Goal: Task Accomplishment & Management: Manage account settings

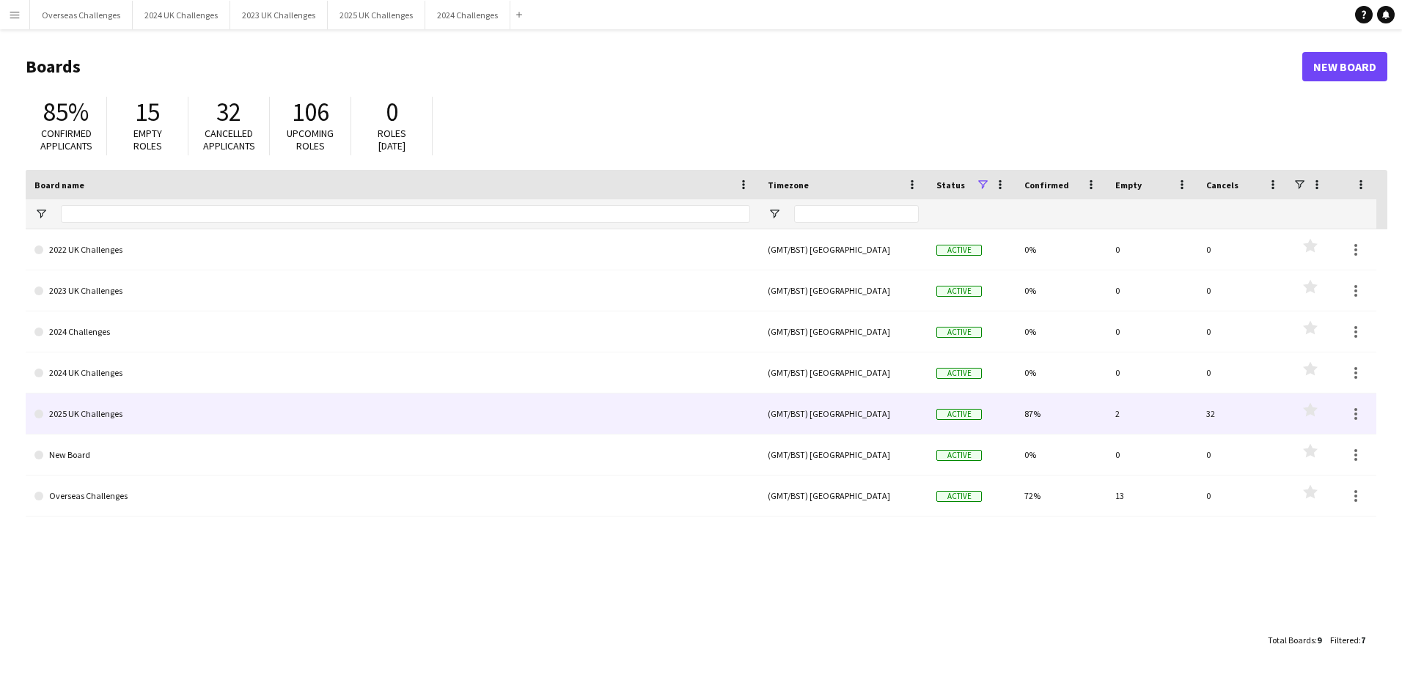
click at [103, 398] on link "2025 UK Challenges" at bounding box center [391, 414] width 715 height 41
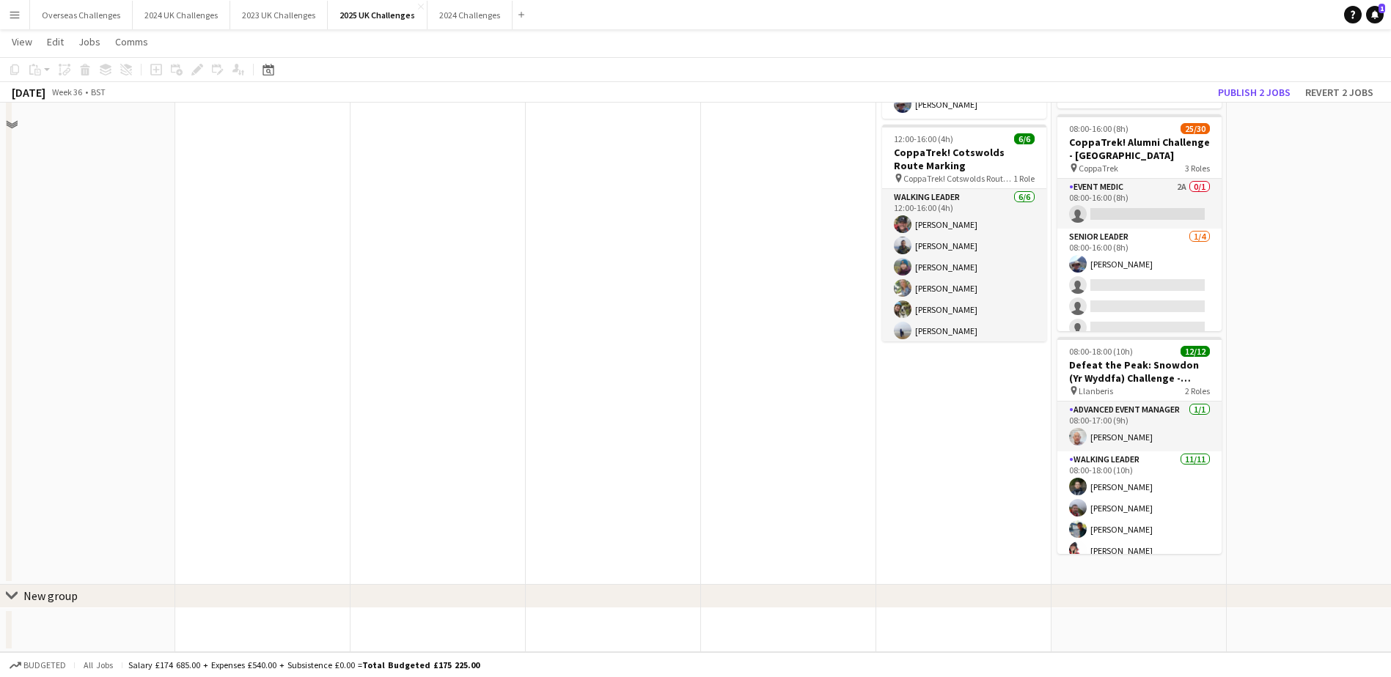
scroll to position [125, 0]
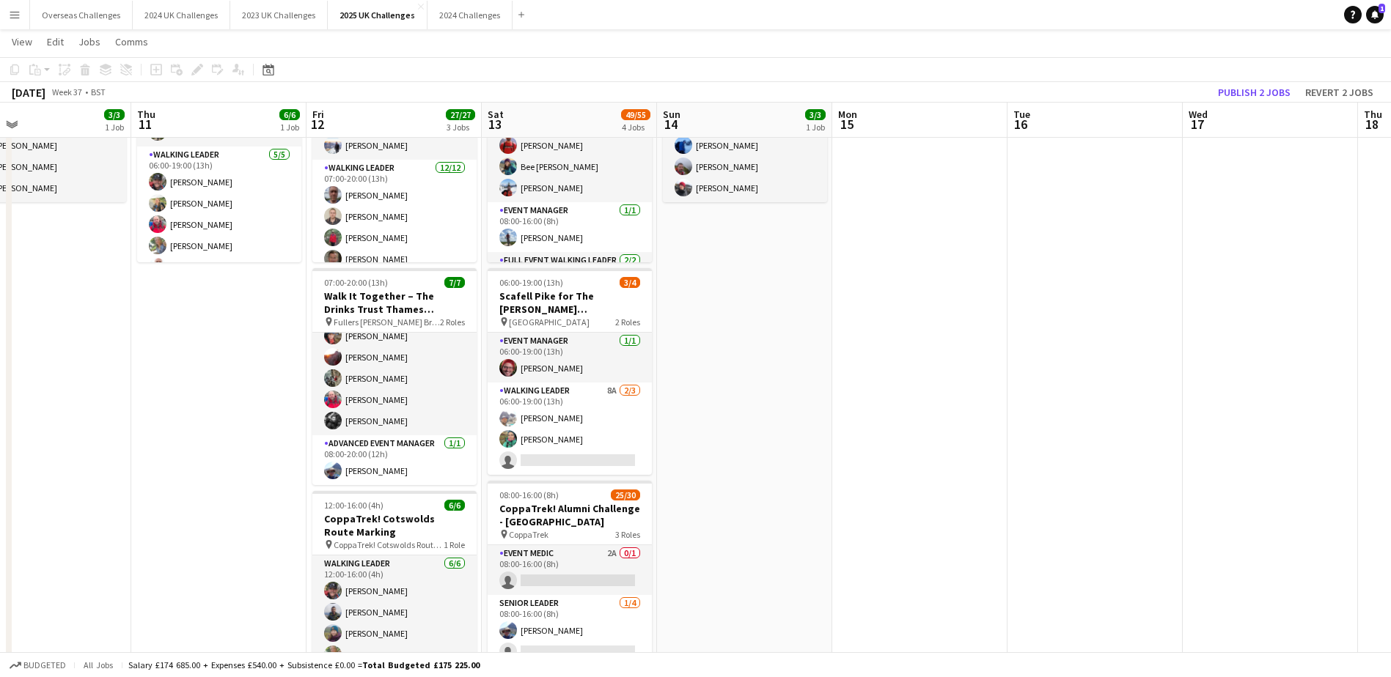
drag, startPoint x: 1274, startPoint y: 364, endPoint x: 523, endPoint y: 364, distance: 750.7
click at [523, 364] on app-calendar-viewport "Sun 7 23/23 2 Jobs Mon 8 Tue 9 8/9 1 Job Wed 10 3/3 1 Job Thu 11 6/6 1 Job Fri …" at bounding box center [695, 476] width 1391 height 1086
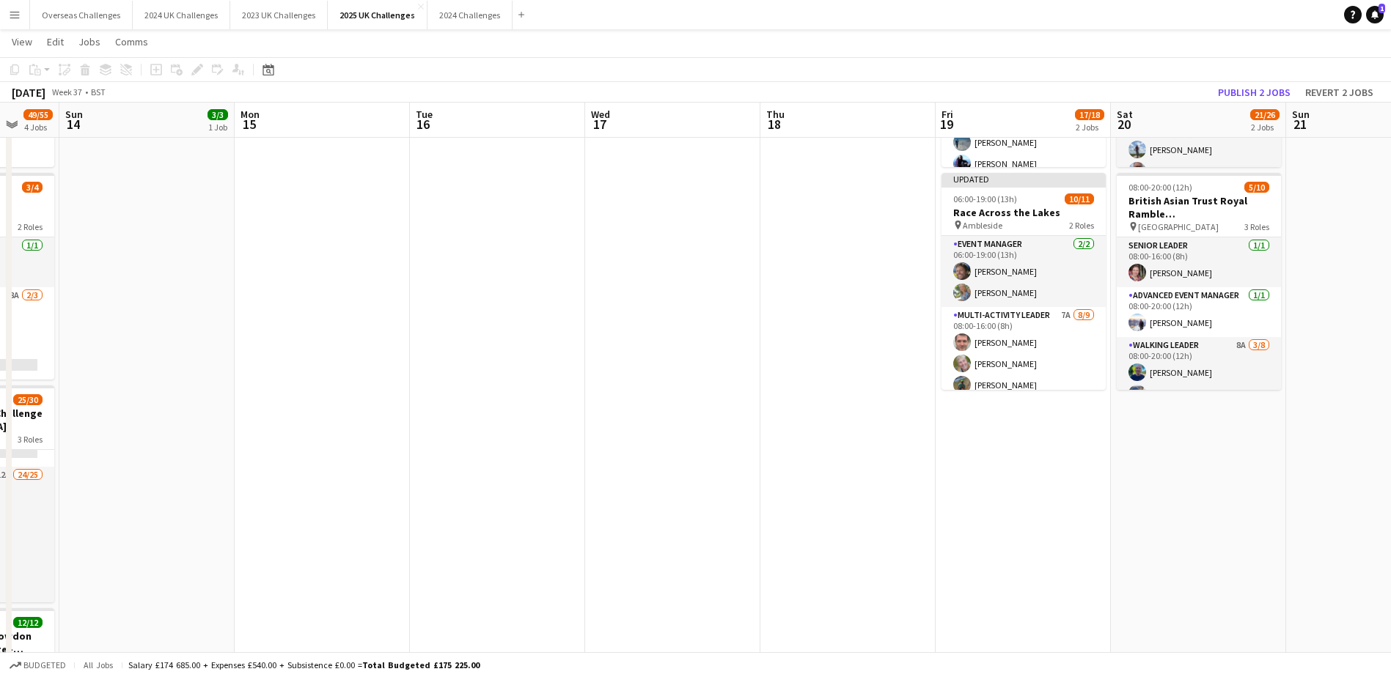
scroll to position [0, 471]
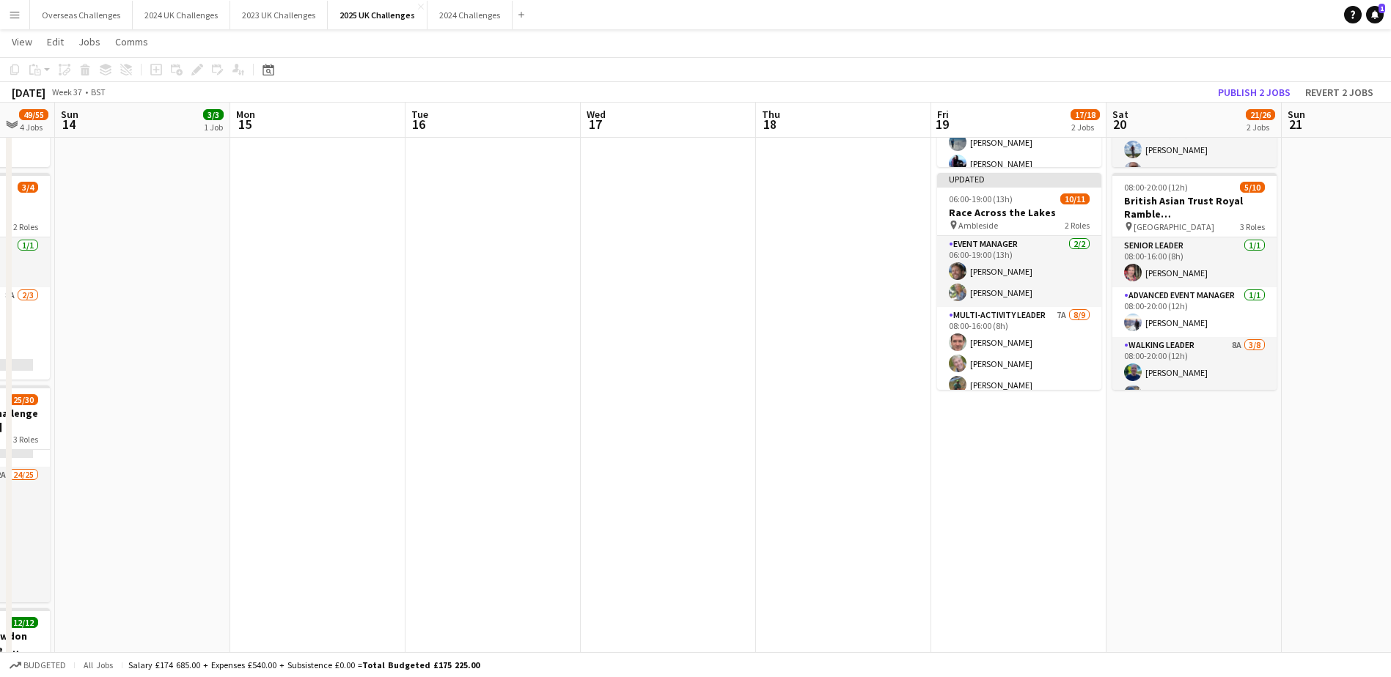
drag, startPoint x: 825, startPoint y: 465, endPoint x: 233, endPoint y: 455, distance: 592.4
click at [233, 455] on app-calendar-viewport "Thu 11 6/6 1 Job Fri 12 27/27 3 Jobs Sat 13 49/55 4 Jobs Sun 14 3/3 1 Job Mon 1…" at bounding box center [695, 380] width 1391 height 1086
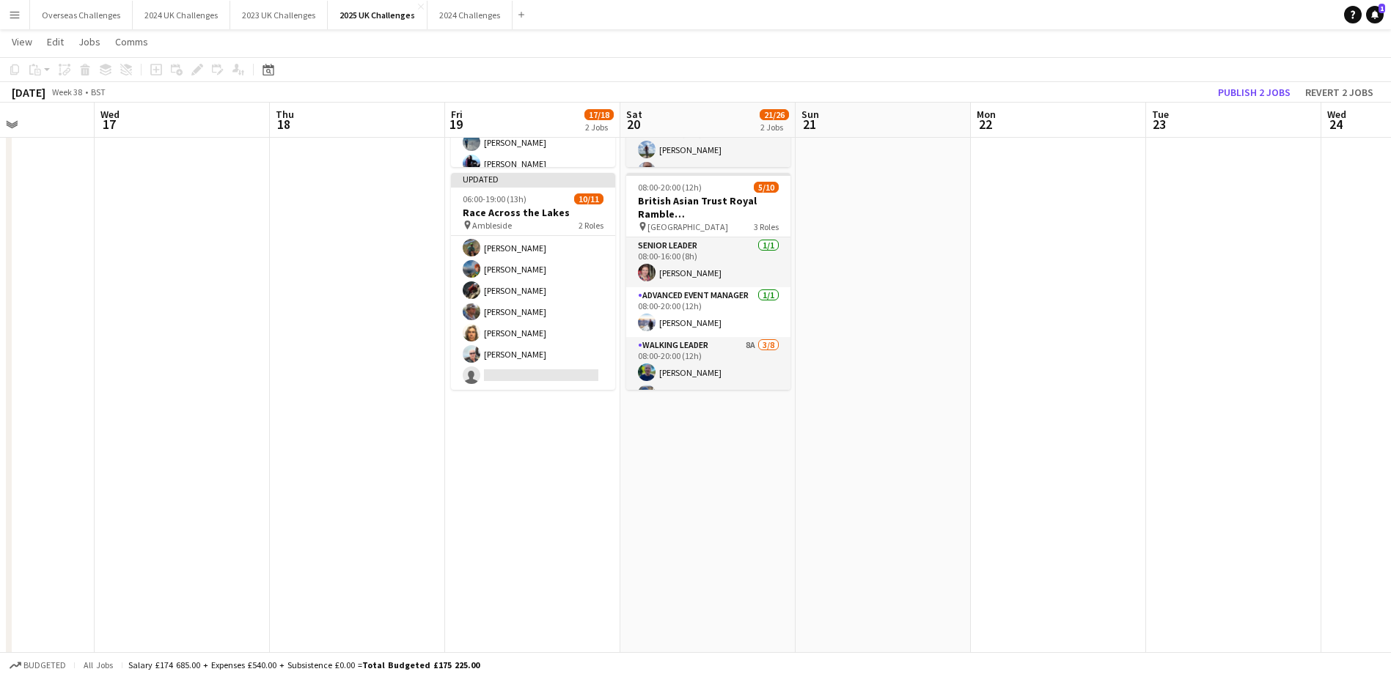
scroll to position [0, 435]
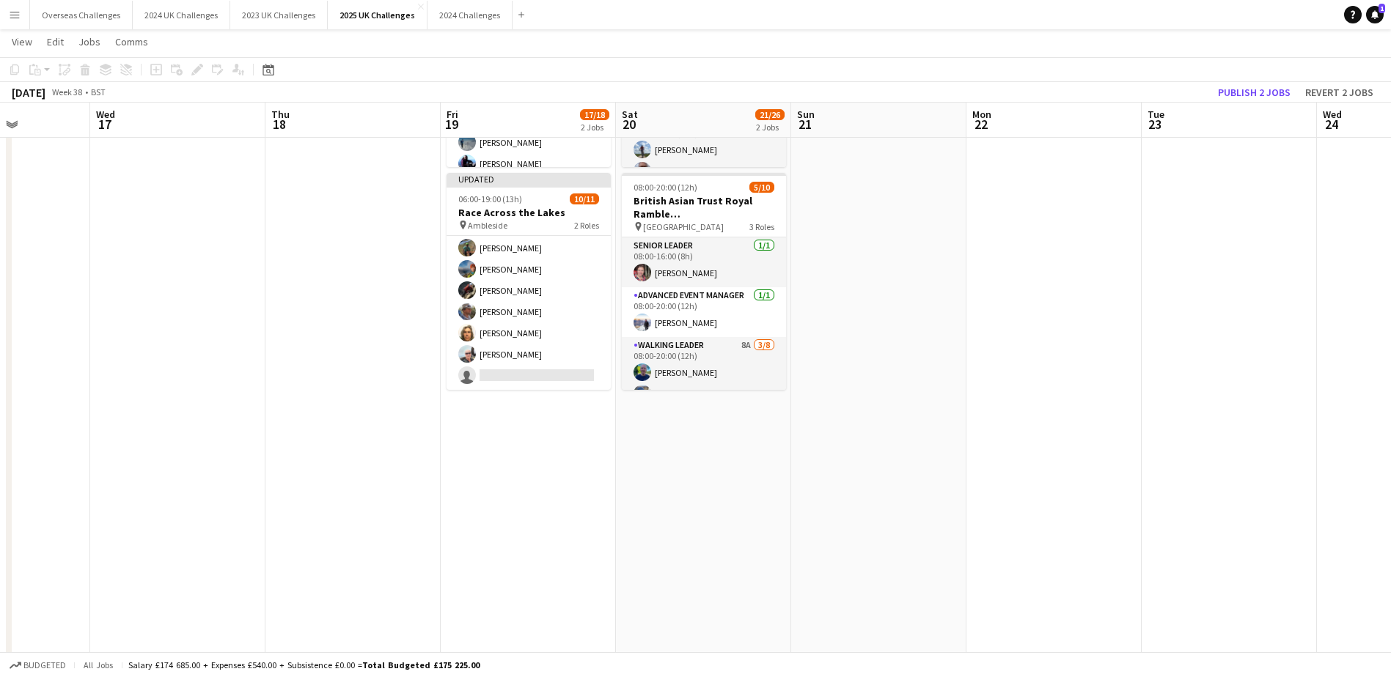
drag, startPoint x: 595, startPoint y: 320, endPoint x: 280, endPoint y: 404, distance: 326.3
click at [280, 404] on app-calendar-viewport "Sun 14 3/3 1 Job Mon 15 Tue 16 Wed 17 Thu 18 Fri 19 17/18 2 Jobs Sat 20 21/26 2…" at bounding box center [695, 380] width 1391 height 1086
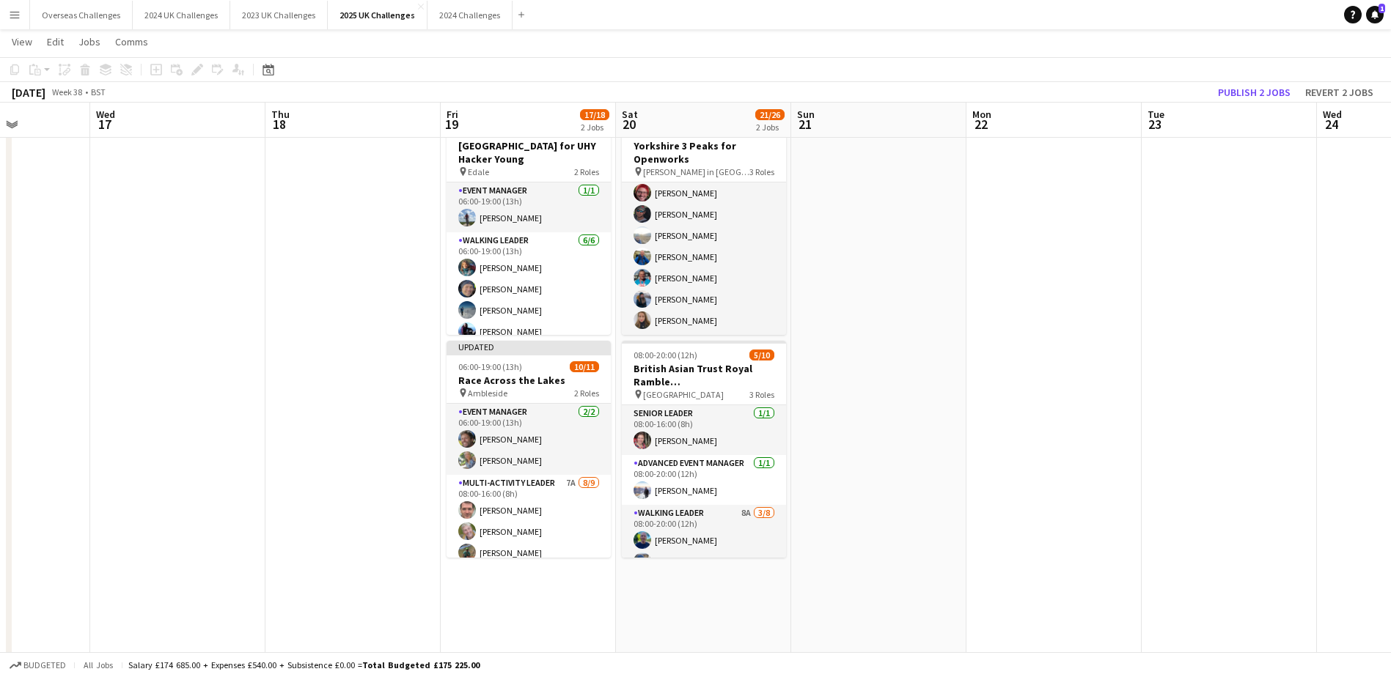
scroll to position [73, 0]
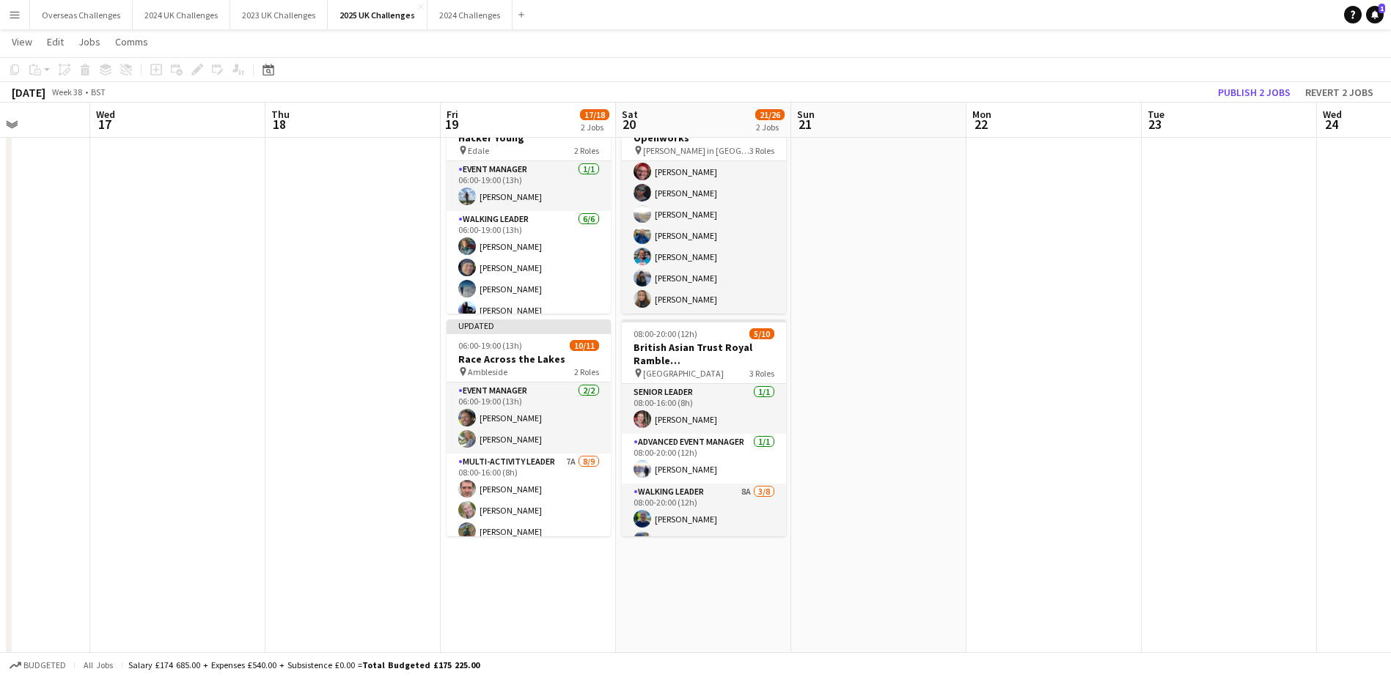
click at [674, 231] on app-card-role "Walking Leader 14/14 06:00-19:00 (13h) Colin Lovell Jonathan Reid Sean Schofiel…" at bounding box center [704, 151] width 164 height 326
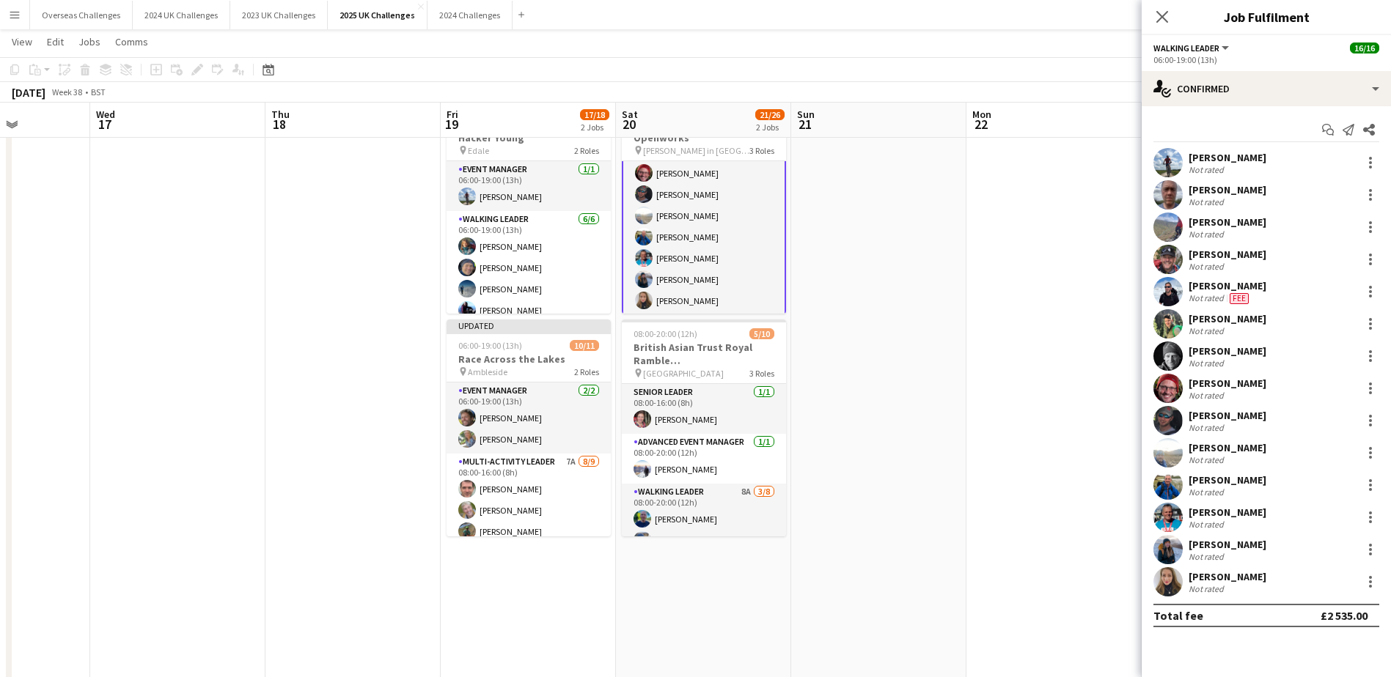
scroll to position [275, 0]
click at [1370, 584] on div at bounding box center [1370, 582] width 18 height 18
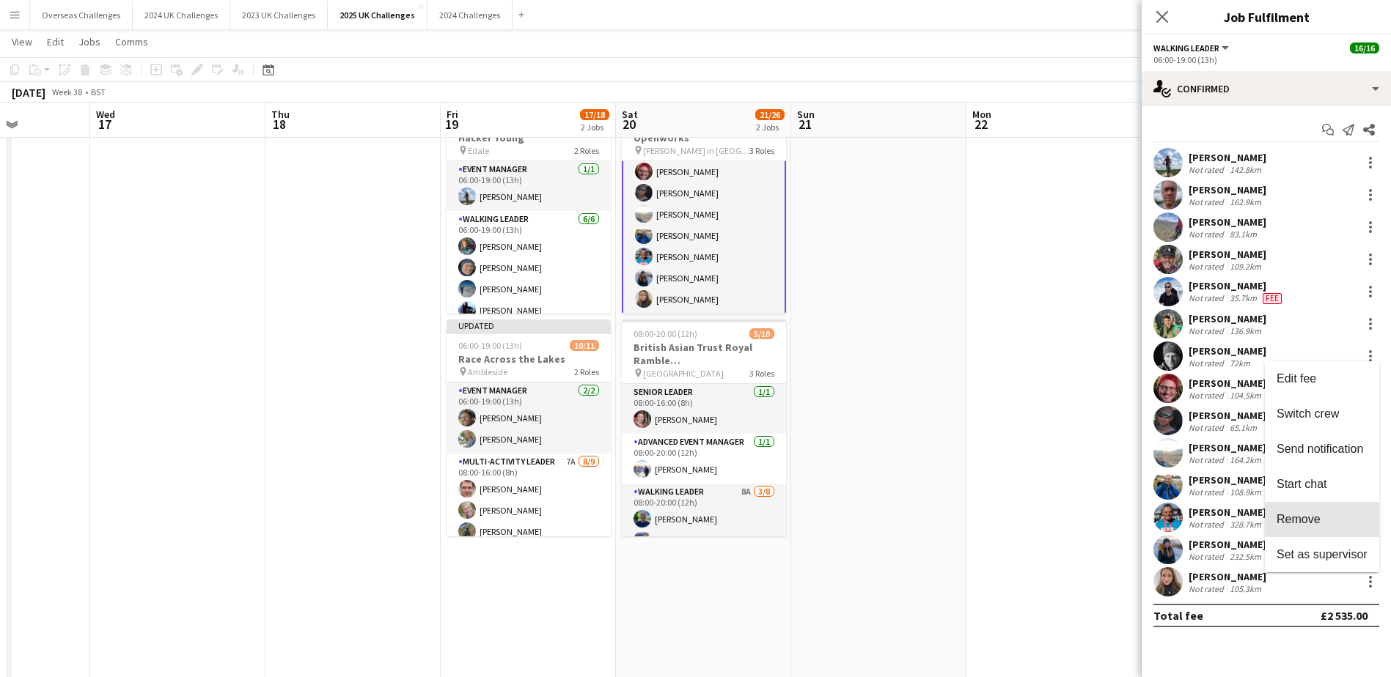
click at [1295, 526] on span "Remove" at bounding box center [1321, 519] width 91 height 13
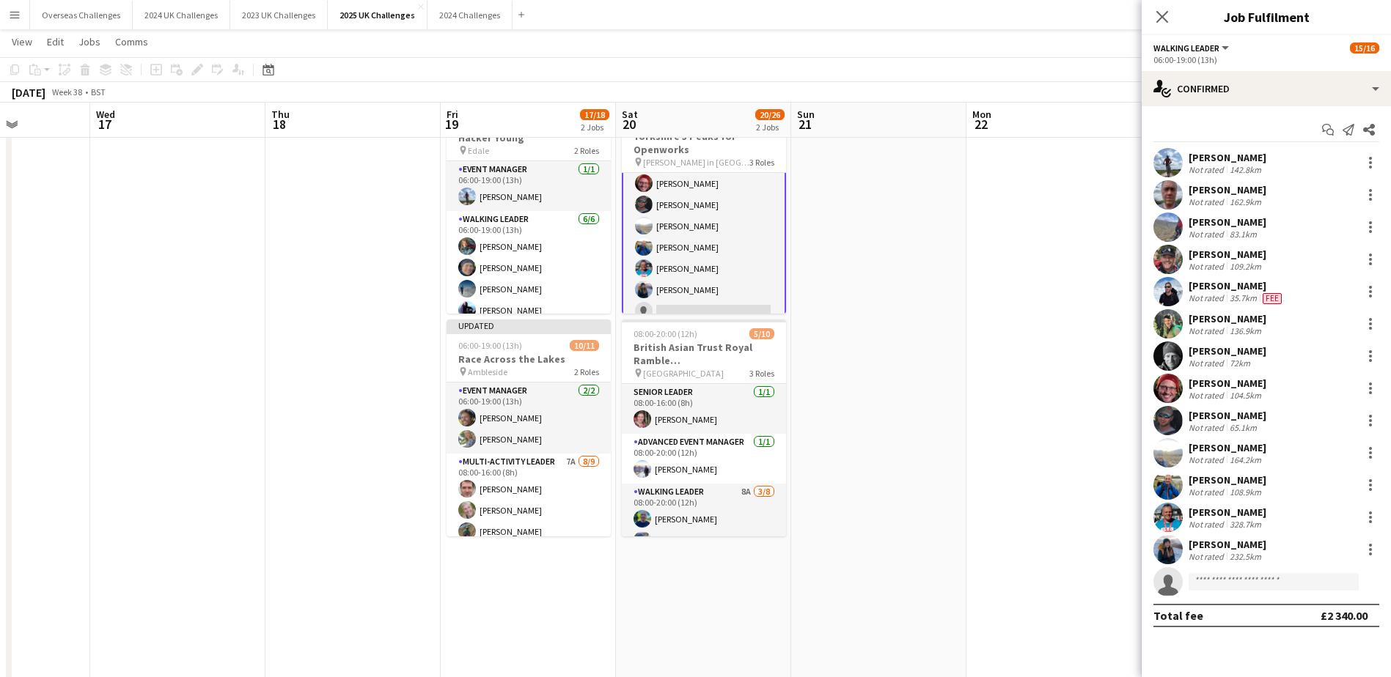
click at [898, 268] on app-date-cell at bounding box center [878, 547] width 175 height 912
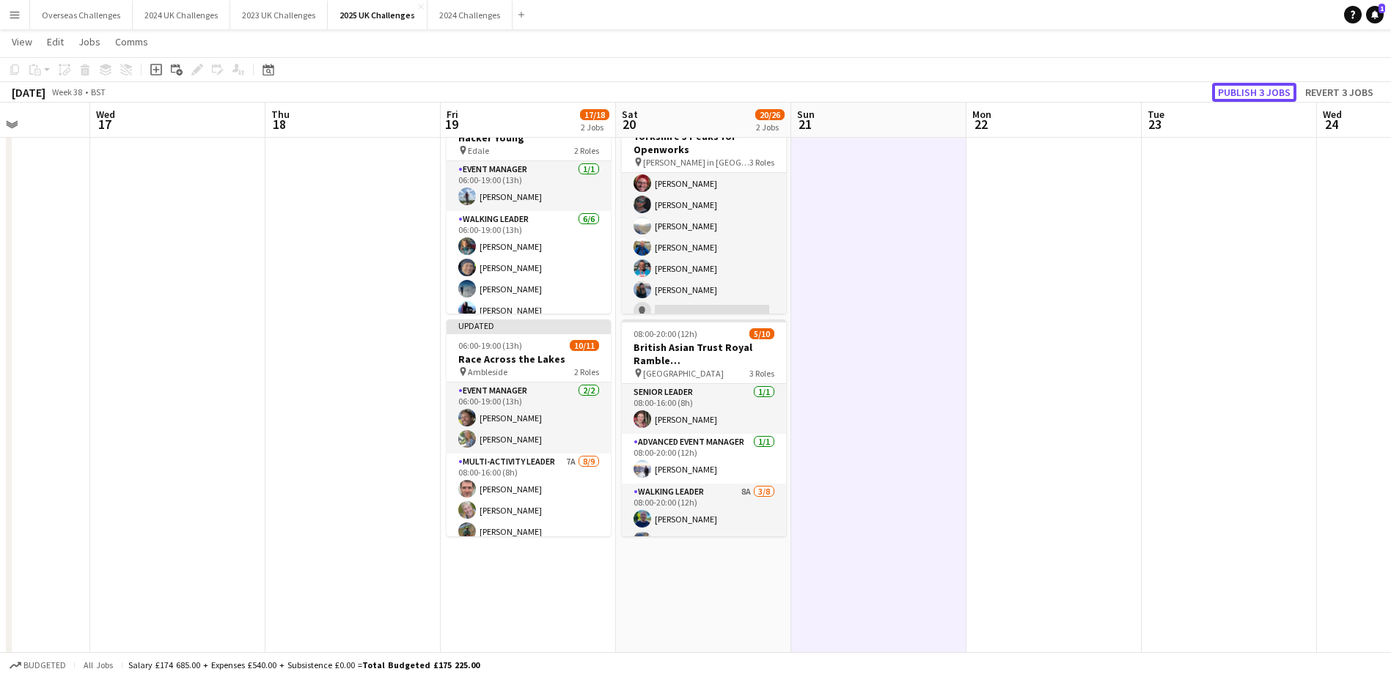
click at [1262, 95] on button "Publish 3 jobs" at bounding box center [1254, 92] width 84 height 19
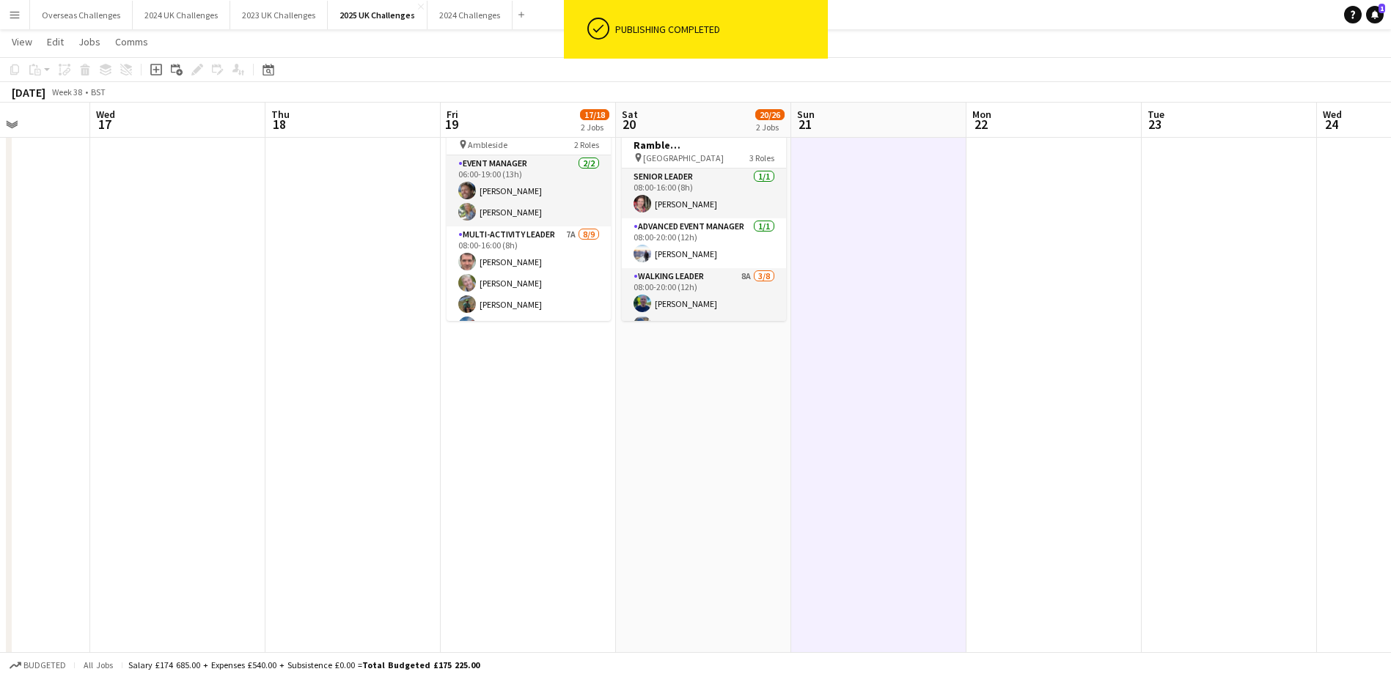
scroll to position [293, 0]
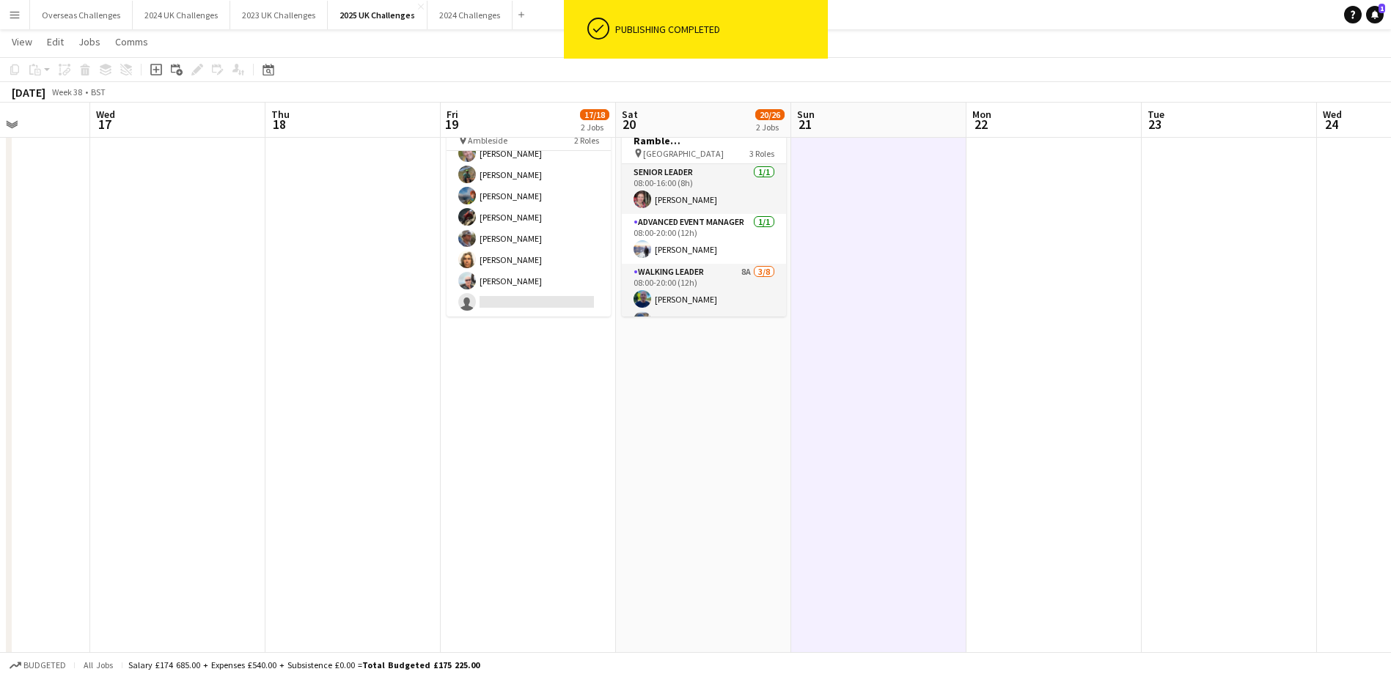
click at [522, 301] on app-card-role "Multi-Activity Leader 7A [DATE] 08:00-16:00 (8h) [PERSON_NAME] [PERSON_NAME] [P…" at bounding box center [528, 207] width 164 height 220
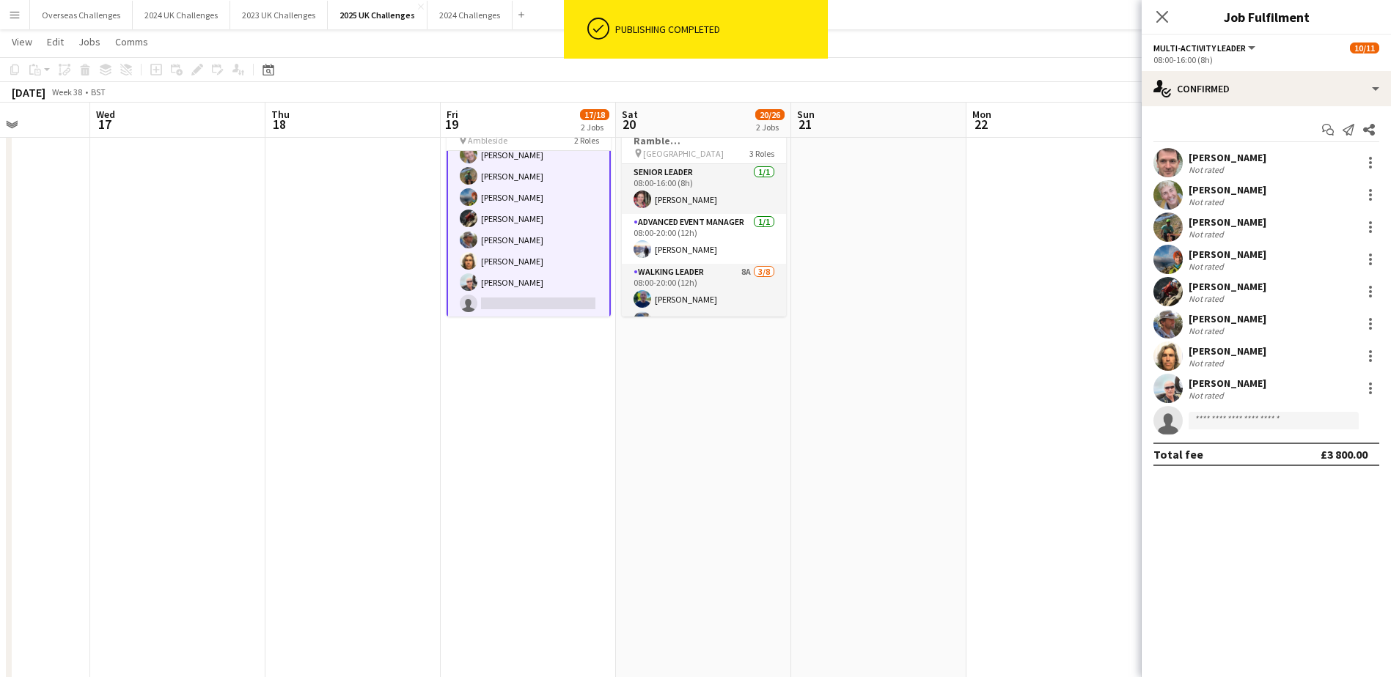
scroll to position [127, 0]
click at [1216, 418] on input at bounding box center [1273, 421] width 170 height 18
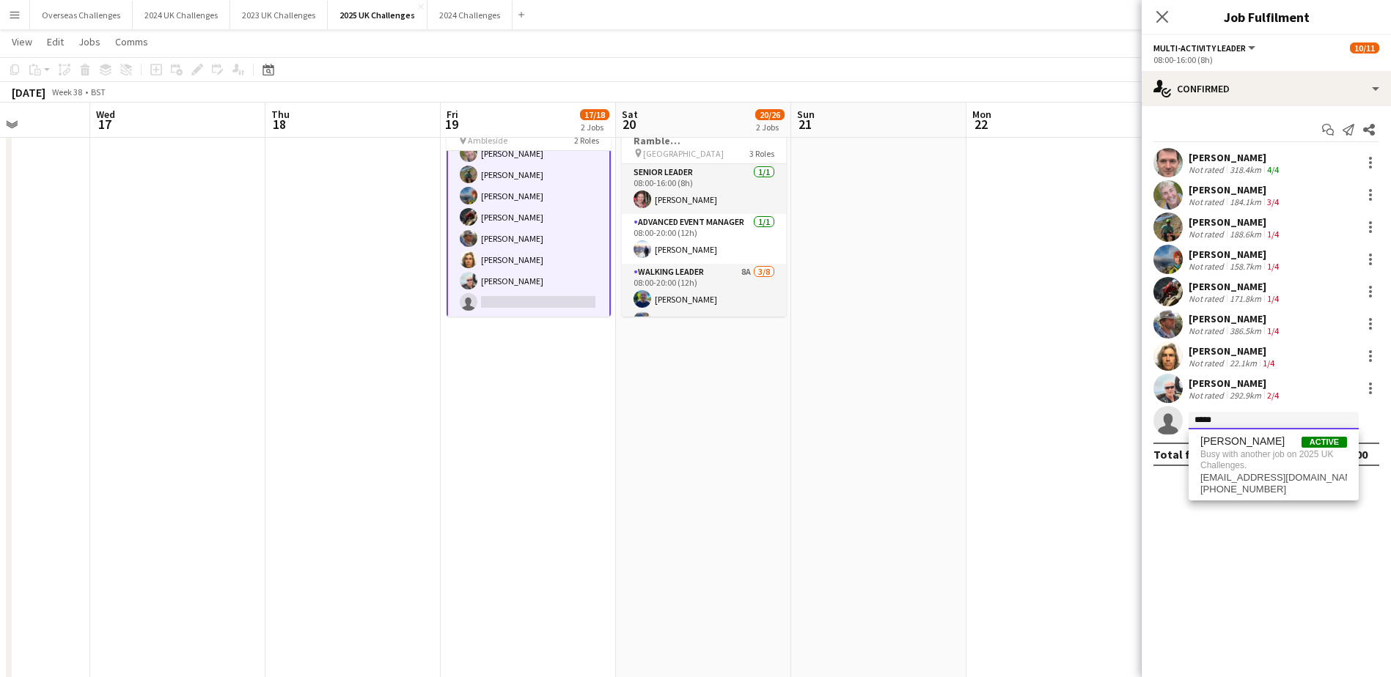
type input "*****"
click at [1229, 452] on span "Busy with another job on 2025 UK Challenges." at bounding box center [1273, 460] width 147 height 24
click at [1234, 425] on input at bounding box center [1273, 421] width 170 height 18
click at [1235, 455] on span "Busy with another job on 2025 UK Challenges." at bounding box center [1273, 460] width 147 height 24
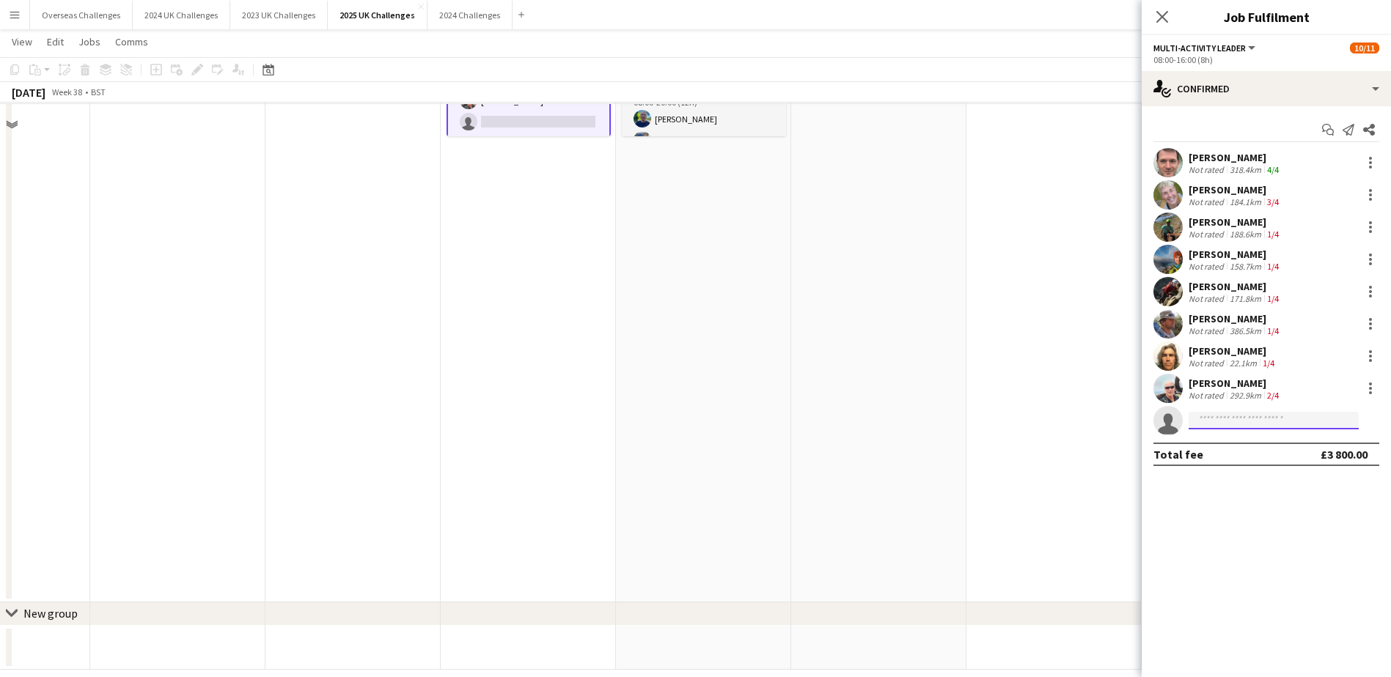
scroll to position [491, 0]
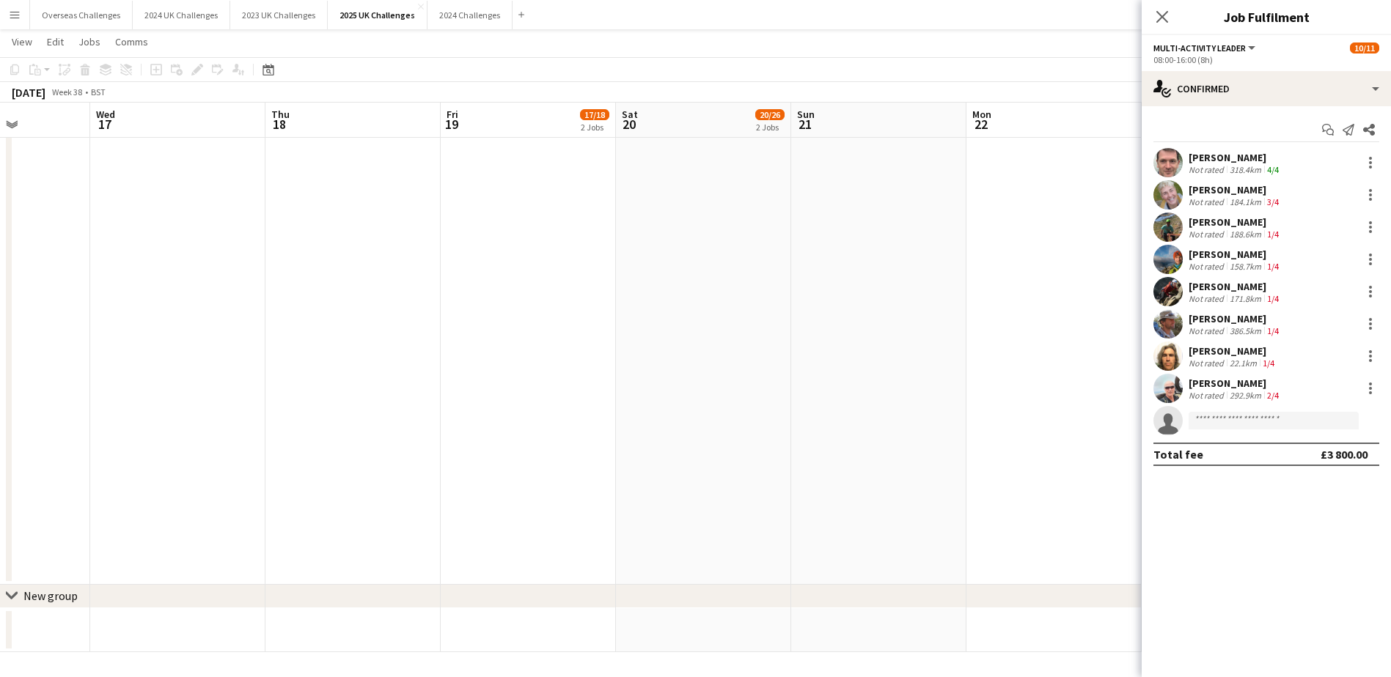
click at [1344, 419] on keeper-lock "Open Keeper Popup" at bounding box center [1344, 421] width 18 height 18
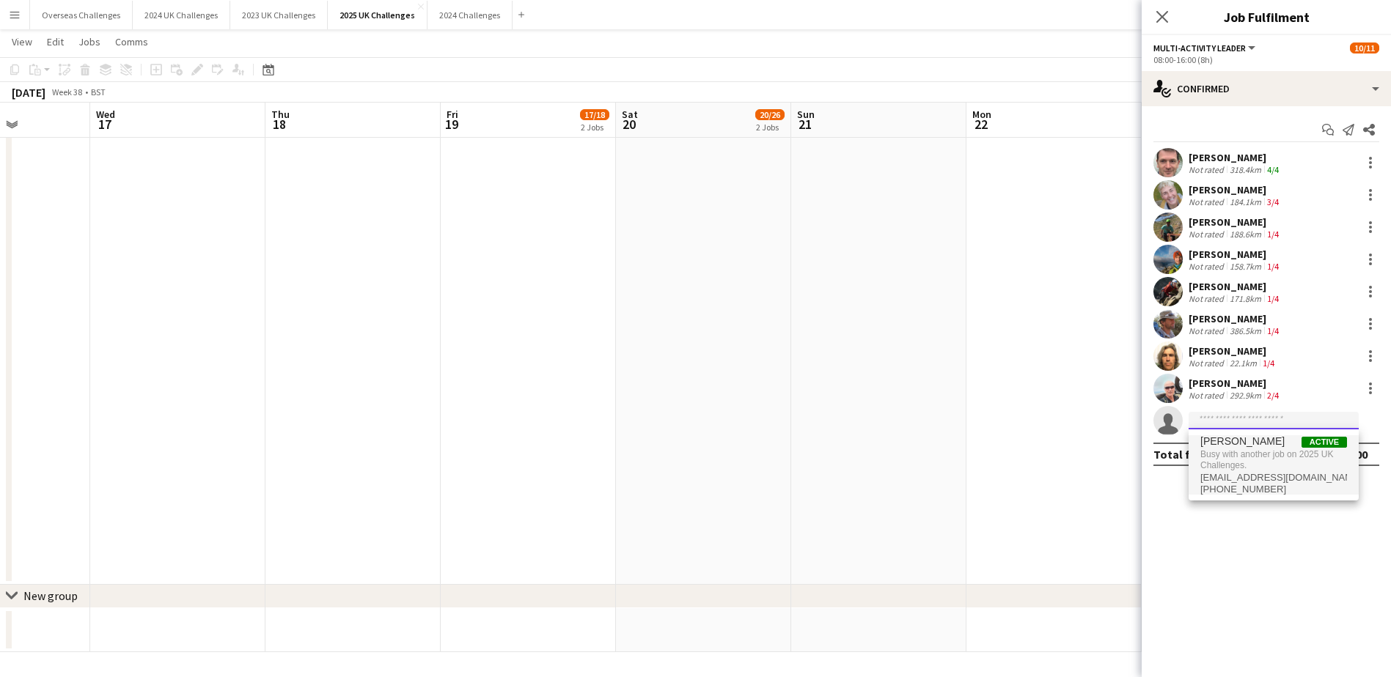
click at [1265, 414] on input at bounding box center [1273, 421] width 170 height 18
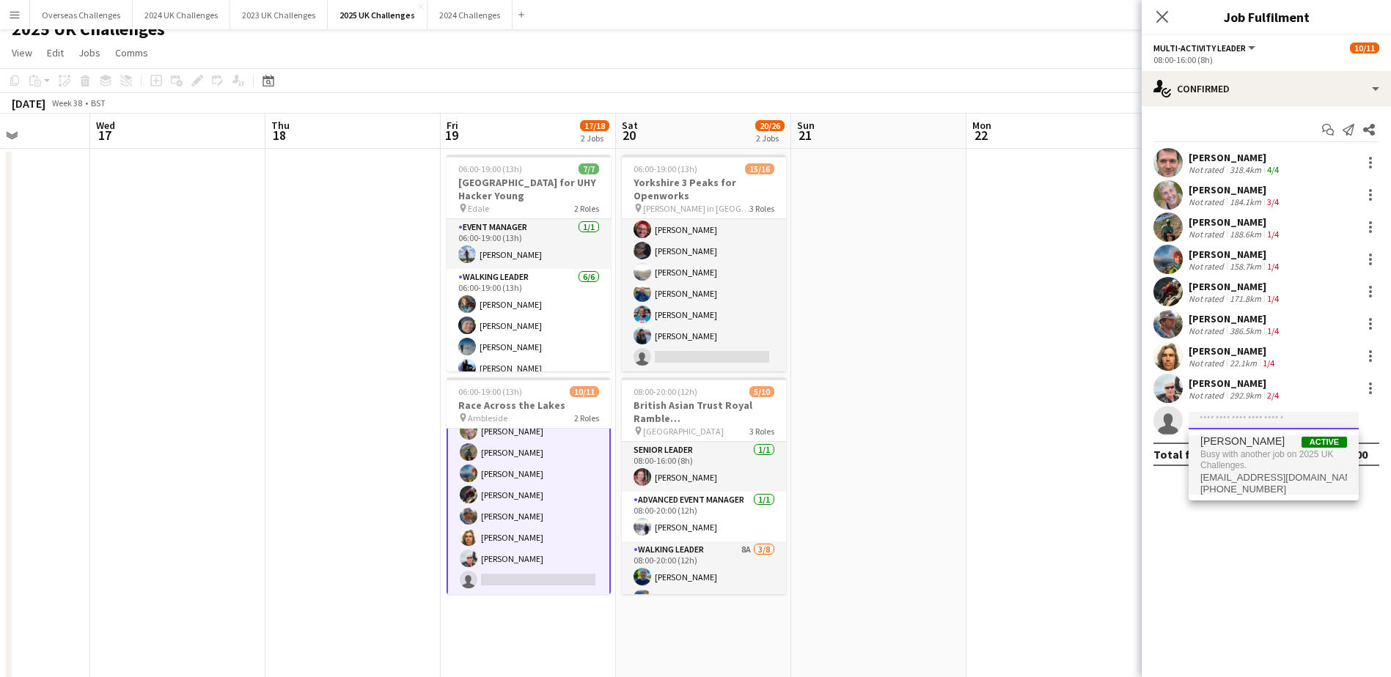
scroll to position [0, 0]
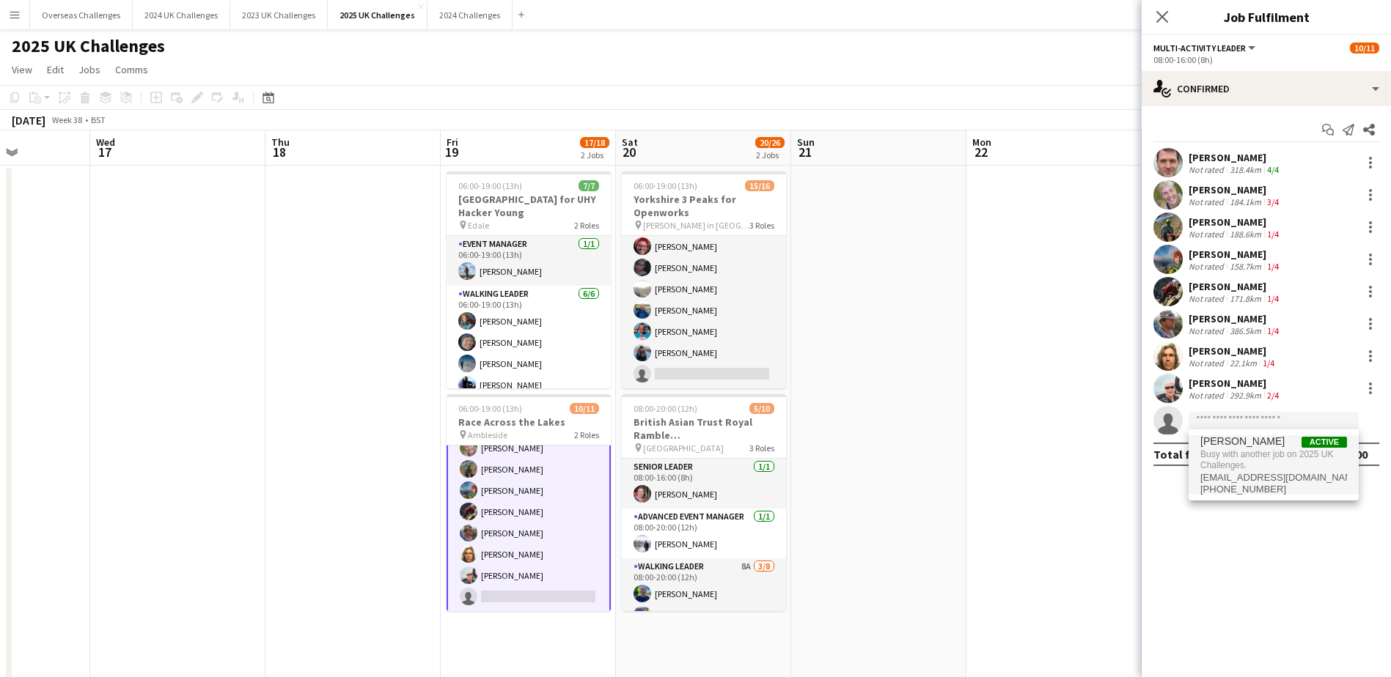
click at [1066, 81] on app-page-menu "View Day view expanded Day view collapsed Month view Date picker Jump to today …" at bounding box center [695, 71] width 1391 height 28
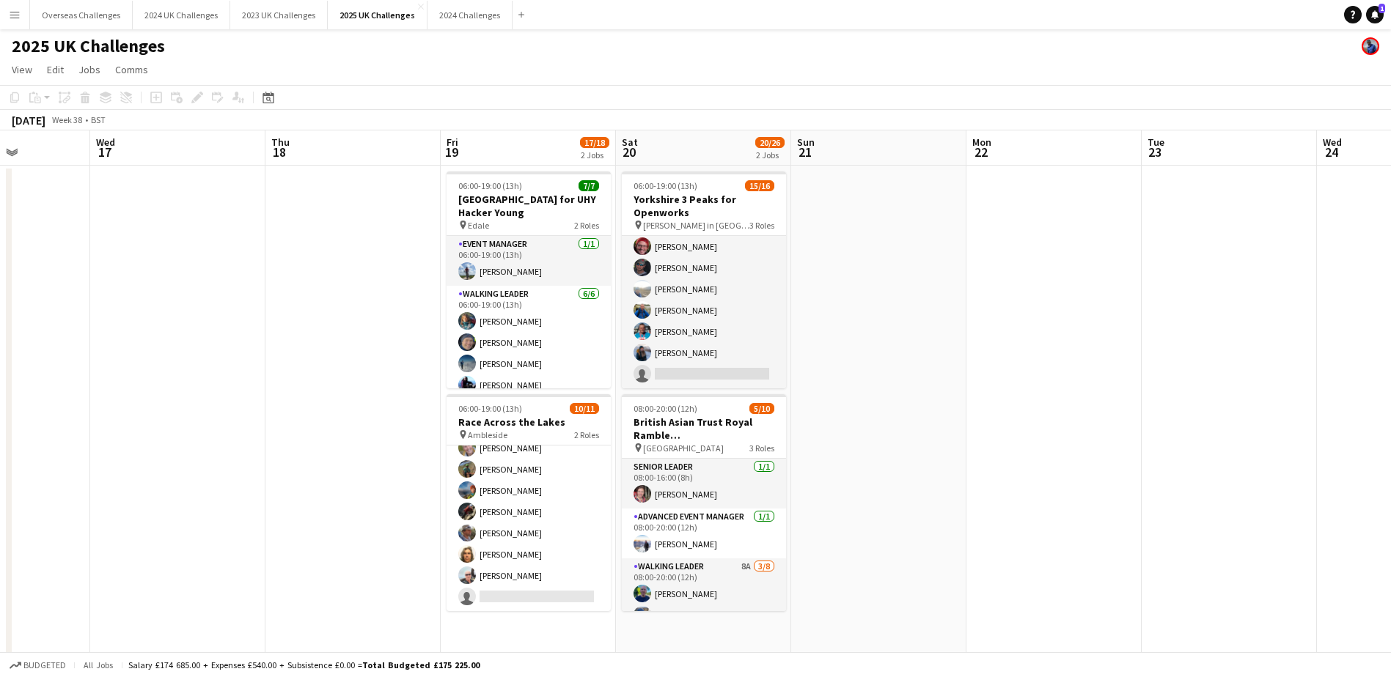
scroll to position [73, 0]
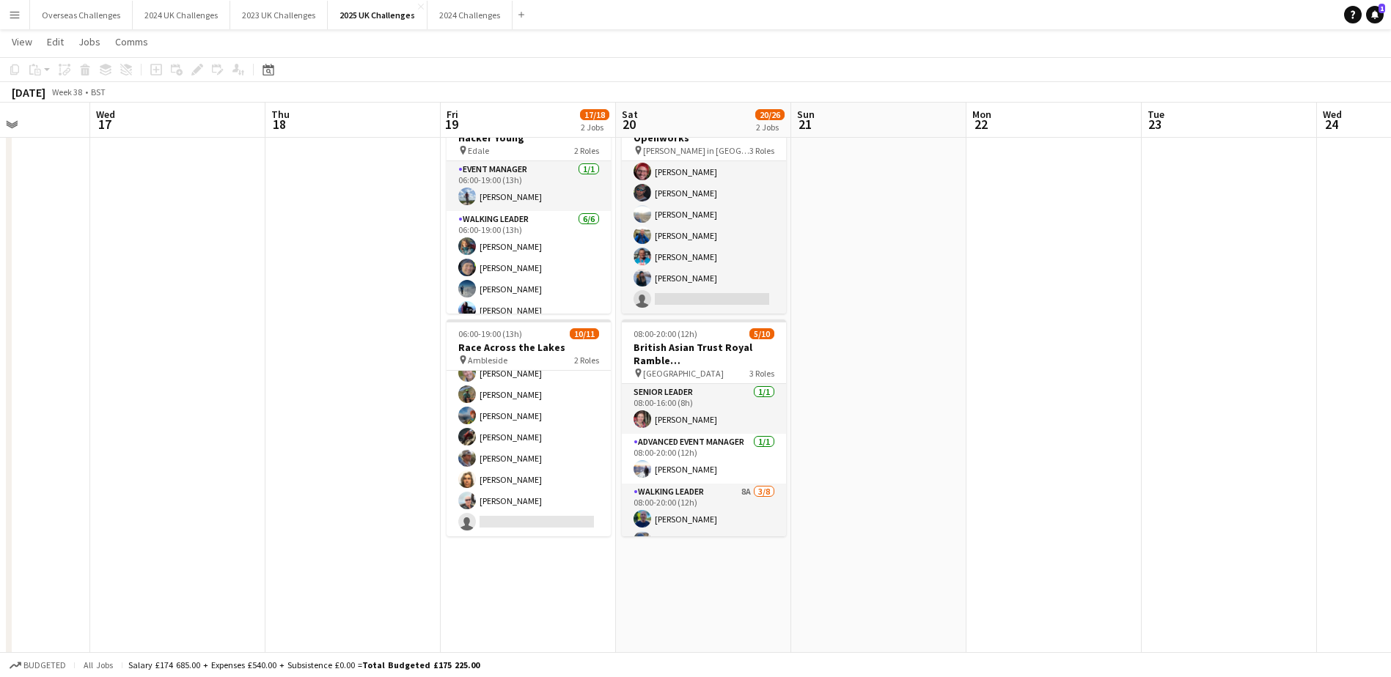
click at [526, 520] on app-card-role "Multi-Activity Leader 7A [DATE] 08:00-16:00 (8h) [PERSON_NAME] [PERSON_NAME] [P…" at bounding box center [528, 427] width 164 height 220
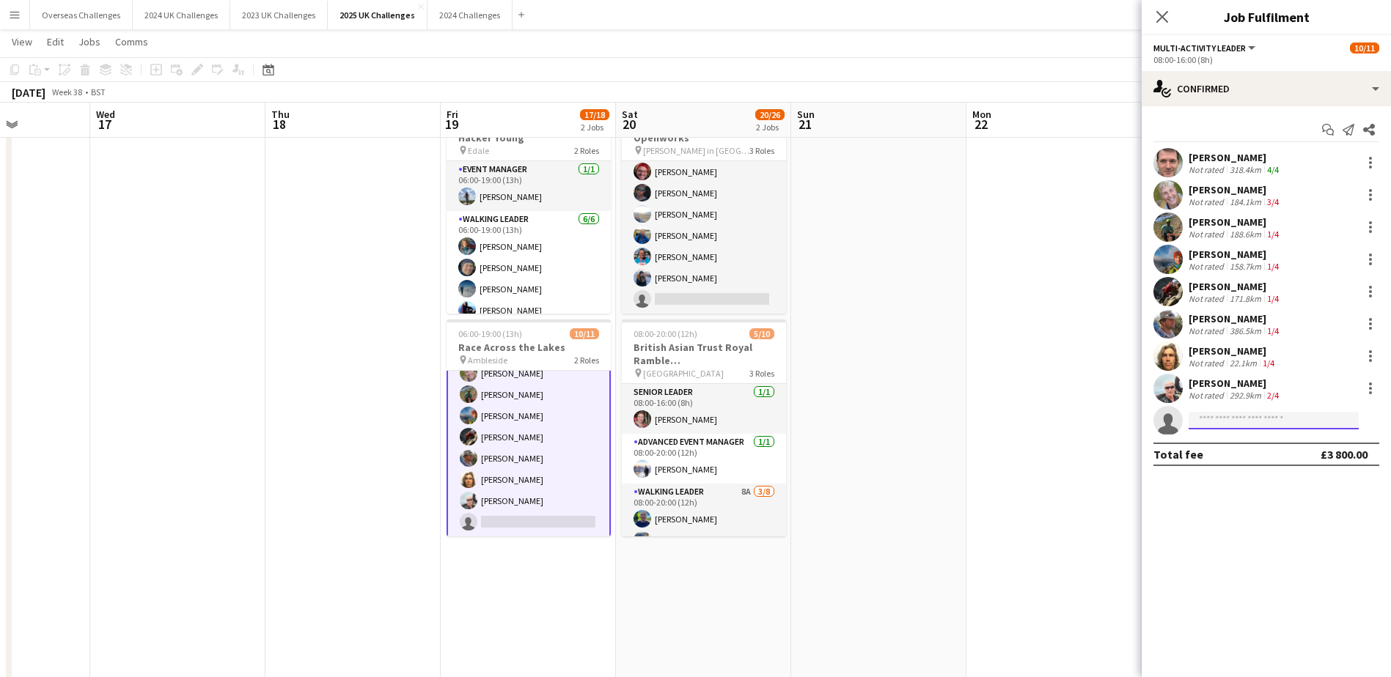
click at [1213, 427] on input at bounding box center [1273, 421] width 170 height 18
type input "*****"
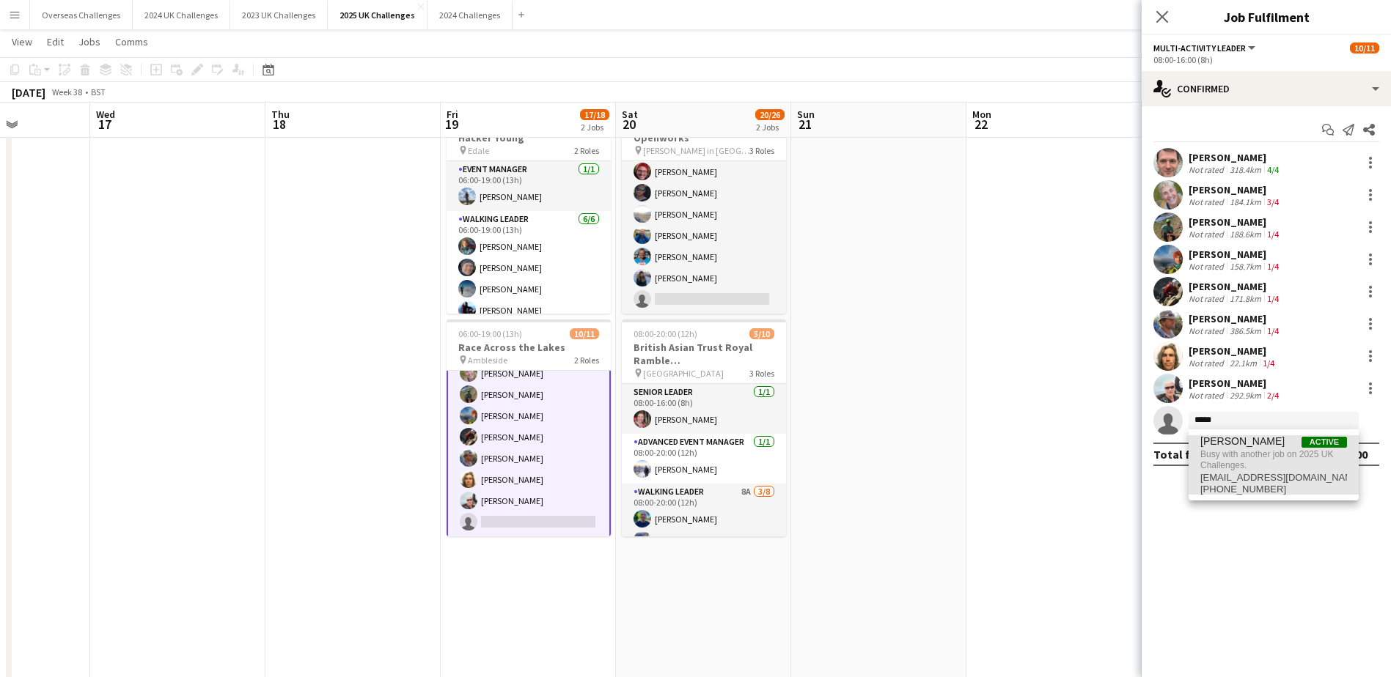
click at [1225, 444] on span "[PERSON_NAME]" at bounding box center [1242, 441] width 84 height 12
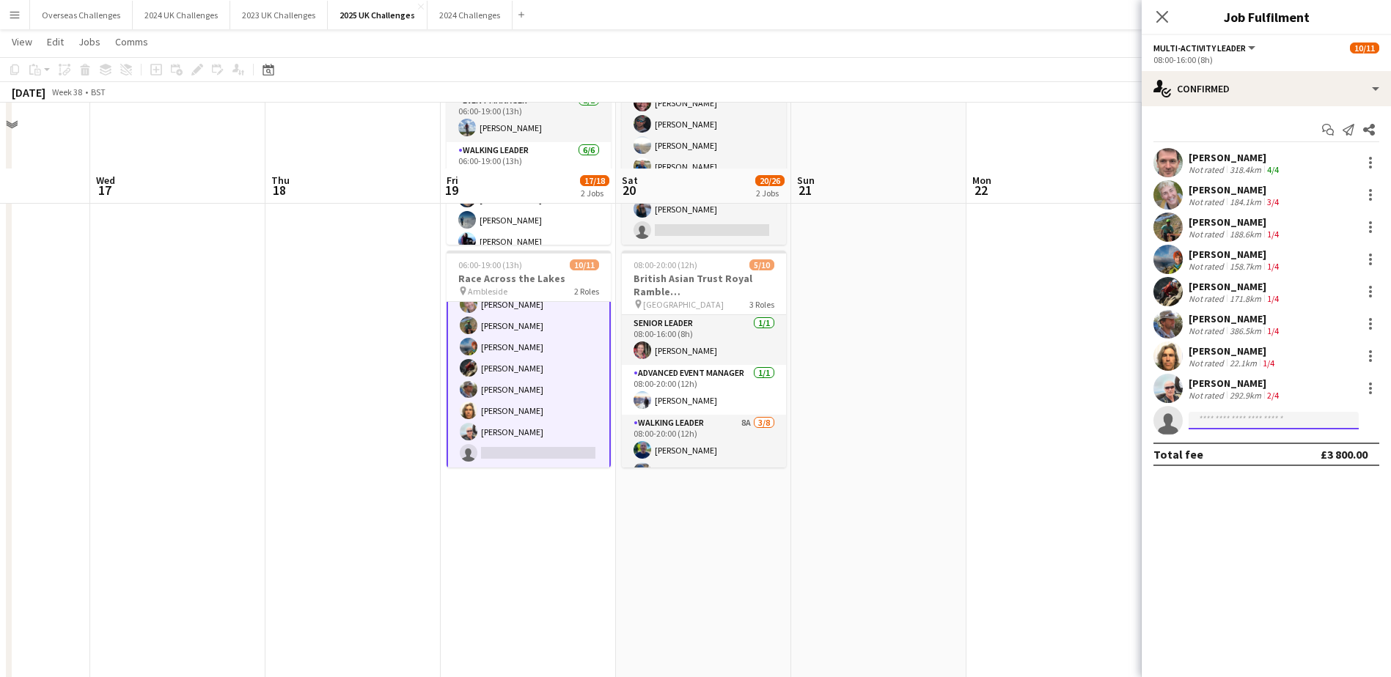
scroll to position [220, 0]
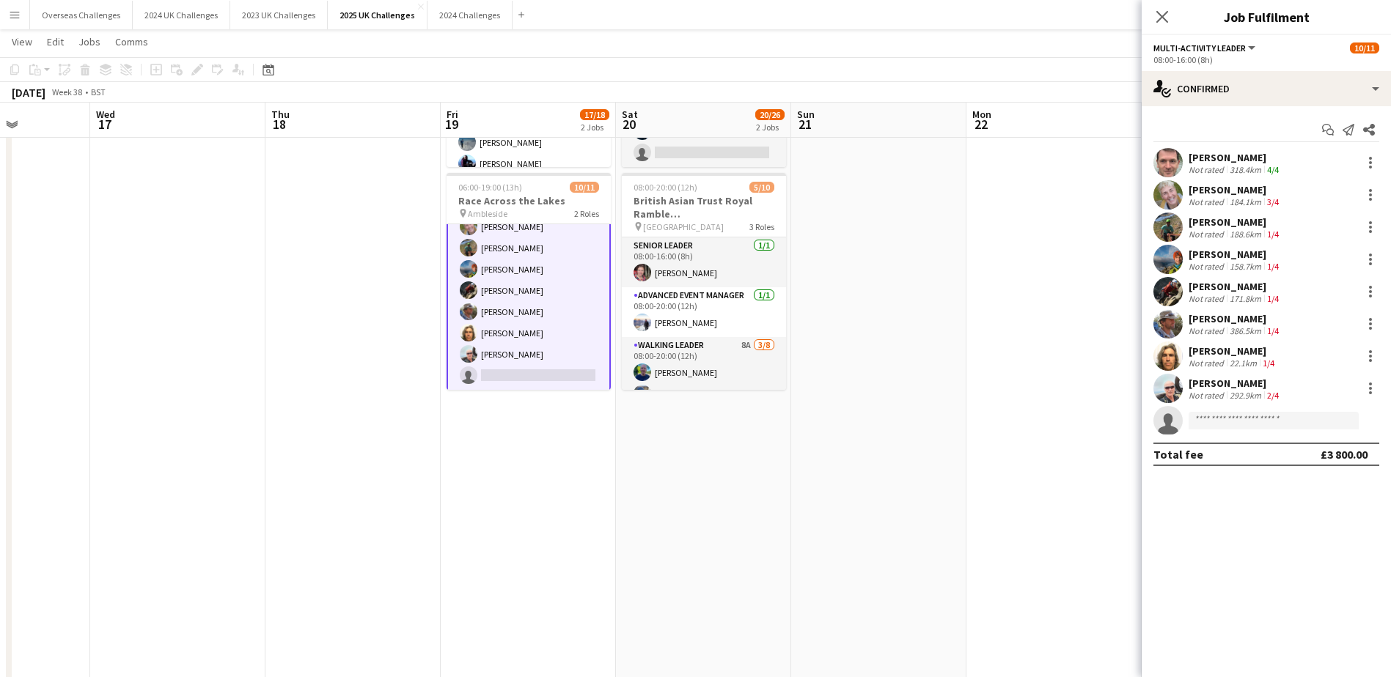
click at [1347, 422] on keeper-lock "Open Keeper Popup" at bounding box center [1344, 421] width 18 height 18
click at [534, 299] on app-card-role "Multi-Activity Leader 7A [DATE] 08:00-16:00 (8h) [PERSON_NAME] [PERSON_NAME] [P…" at bounding box center [528, 353] width 164 height 223
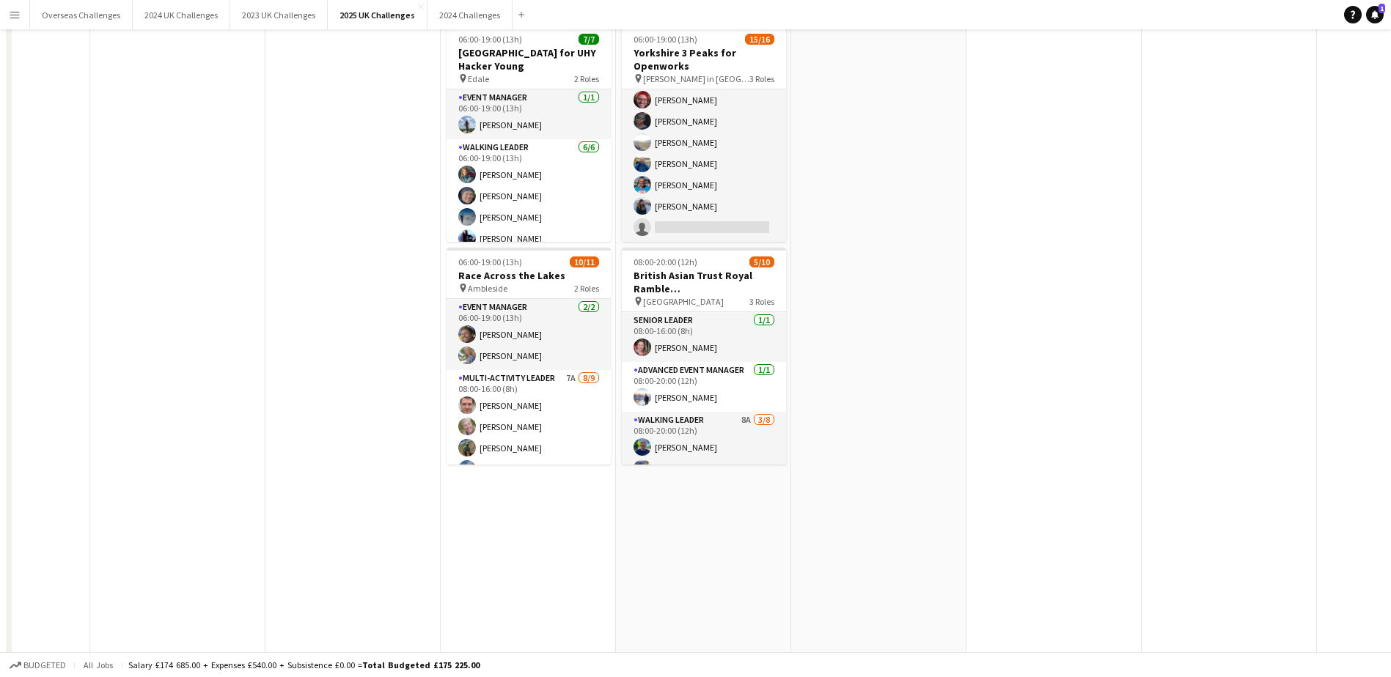
scroll to position [0, 0]
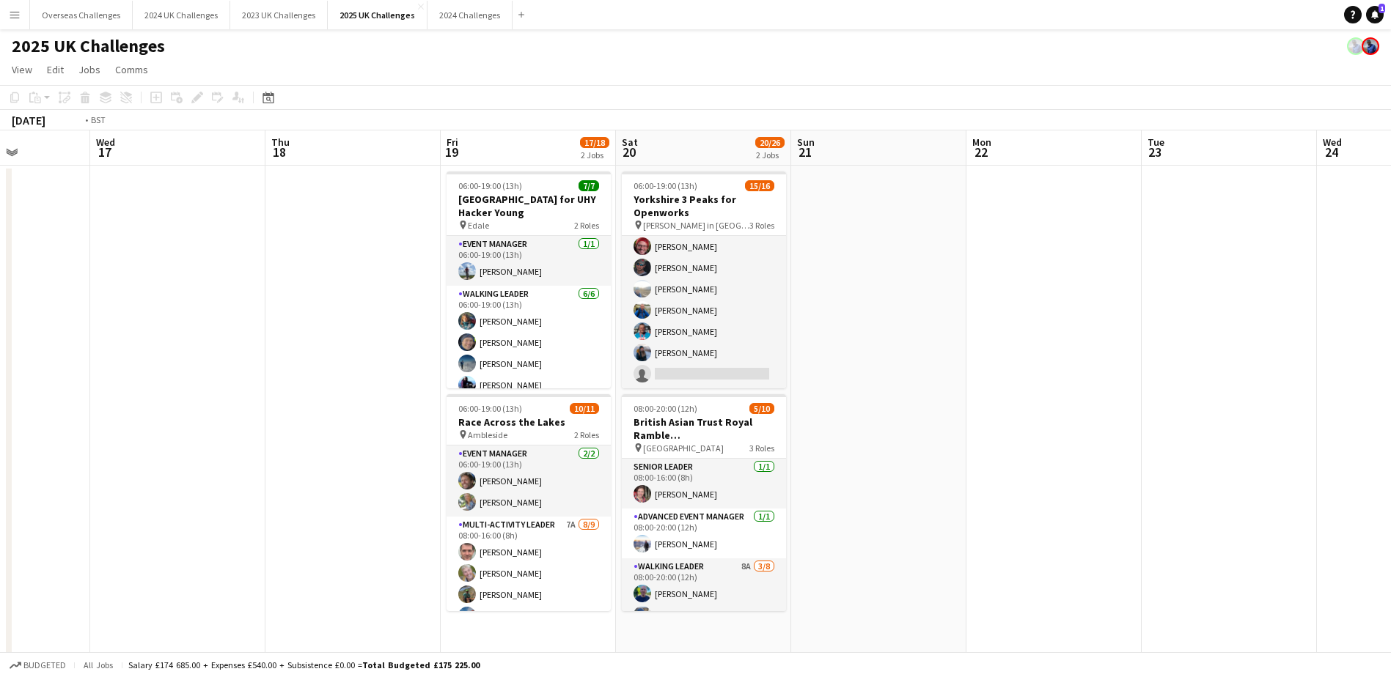
drag, startPoint x: 177, startPoint y: 378, endPoint x: 821, endPoint y: 480, distance: 652.5
click at [779, 378] on app-calendar-viewport "Sun 14 3/3 1 Job Mon 15 Tue 16 Wed 17 Thu 18 Fri 19 17/18 2 Jobs Sat 20 20/26 2…" at bounding box center [695, 637] width 1391 height 1015
click at [507, 336] on app-calendar-viewport "Sun 14 3/3 1 Job Mon 15 Tue 16 Wed 17 Thu 18 Fri 19 17/18 2 Jobs Sat 20 20/26 2…" at bounding box center [695, 637] width 1391 height 1015
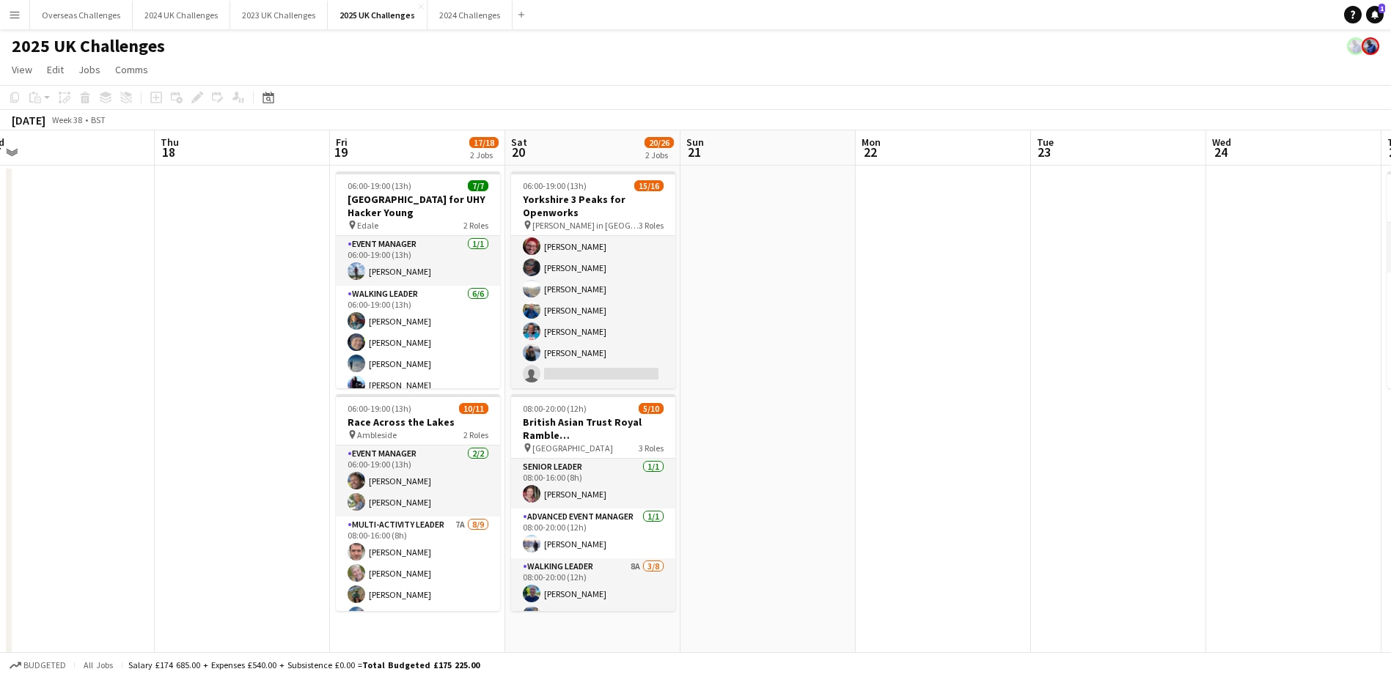
drag, startPoint x: 1034, startPoint y: 336, endPoint x: 247, endPoint y: 332, distance: 787.3
click at [247, 332] on app-calendar-viewport "Sun 14 3/3 1 Job Mon 15 Tue 16 Wed 17 Thu 18 Fri 19 17/18 2 Jobs Sat 20 20/26 2…" at bounding box center [695, 637] width 1391 height 1015
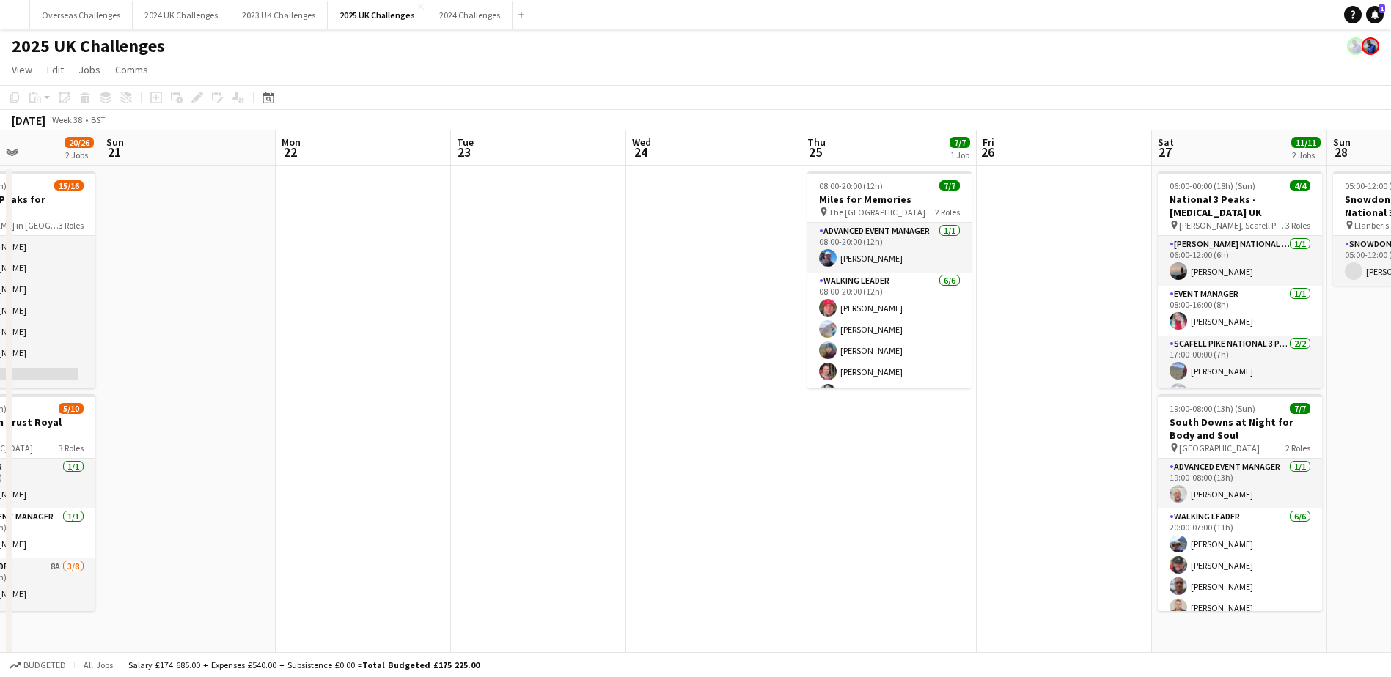
scroll to position [0, 451]
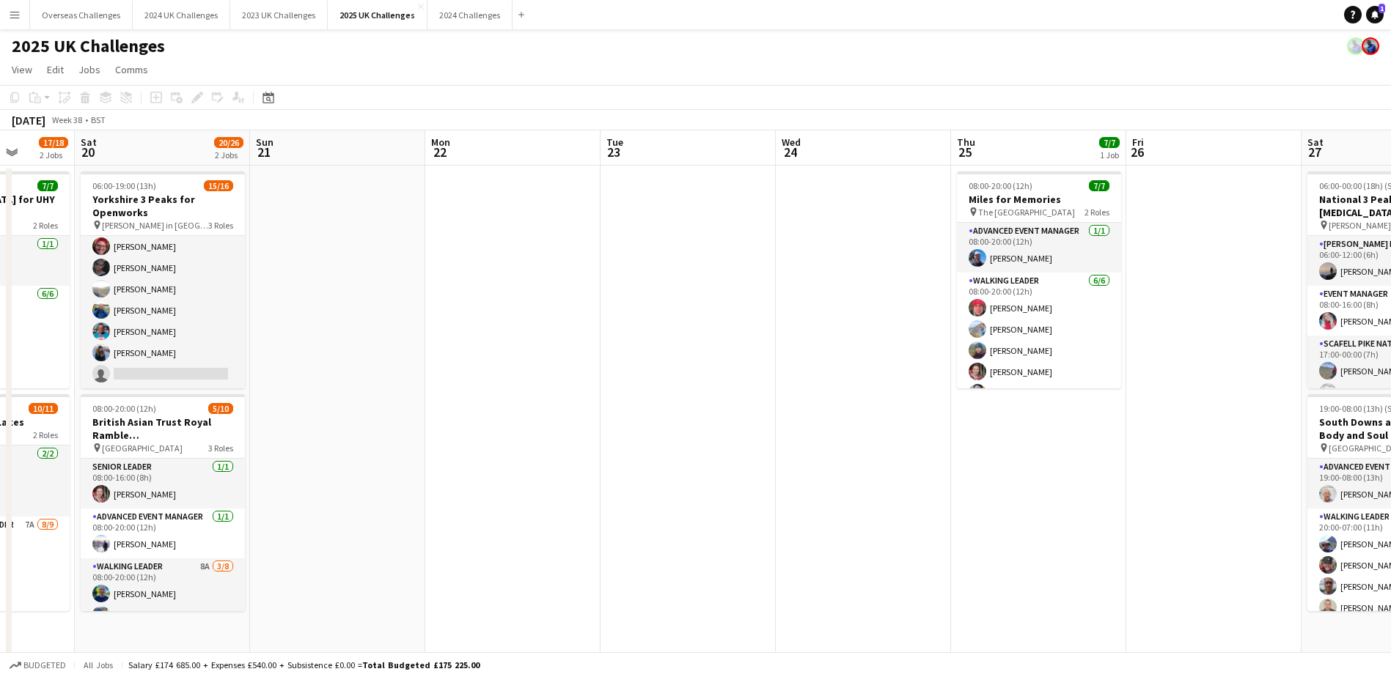
drag, startPoint x: 833, startPoint y: 332, endPoint x: 298, endPoint y: 323, distance: 534.5
click at [298, 323] on app-calendar-viewport "Wed 17 Thu 18 Fri 19 17/18 2 Jobs Sat 20 20/26 2 Jobs Sun 21 Mon 22 Tue 23 Wed …" at bounding box center [695, 637] width 1391 height 1015
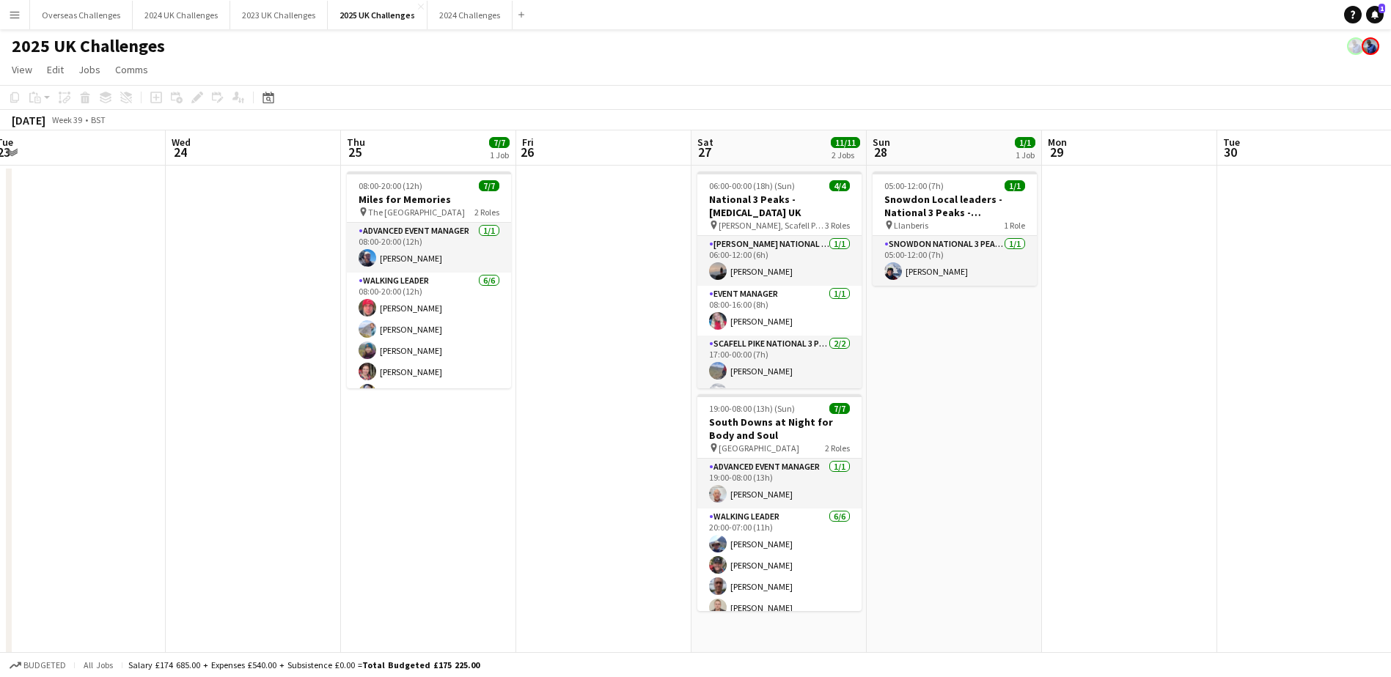
drag, startPoint x: 938, startPoint y: 497, endPoint x: 591, endPoint y: 464, distance: 349.0
click at [591, 464] on app-calendar-viewport "Sat 20 20/26 2 Jobs Sun 21 Mon 22 Tue 23 Wed 24 Thu 25 7/7 1 Job Fri 26 Sat 27 …" at bounding box center [695, 637] width 1391 height 1015
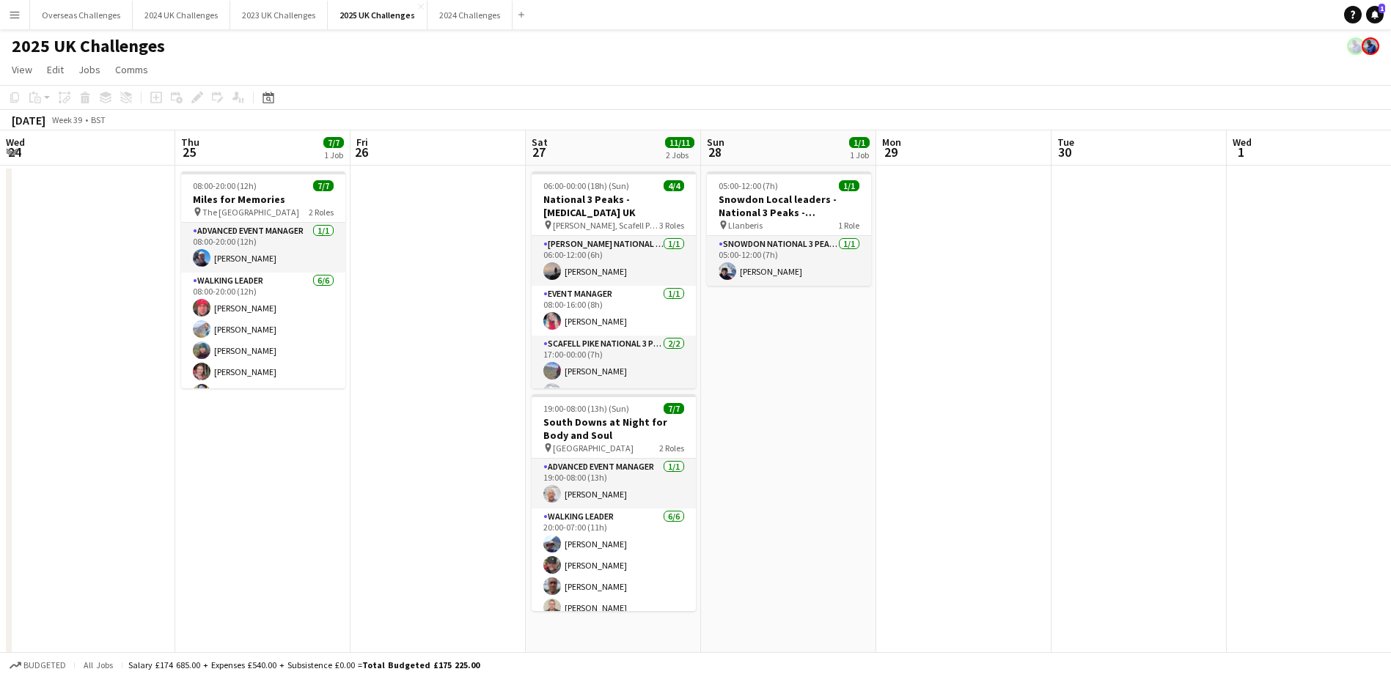
scroll to position [0, 483]
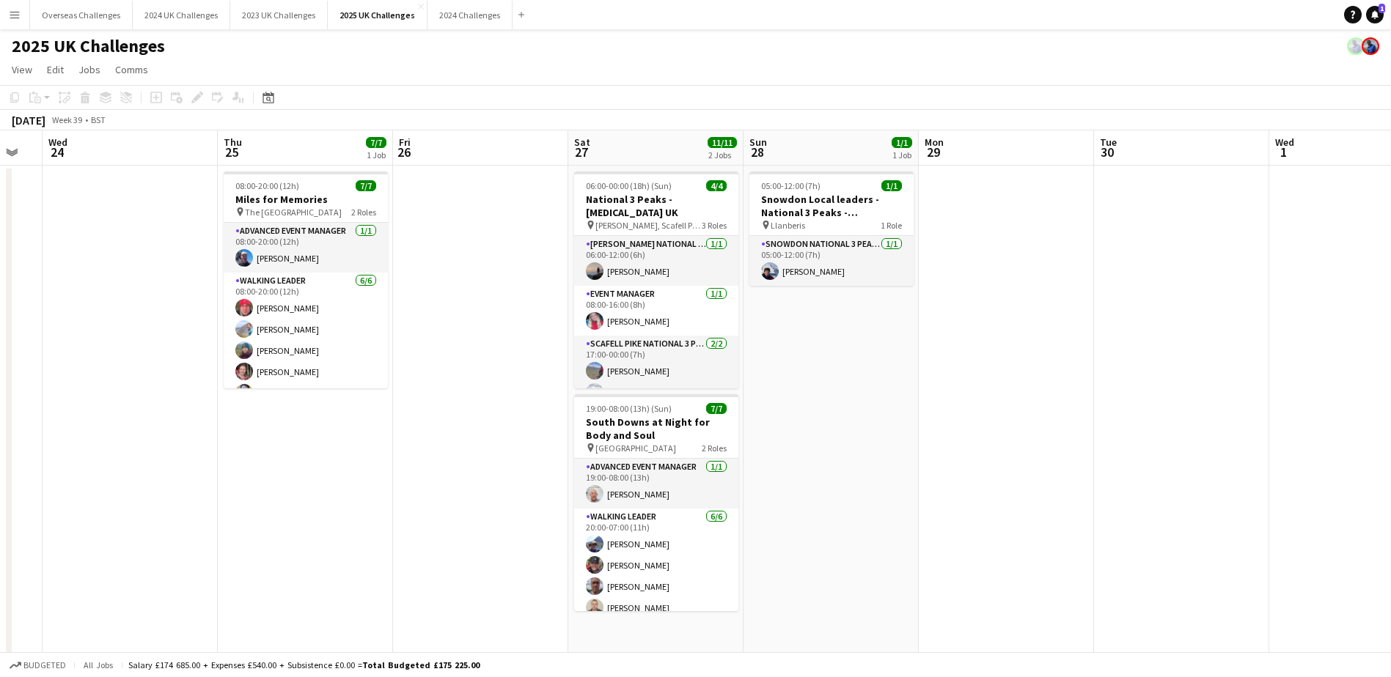
drag, startPoint x: 1090, startPoint y: 349, endPoint x: 441, endPoint y: 347, distance: 648.8
click at [441, 347] on app-calendar-viewport "Sun 21 Mon 22 Tue 23 Wed 24 Thu 25 7/7 1 Job Fri 26 Sat 27 11/11 2 Jobs Sun 28 …" at bounding box center [695, 637] width 1391 height 1015
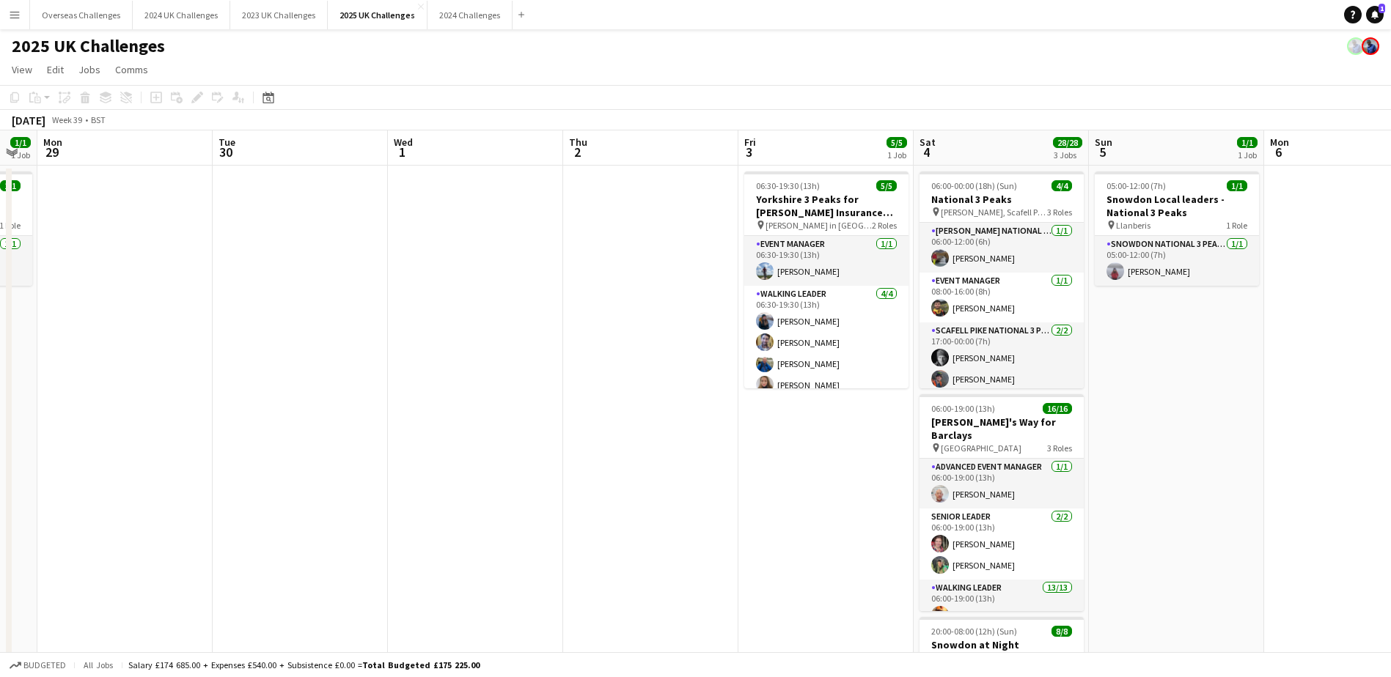
scroll to position [0, 506]
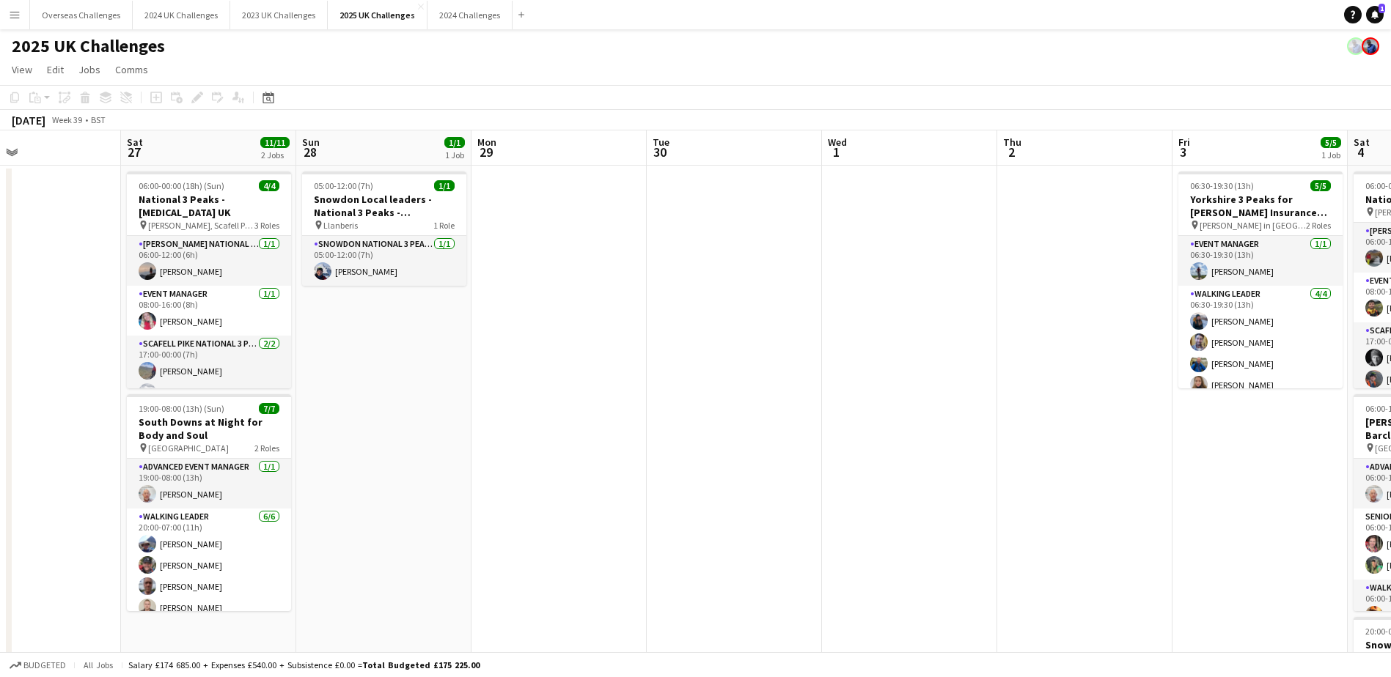
drag, startPoint x: 880, startPoint y: 343, endPoint x: 959, endPoint y: 322, distance: 81.3
click at [959, 322] on app-calendar-viewport "Wed 24 Thu 25 7/7 1 Job Fri 26 Sat 27 11/11 2 Jobs Sun 28 1/1 1 Job Mon 29 Tue …" at bounding box center [695, 637] width 1391 height 1015
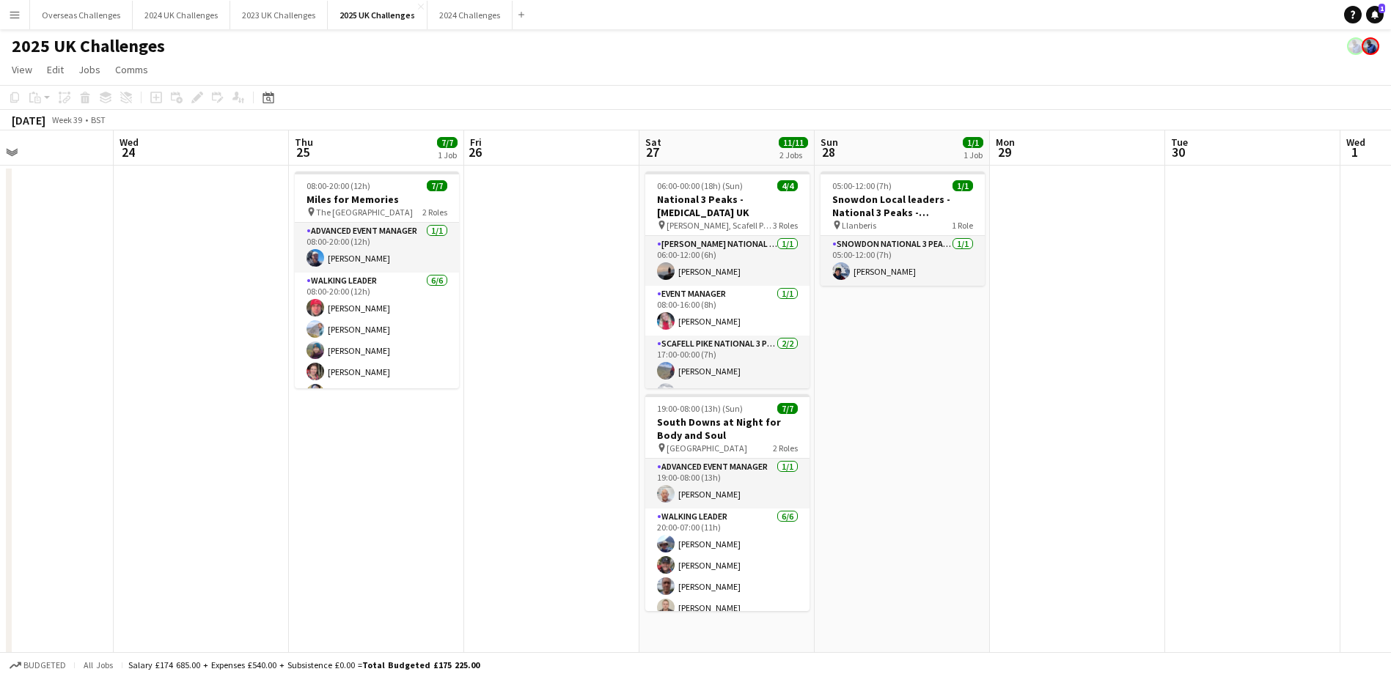
drag, startPoint x: 515, startPoint y: 352, endPoint x: 1009, endPoint y: 342, distance: 493.4
click at [1009, 342] on app-calendar-viewport "Sun 21 Mon 22 Tue 23 Wed 24 Thu 25 7/7 1 Job Fri 26 Sat 27 11/11 2 Jobs Sun 28 …" at bounding box center [695, 637] width 1391 height 1015
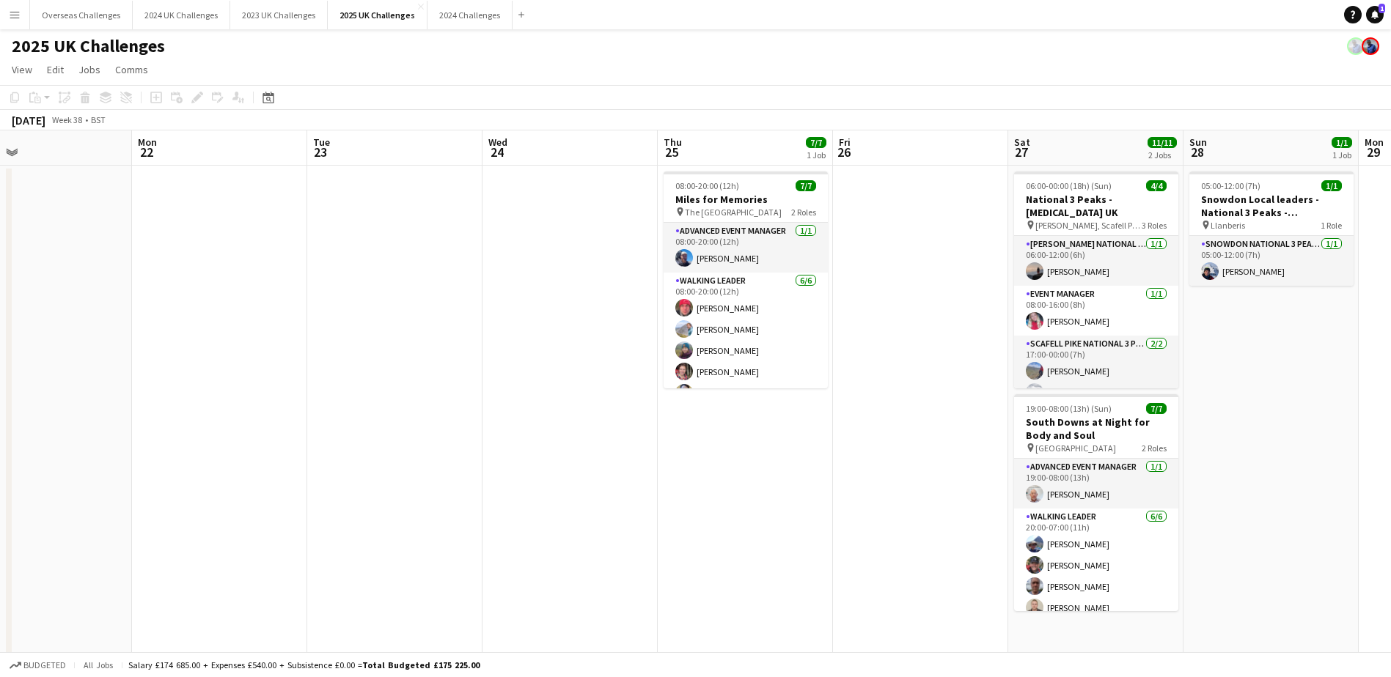
drag, startPoint x: 387, startPoint y: 449, endPoint x: 888, endPoint y: 446, distance: 500.7
click at [888, 446] on app-calendar-viewport "Fri 19 17/18 2 Jobs Sat 20 20/26 2 Jobs Sun 21 Mon 22 Tue 23 Wed 24 Thu 25 7/7 …" at bounding box center [695, 637] width 1391 height 1015
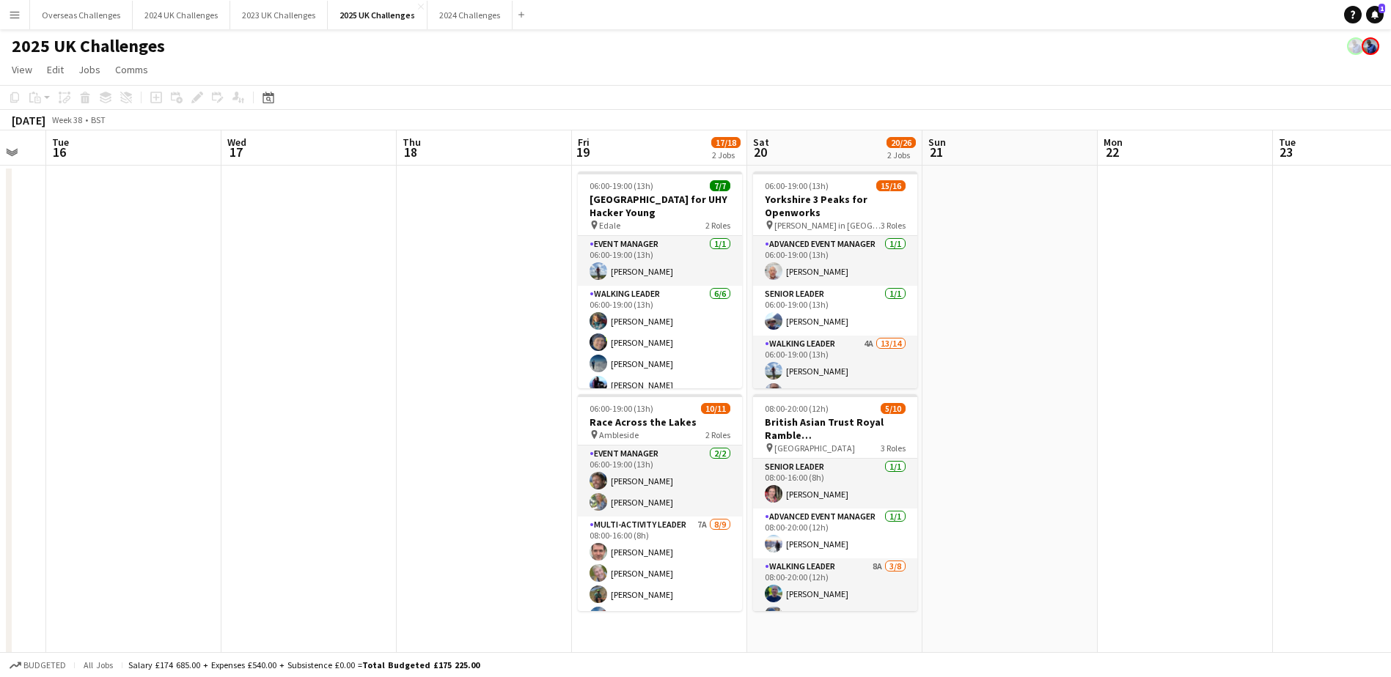
drag, startPoint x: 296, startPoint y: 451, endPoint x: 1061, endPoint y: 409, distance: 766.5
click at [1085, 404] on app-calendar-viewport "Sun 14 3/3 1 Job Mon 15 Tue 16 Wed 17 Thu 18 Fri 19 17/18 2 Jobs Sat 20 20/26 2…" at bounding box center [695, 637] width 1391 height 1015
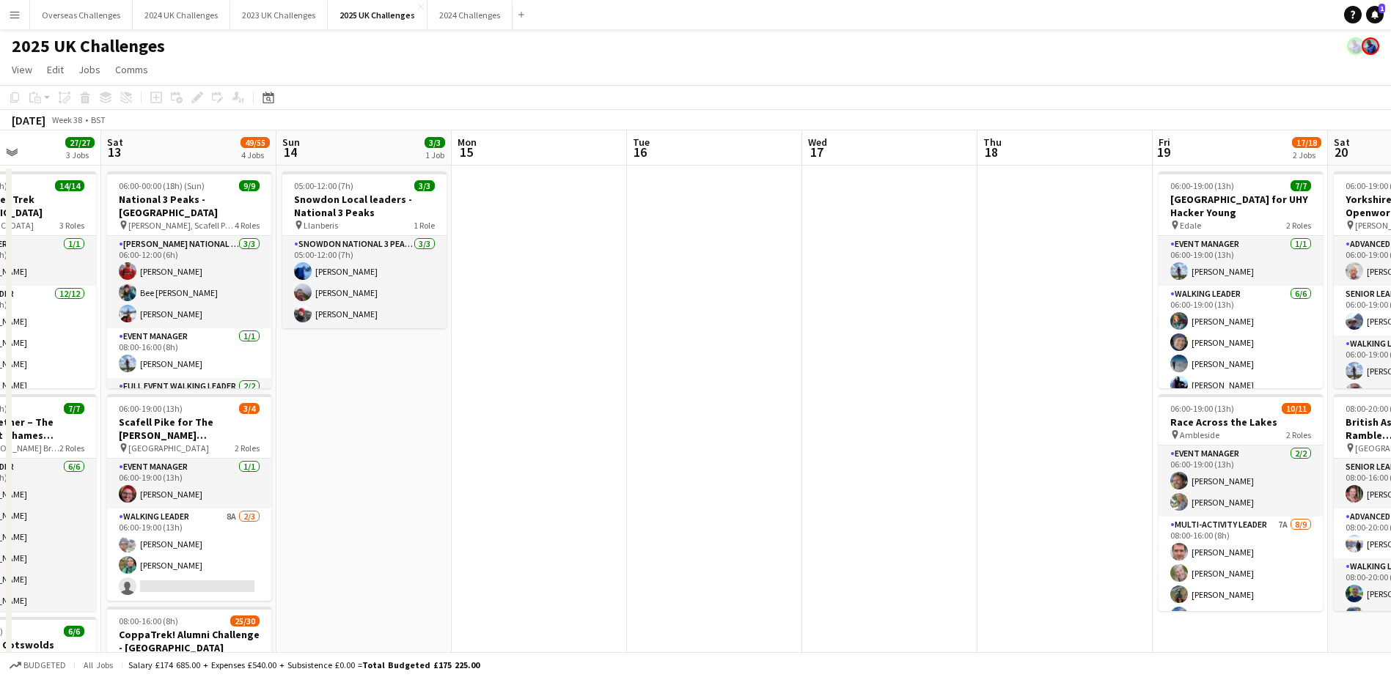
drag, startPoint x: 273, startPoint y: 386, endPoint x: 853, endPoint y: 367, distance: 580.2
click at [853, 367] on app-calendar-viewport "Wed 10 3/3 1 Job Thu 11 6/6 1 Job Fri 12 27/27 3 Jobs Sat 13 49/55 4 Jobs Sun 1…" at bounding box center [695, 637] width 1391 height 1015
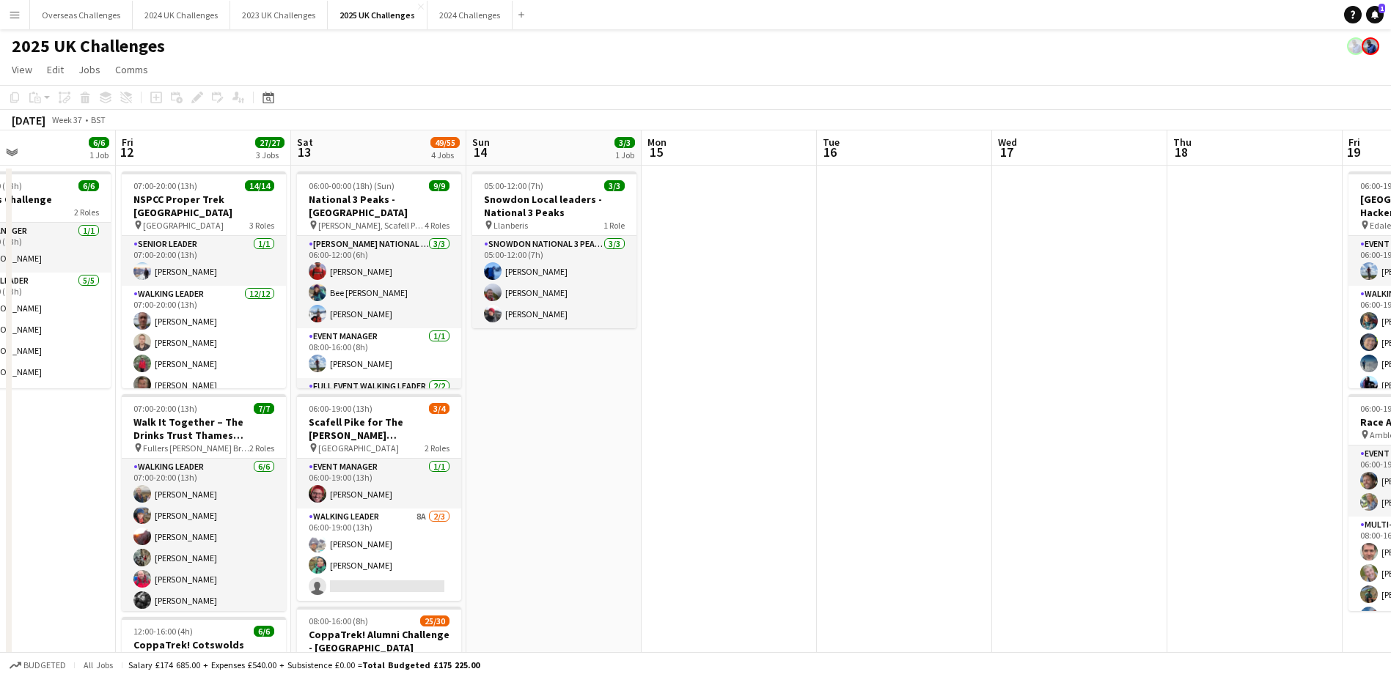
scroll to position [0, 356]
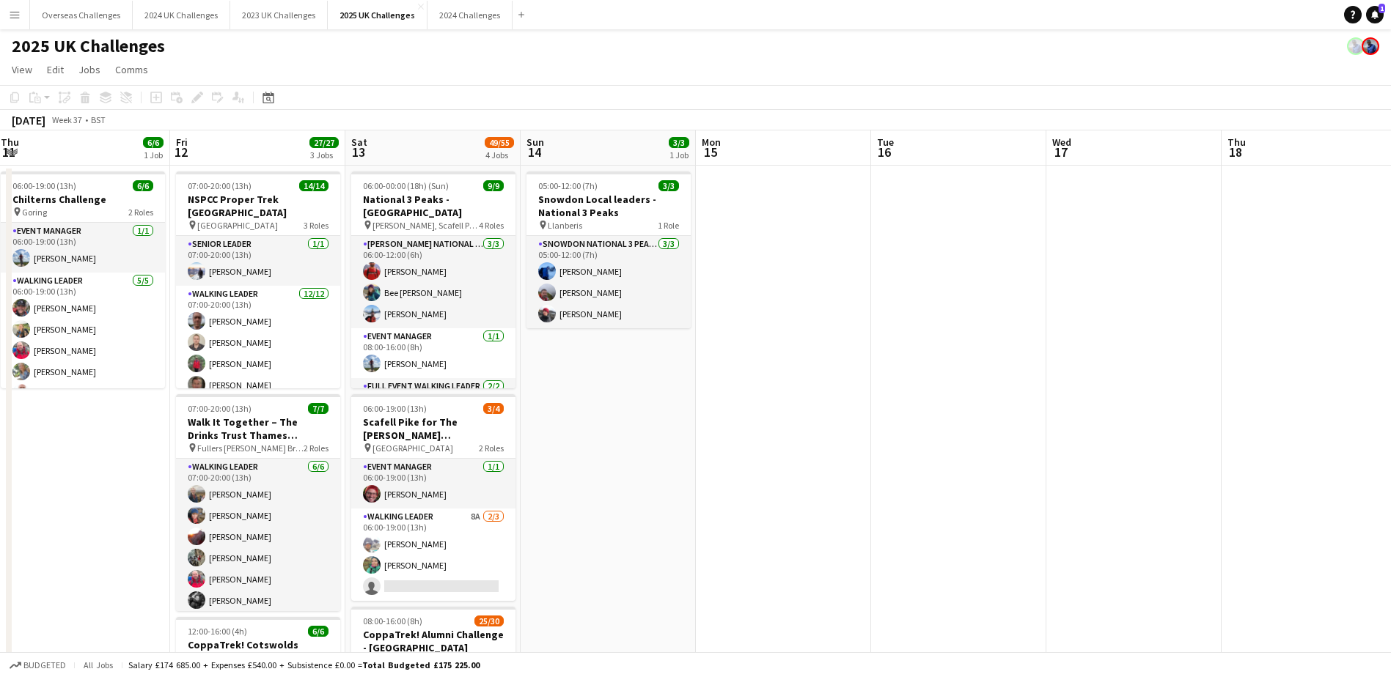
drag, startPoint x: 520, startPoint y: 470, endPoint x: 759, endPoint y: 429, distance: 242.5
click at [759, 429] on app-calendar-viewport "Tue 9 8/9 1 Job Wed 10 3/3 1 Job Thu 11 6/6 1 Job Fri 12 27/27 3 Jobs Sat 13 49…" at bounding box center [695, 637] width 1391 height 1015
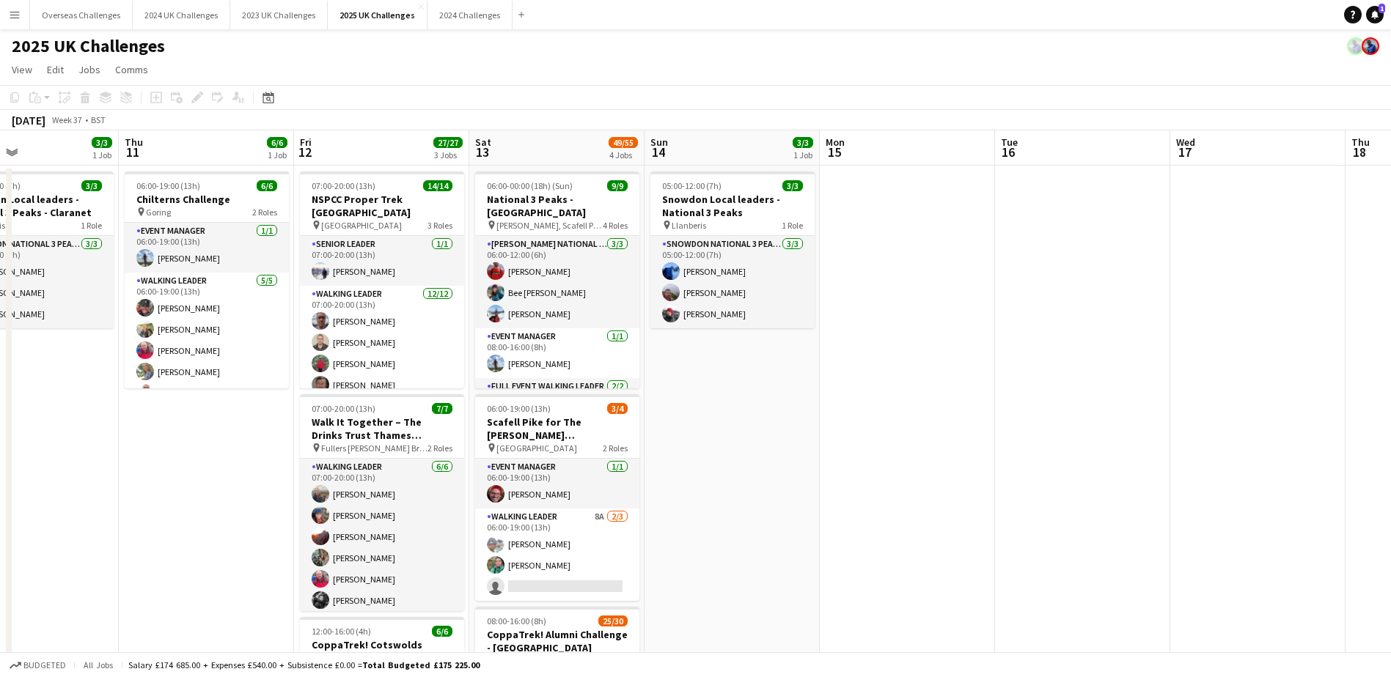
scroll to position [0, 402]
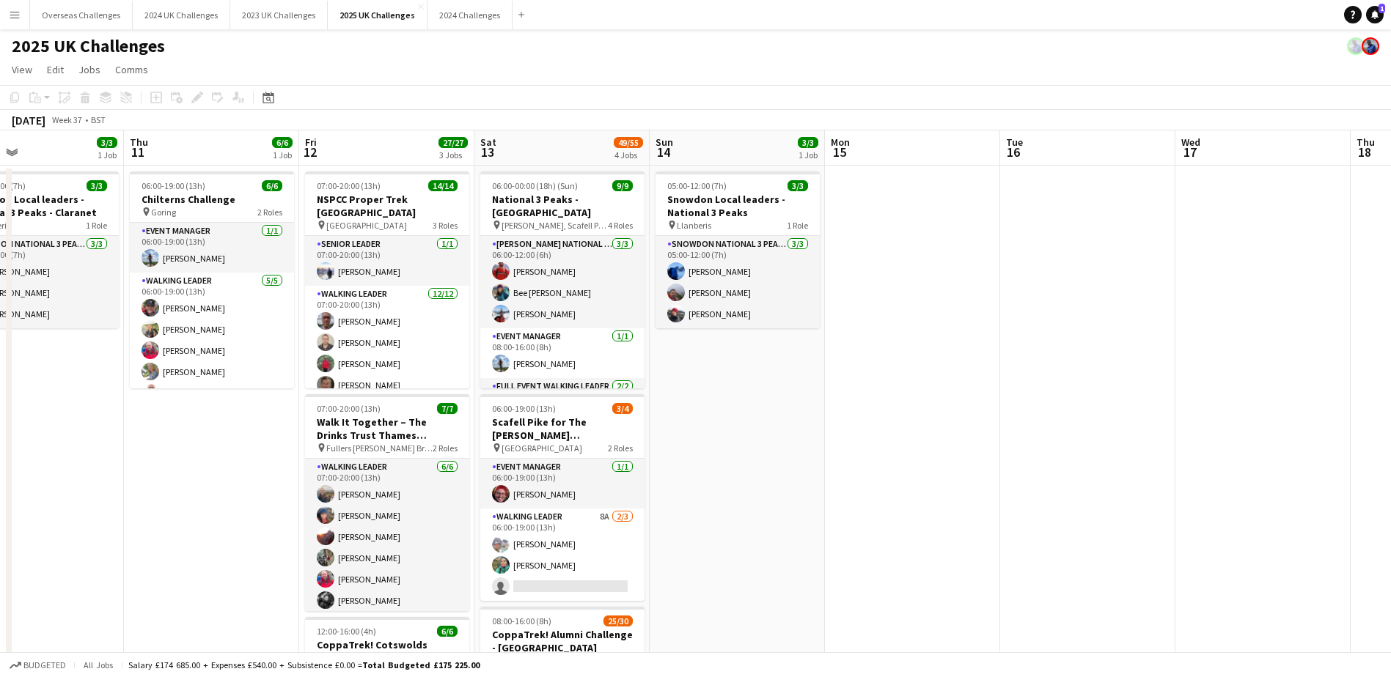
drag, startPoint x: 55, startPoint y: 482, endPoint x: 184, endPoint y: 483, distance: 129.0
click at [184, 483] on app-calendar-viewport "Mon 8 Tue 9 8/9 1 Job Wed 10 3/3 1 Job Thu 11 6/6 1 Job Fri 12 27/27 3 Jobs Sat…" at bounding box center [695, 637] width 1391 height 1015
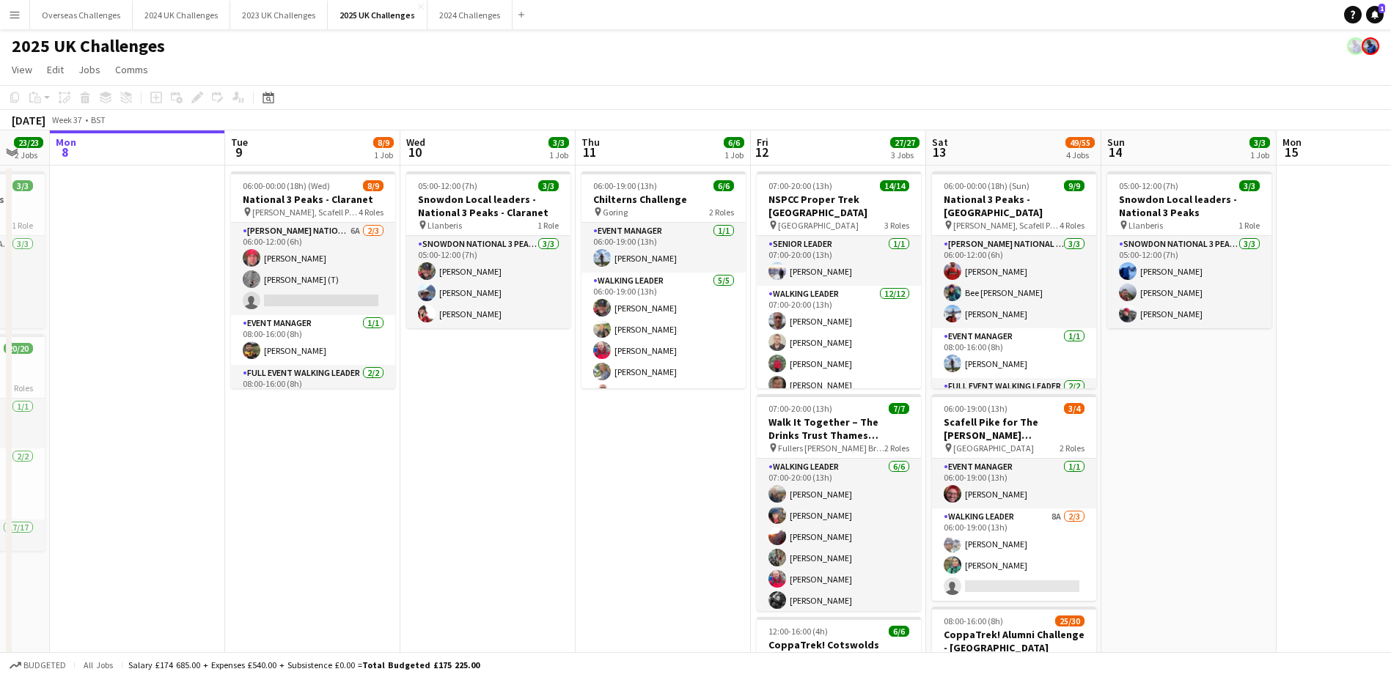
scroll to position [0, 435]
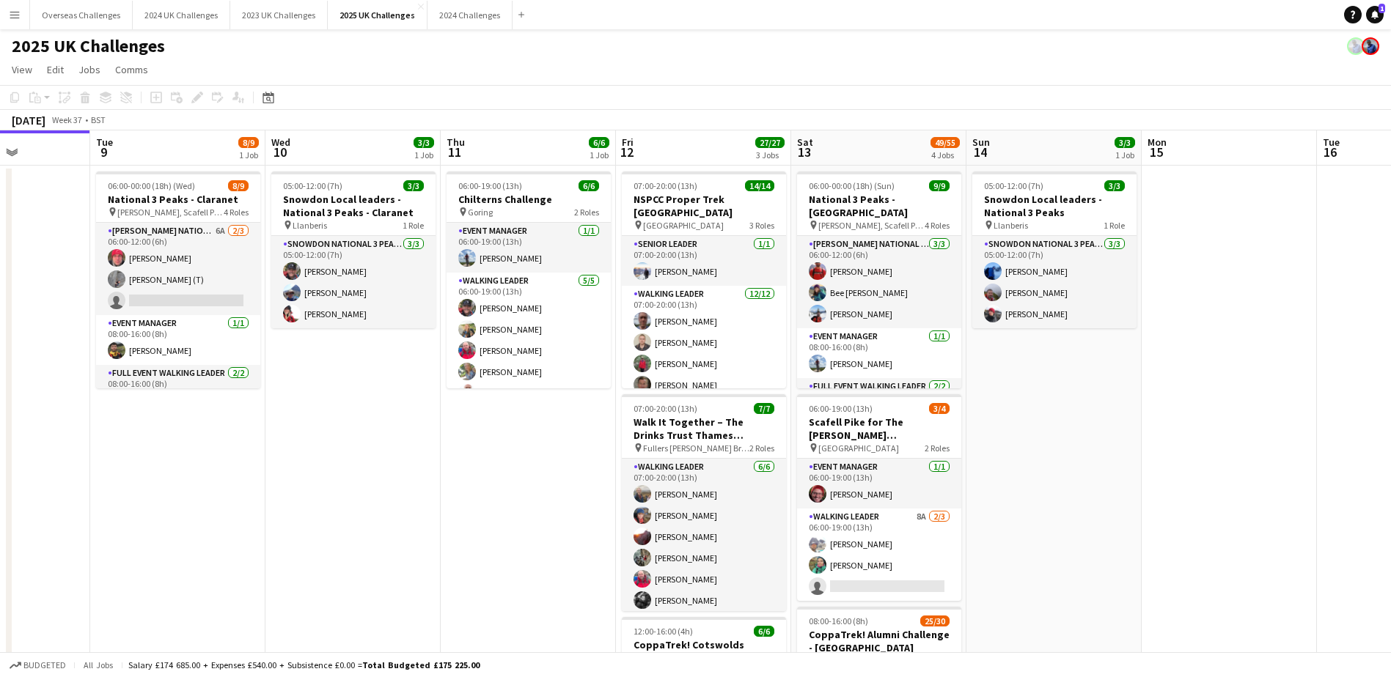
drag, startPoint x: 85, startPoint y: 473, endPoint x: 402, endPoint y: 478, distance: 316.7
click at [402, 478] on app-calendar-viewport "Sat 6 34/34 2 Jobs Sun 7 23/23 2 Jobs Mon 8 Tue 9 8/9 1 Job Wed 10 3/3 1 Job Th…" at bounding box center [695, 637] width 1391 height 1015
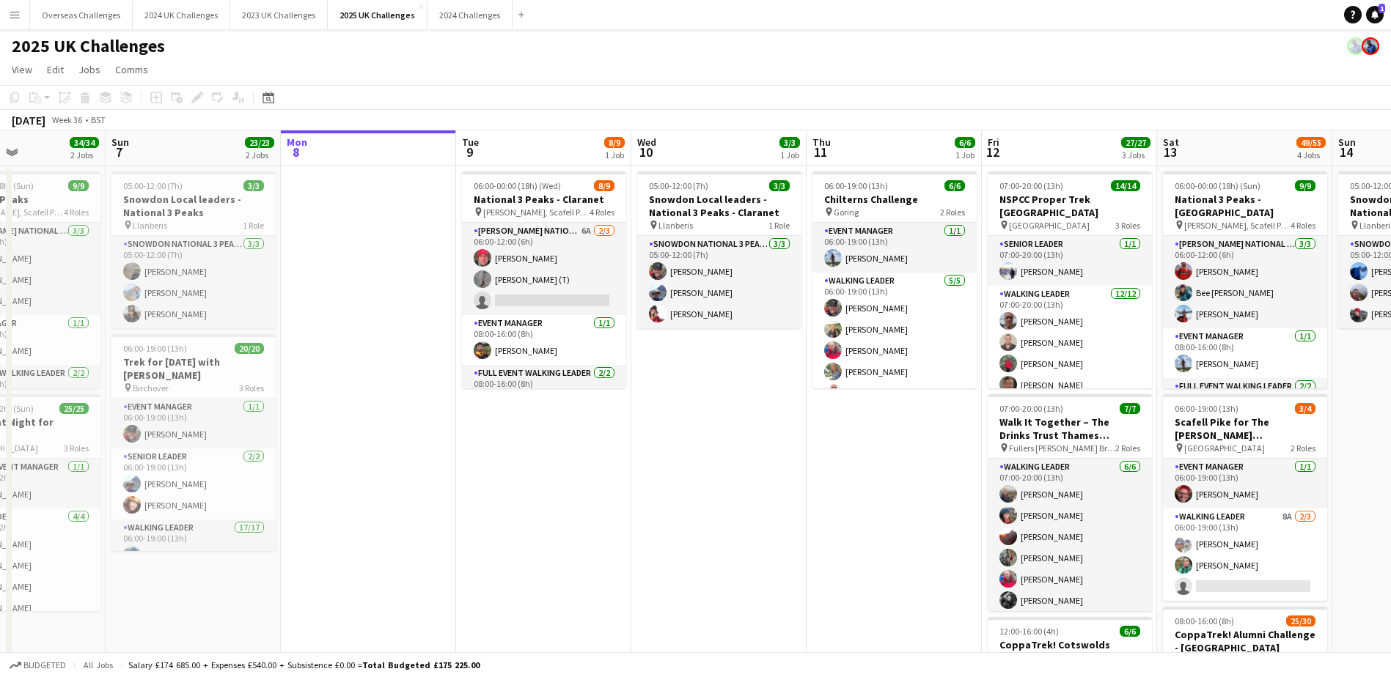
scroll to position [0, 417]
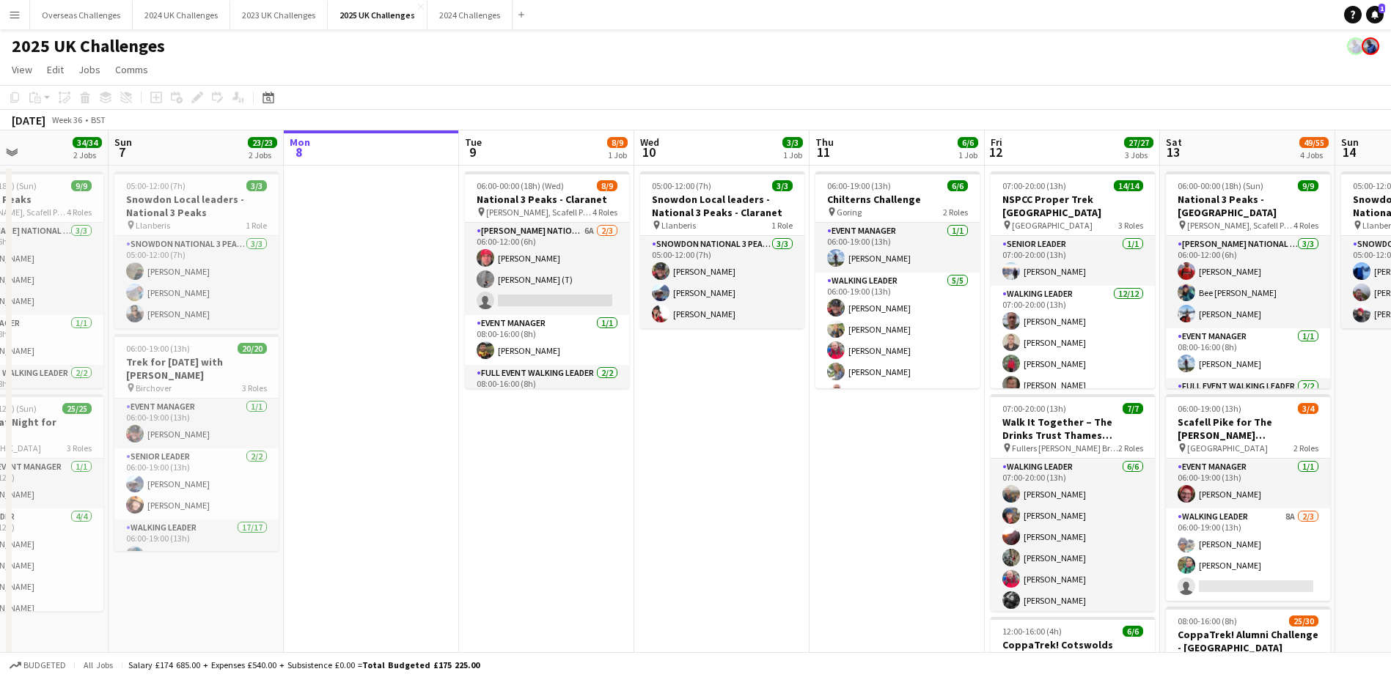
drag, startPoint x: 164, startPoint y: 527, endPoint x: 533, endPoint y: 534, distance: 368.8
click at [533, 534] on app-calendar-viewport "Thu 4 Fri 5 Sat 6 34/34 2 Jobs Sun 7 23/23 2 Jobs Mon 8 Tue 9 8/9 1 Job Wed 10 …" at bounding box center [695, 637] width 1391 height 1015
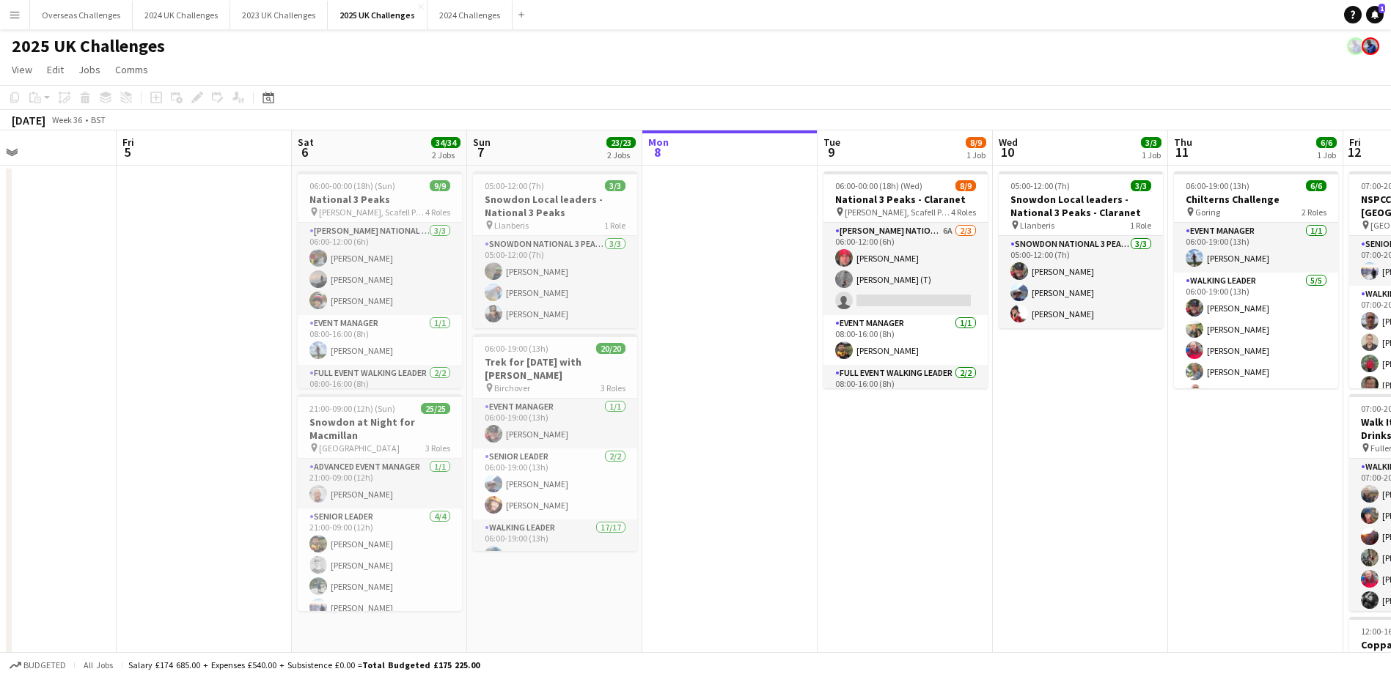
scroll to position [0, 386]
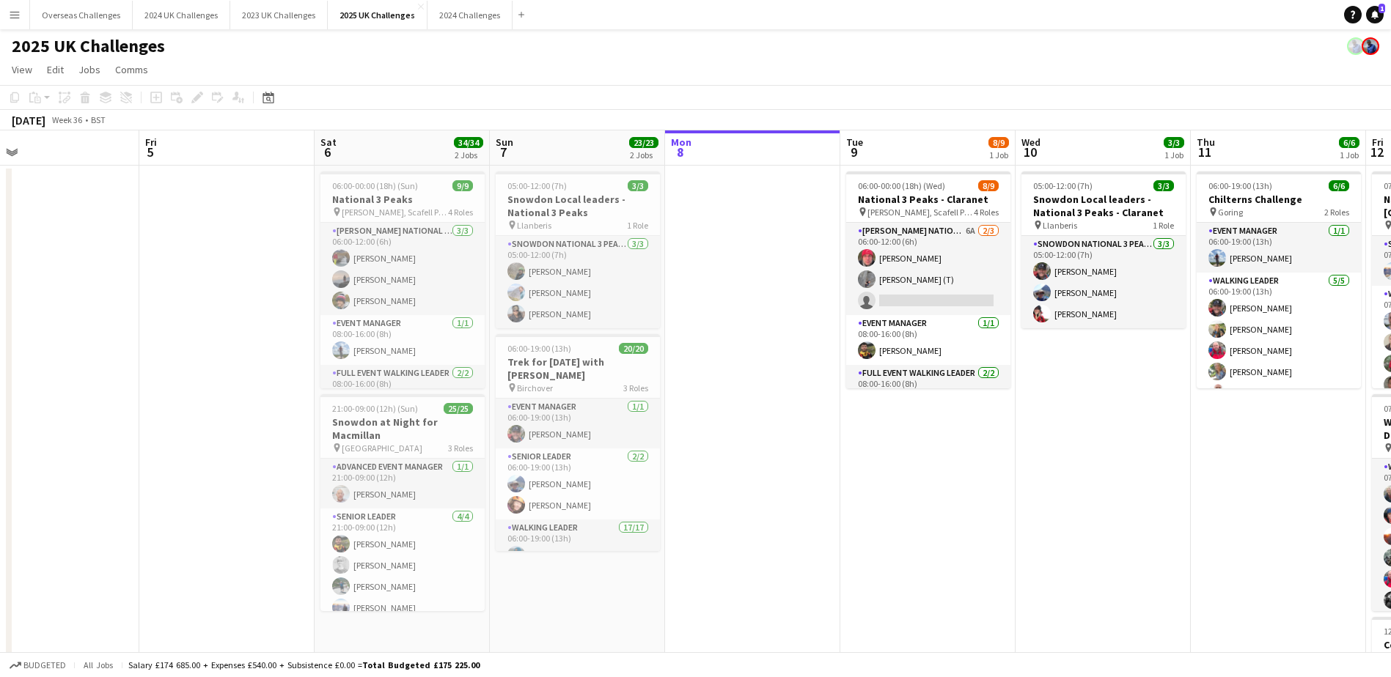
drag, startPoint x: 427, startPoint y: 501, endPoint x: 748, endPoint y: 534, distance: 322.8
click at [748, 534] on app-calendar-viewport "Tue 2 Wed 3 Thu 4 Fri 5 Sat 6 34/34 2 Jobs Sun 7 23/23 2 Jobs Mon 8 Tue 9 8/9 1…" at bounding box center [695, 637] width 1391 height 1015
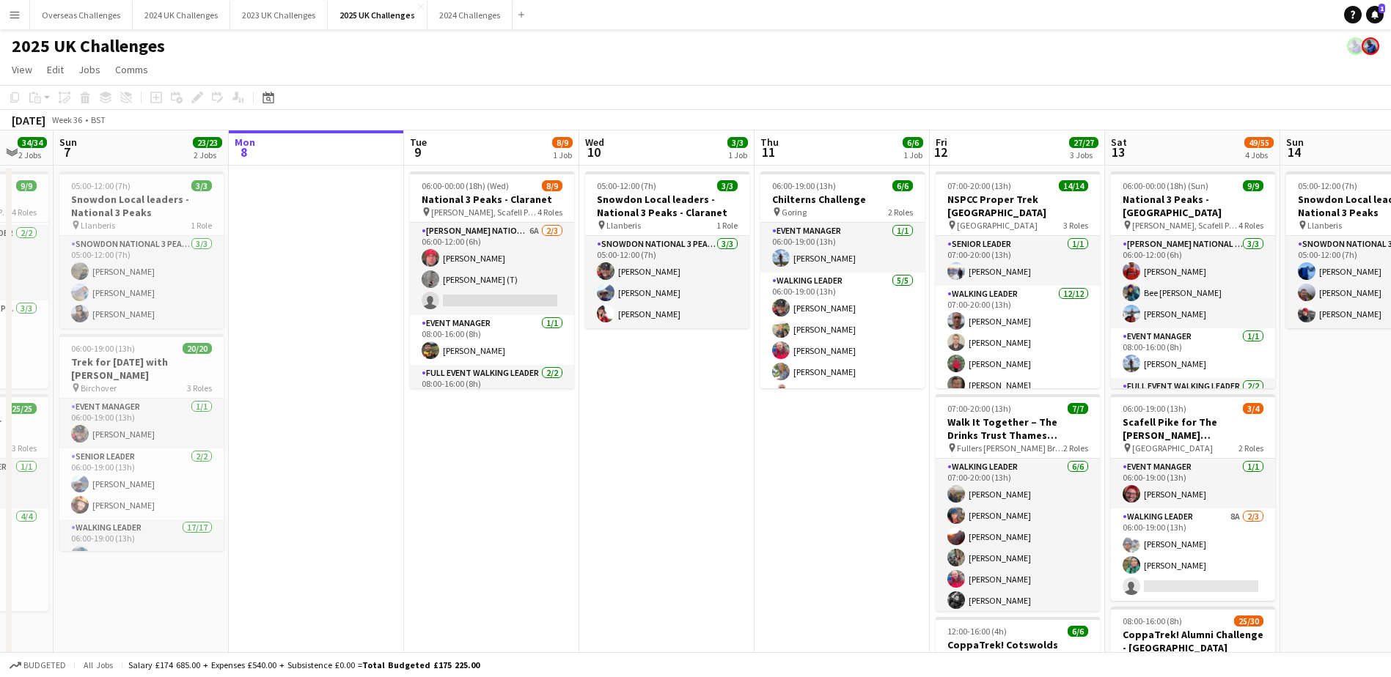
scroll to position [0, 476]
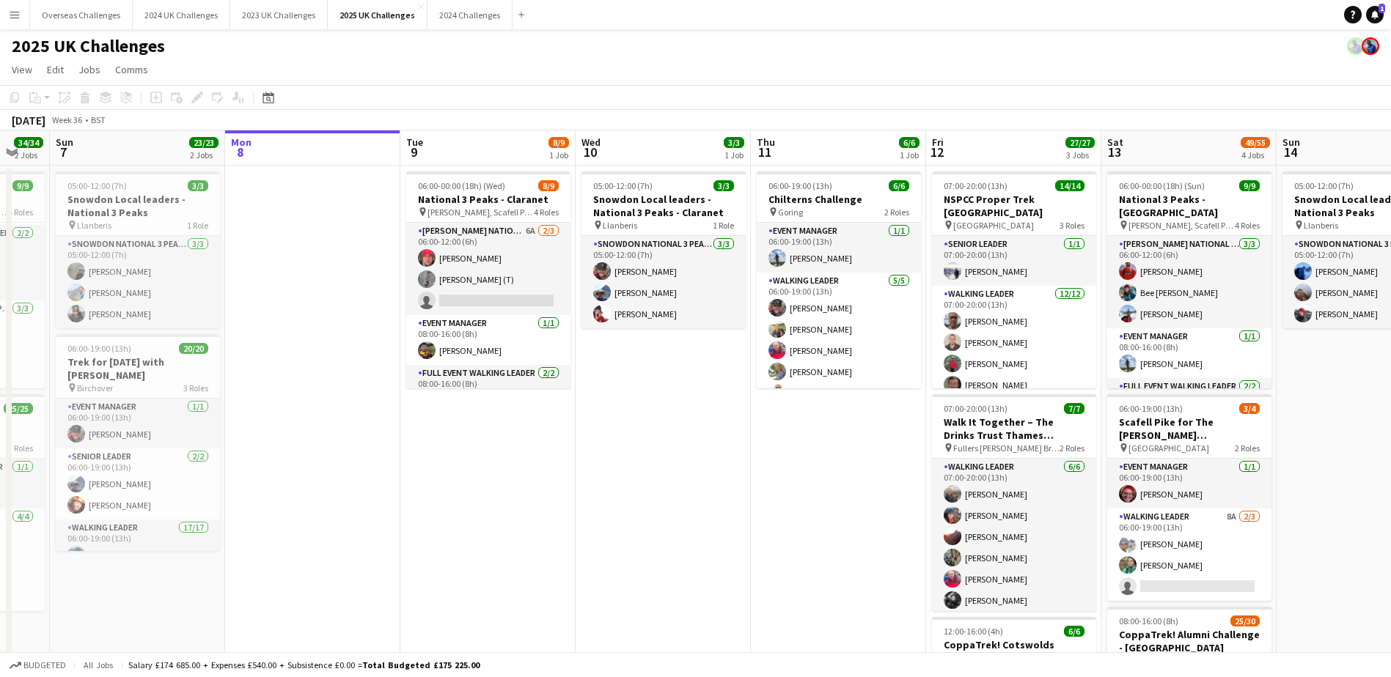
drag, startPoint x: 1001, startPoint y: 481, endPoint x: 584, endPoint y: 469, distance: 418.0
click at [584, 469] on app-calendar-viewport "Thu 4 Fri 5 Sat 6 34/34 2 Jobs Sun 7 23/23 2 Jobs Mon 8 Tue 9 8/9 1 Job Wed 10 …" at bounding box center [695, 637] width 1391 height 1015
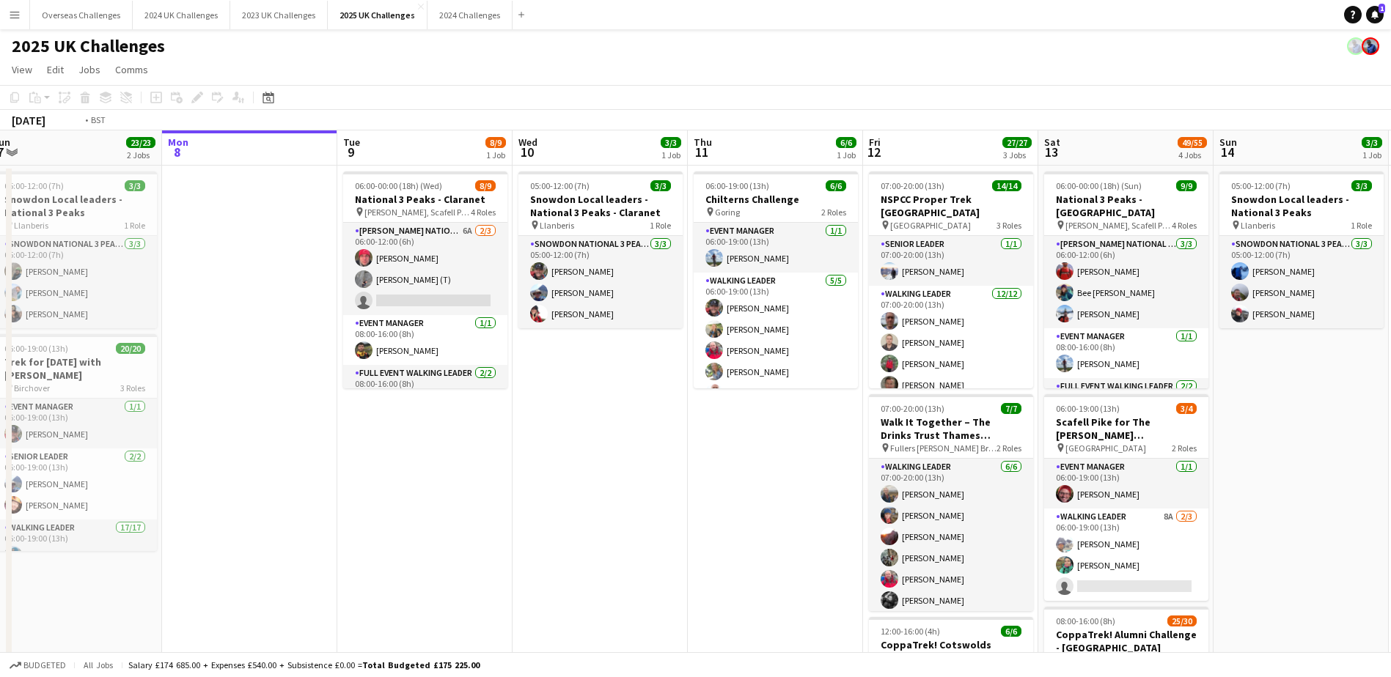
scroll to position [0, 542]
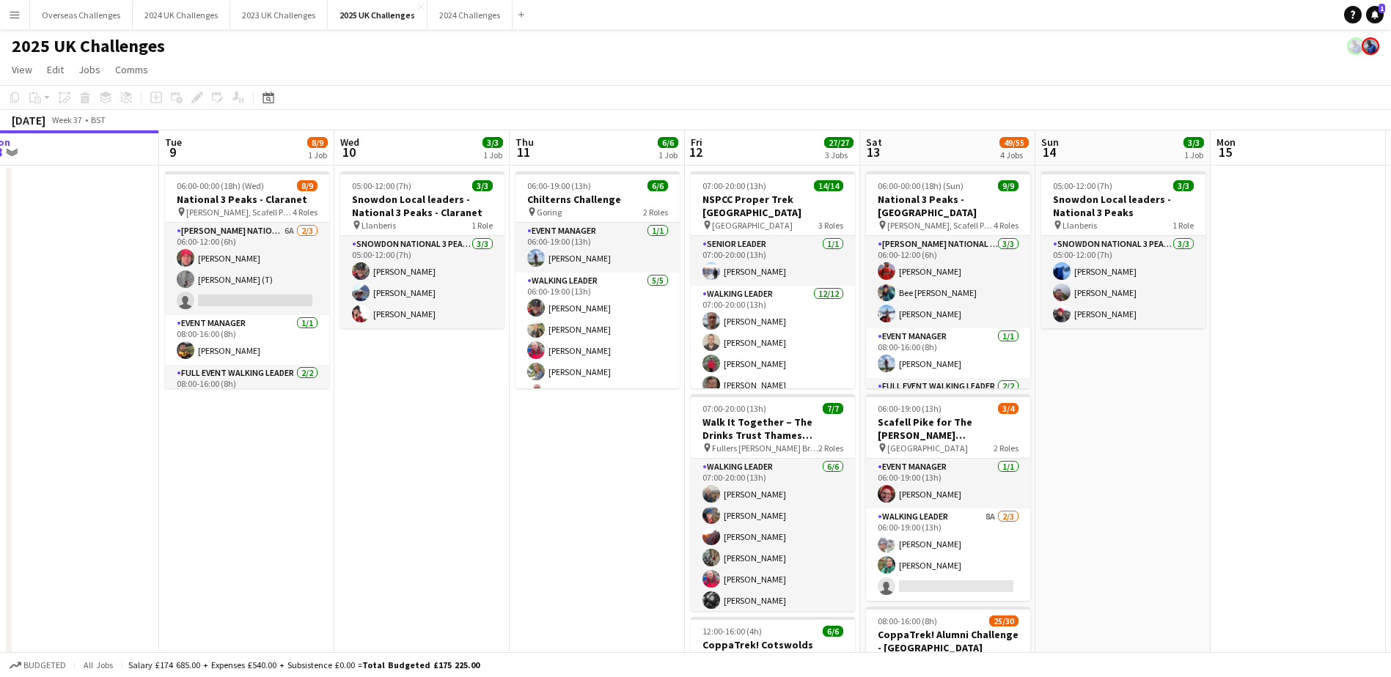
drag, startPoint x: 717, startPoint y: 509, endPoint x: 573, endPoint y: 495, distance: 145.1
click at [573, 495] on app-calendar-viewport "Fri 5 Sat 6 34/34 2 Jobs Sun 7 23/23 2 Jobs Mon 8 Tue 9 8/9 1 Job Wed 10 3/3 1 …" at bounding box center [695, 637] width 1391 height 1015
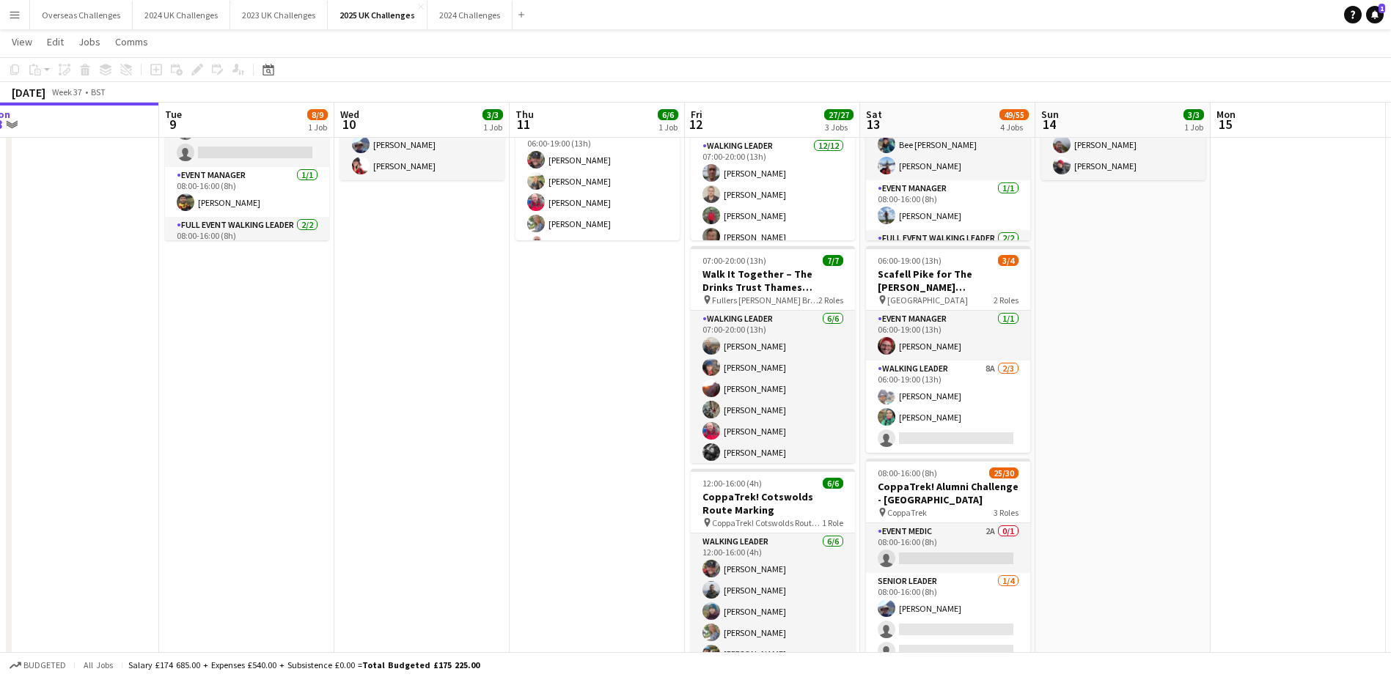
scroll to position [0, 518]
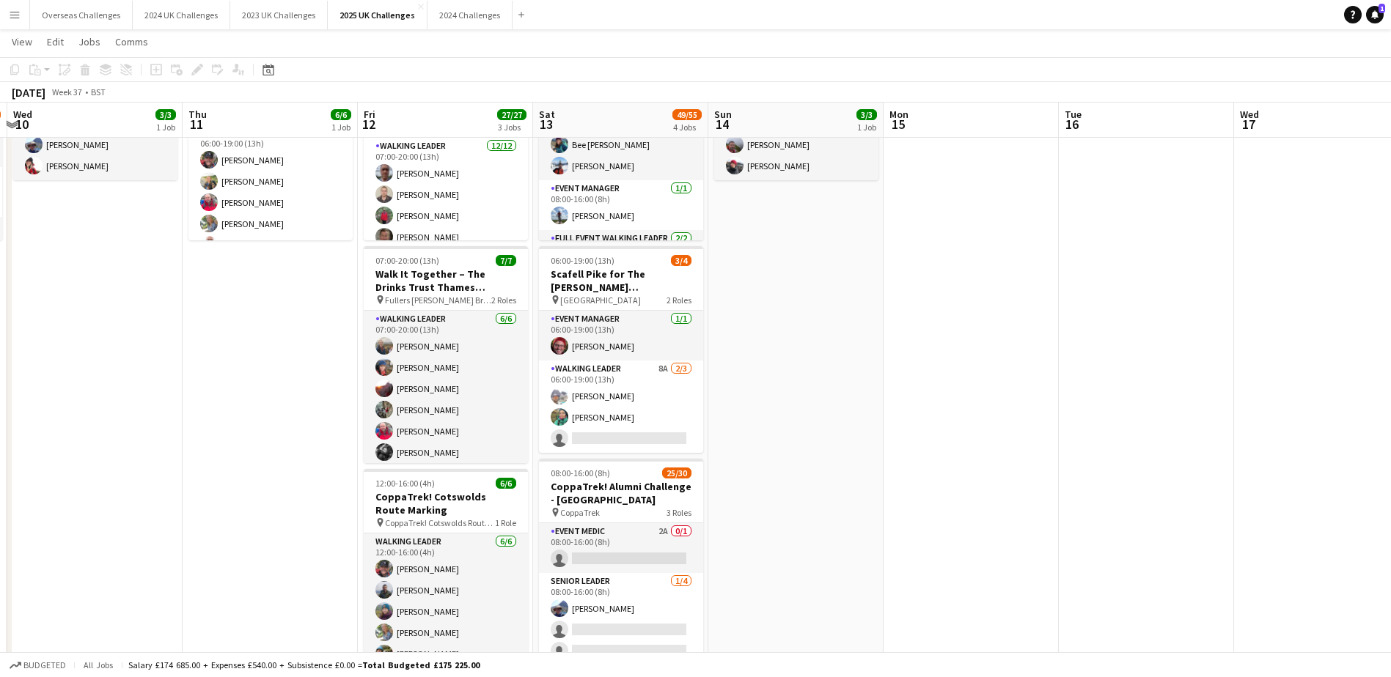
drag, startPoint x: 644, startPoint y: 375, endPoint x: 317, endPoint y: 375, distance: 327.0
click at [317, 375] on app-calendar-viewport "Sun 7 23/23 2 Jobs Mon 8 Tue 9 8/9 1 Job Wed 10 3/3 1 Job Thu 11 6/6 1 Job Fri …" at bounding box center [695, 454] width 1391 height 1086
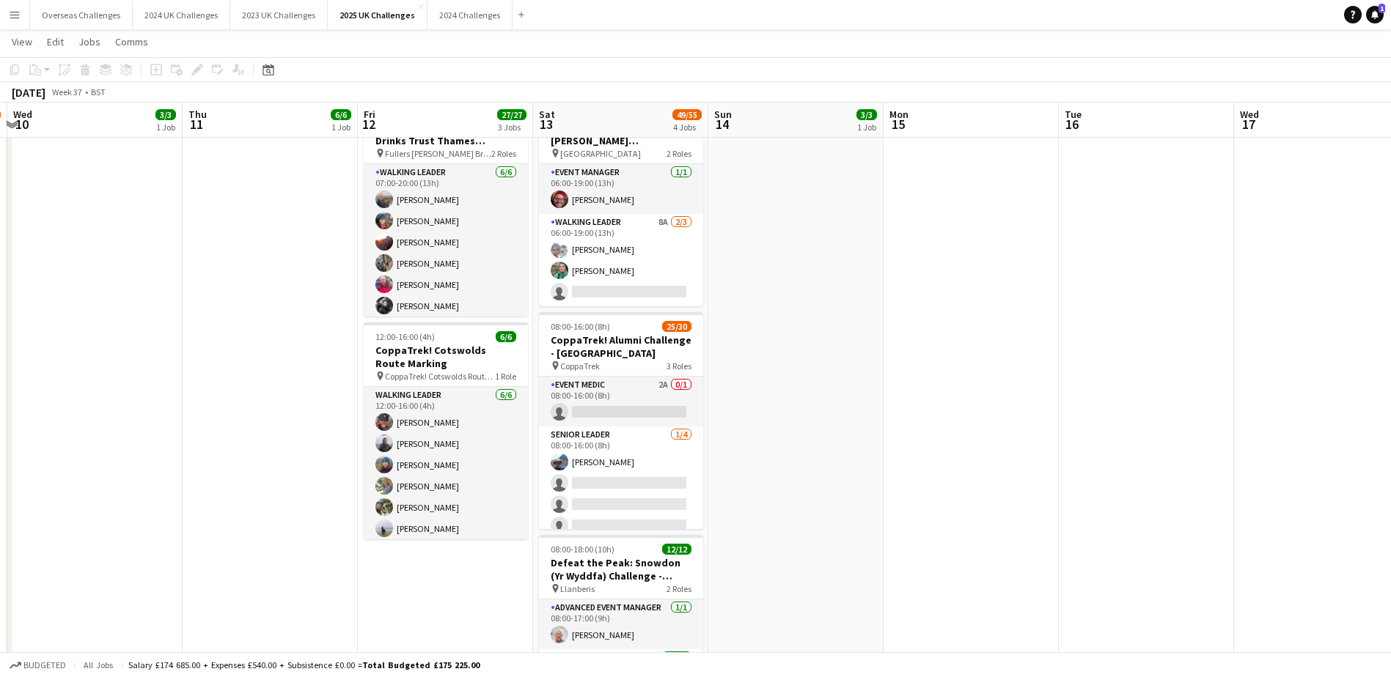
scroll to position [0, 339]
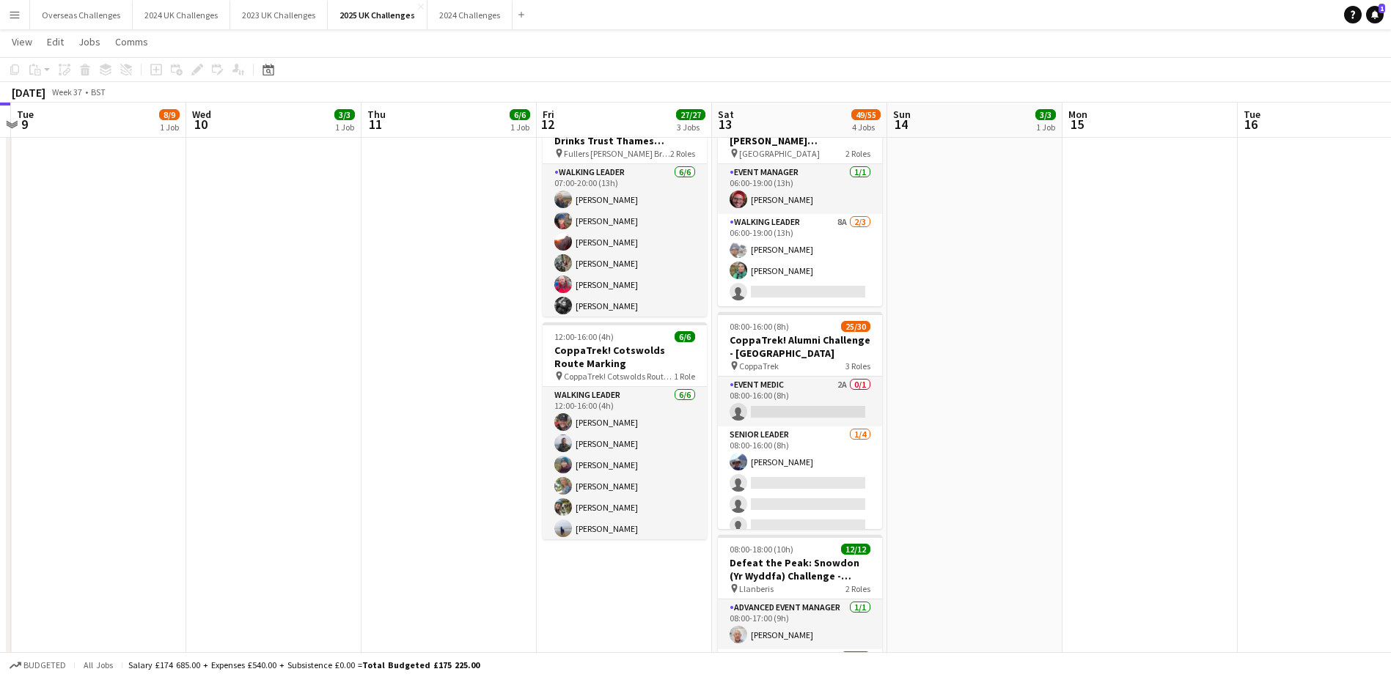
drag, startPoint x: 138, startPoint y: 392, endPoint x: 317, endPoint y: 392, distance: 178.9
click at [317, 392] on app-calendar-viewport "Sun 7 23/23 2 Jobs Mon 8 Tue 9 8/9 1 Job Wed 10 3/3 1 Job Thu 11 6/6 1 Job Fri …" at bounding box center [695, 307] width 1391 height 1086
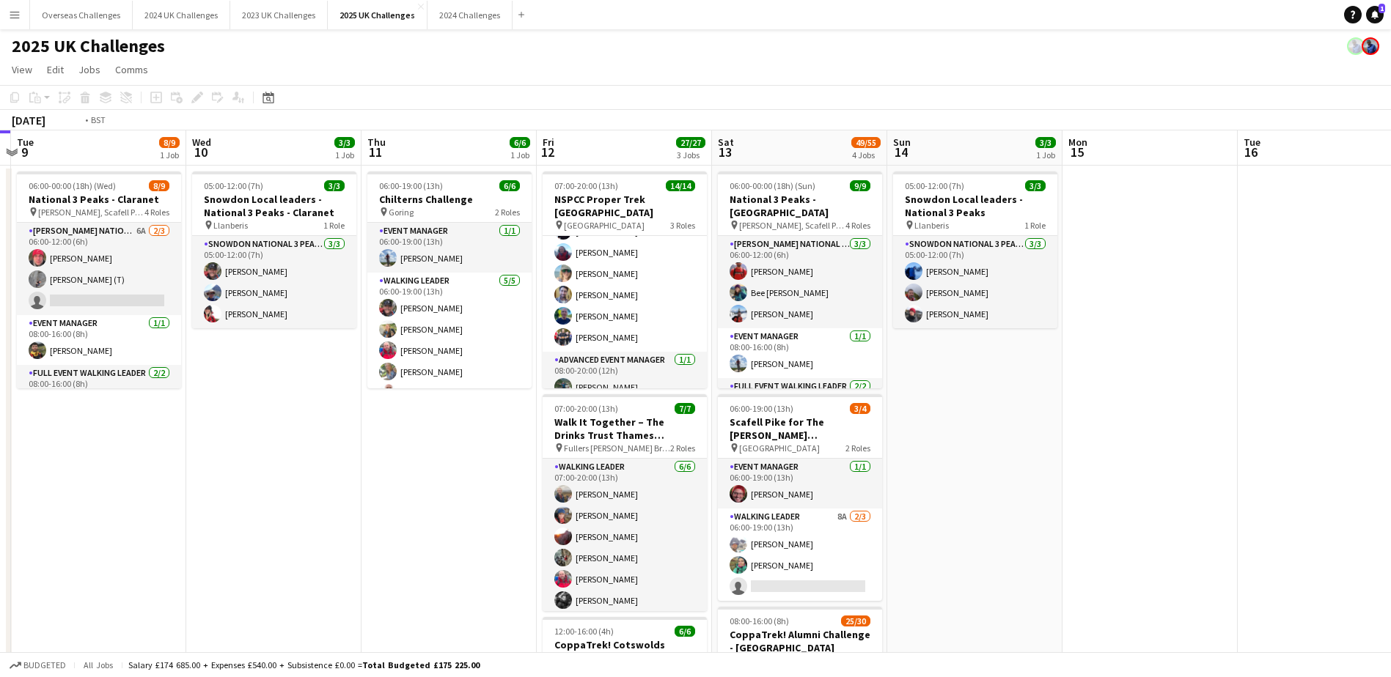
scroll to position [0, 441]
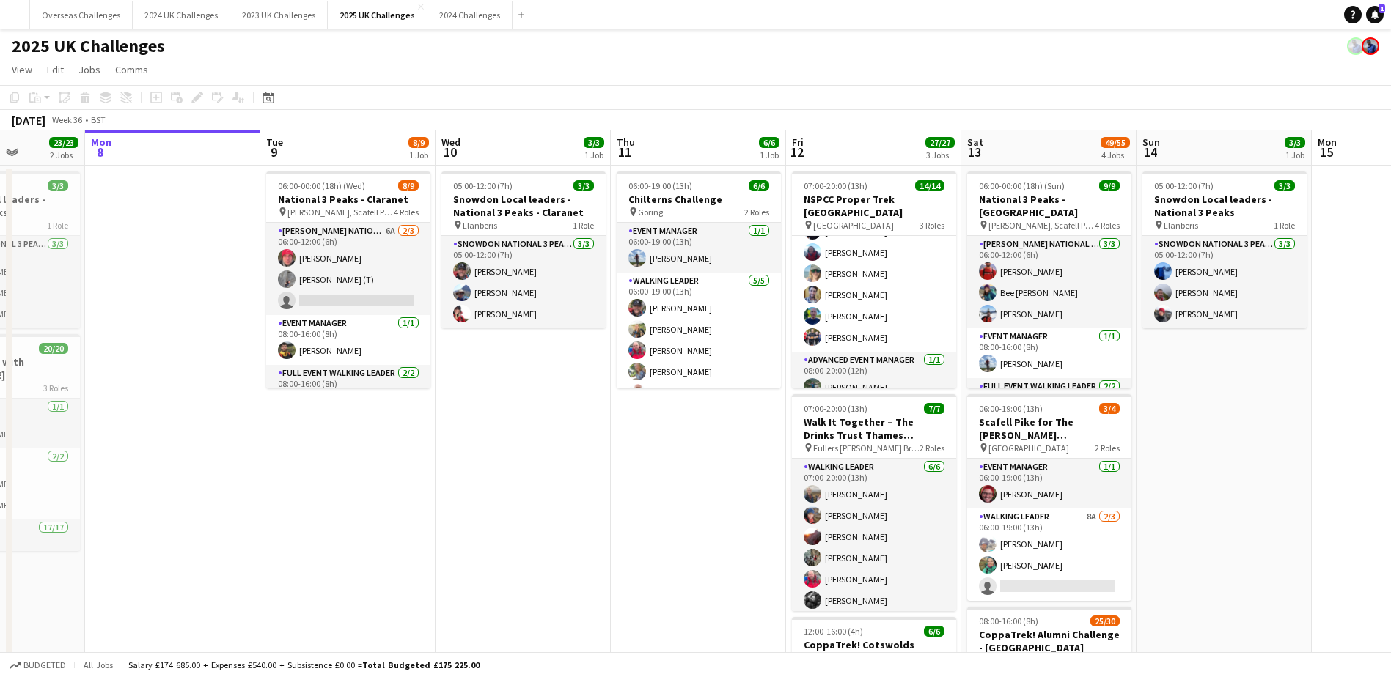
drag, startPoint x: 176, startPoint y: 474, endPoint x: 425, endPoint y: 478, distance: 249.3
click at [425, 478] on app-calendar-viewport "Fri 5 Sat 6 34/34 2 Jobs Sun 7 23/23 2 Jobs Mon 8 Tue 9 8/9 1 Job Wed 10 3/3 1 …" at bounding box center [695, 637] width 1391 height 1015
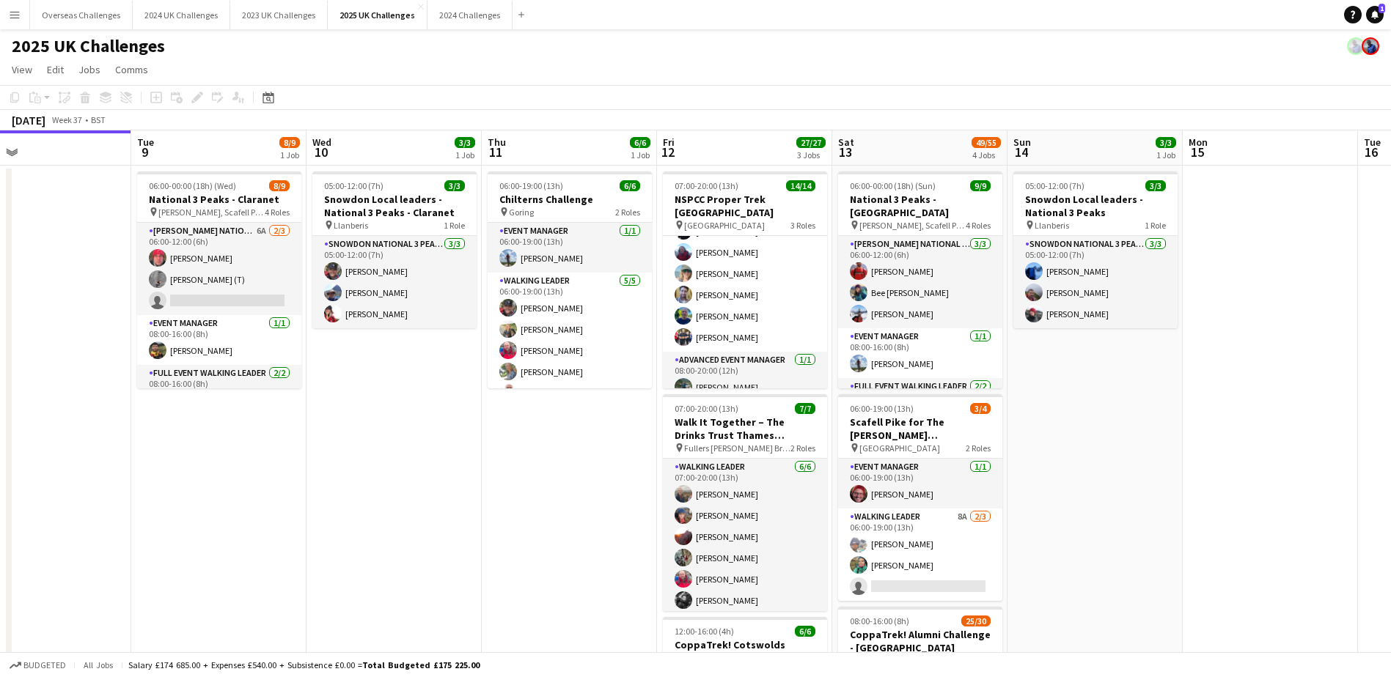
scroll to position [0, 580]
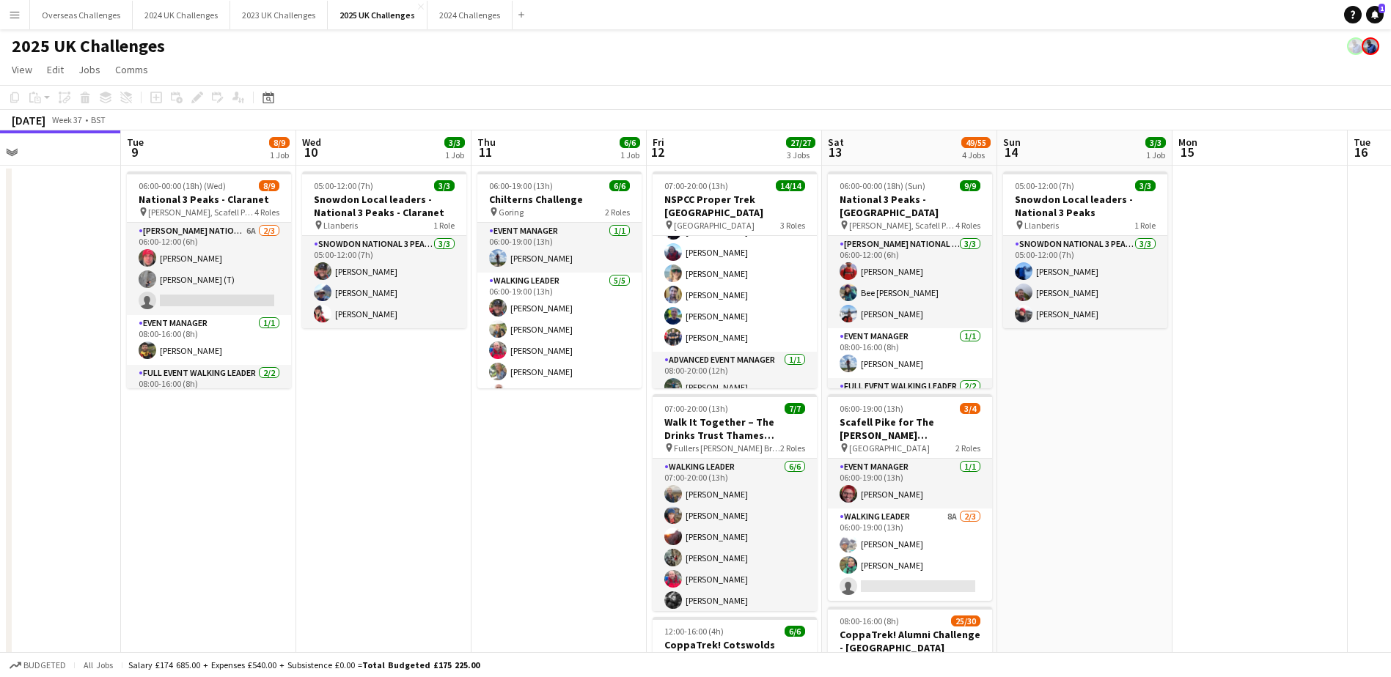
drag, startPoint x: 1291, startPoint y: 378, endPoint x: 1152, endPoint y: 376, distance: 139.3
click at [1152, 376] on app-calendar-viewport "Fri 5 Sat 6 34/34 2 Jobs Sun 7 23/23 2 Jobs Mon 8 Tue 9 8/9 1 Job Wed 10 3/3 1 …" at bounding box center [695, 637] width 1391 height 1015
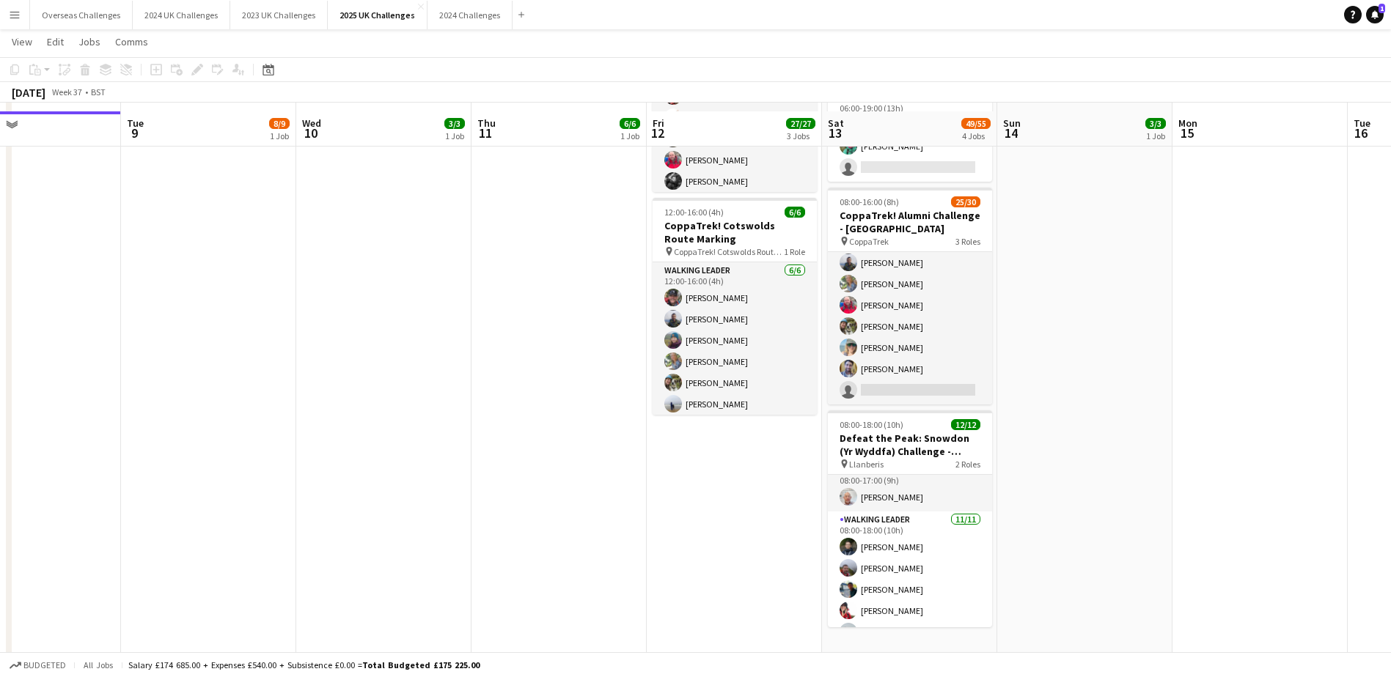
scroll to position [440, 0]
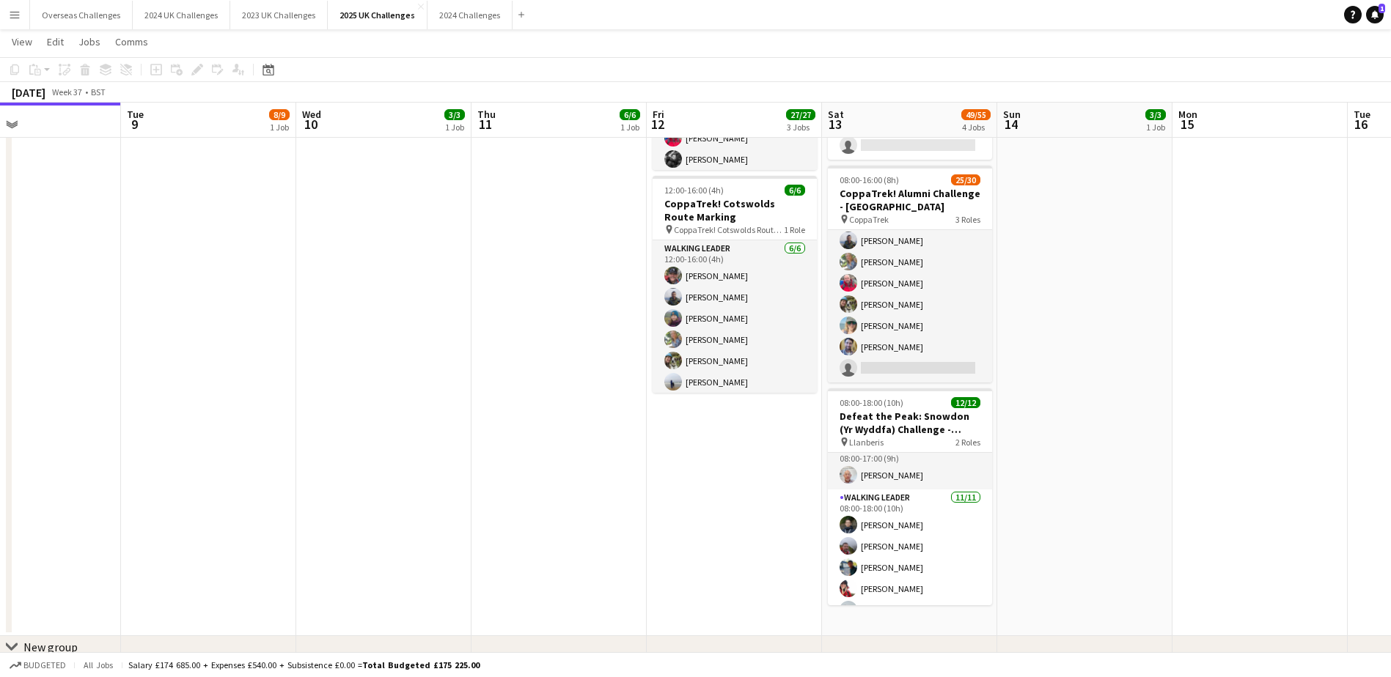
click at [903, 359] on app-card-role "Walking Leader 12A 24/25 08:00-16:00 (8h) Victoria Weston Adam Cristol Ian Mort…" at bounding box center [910, 103] width 164 height 560
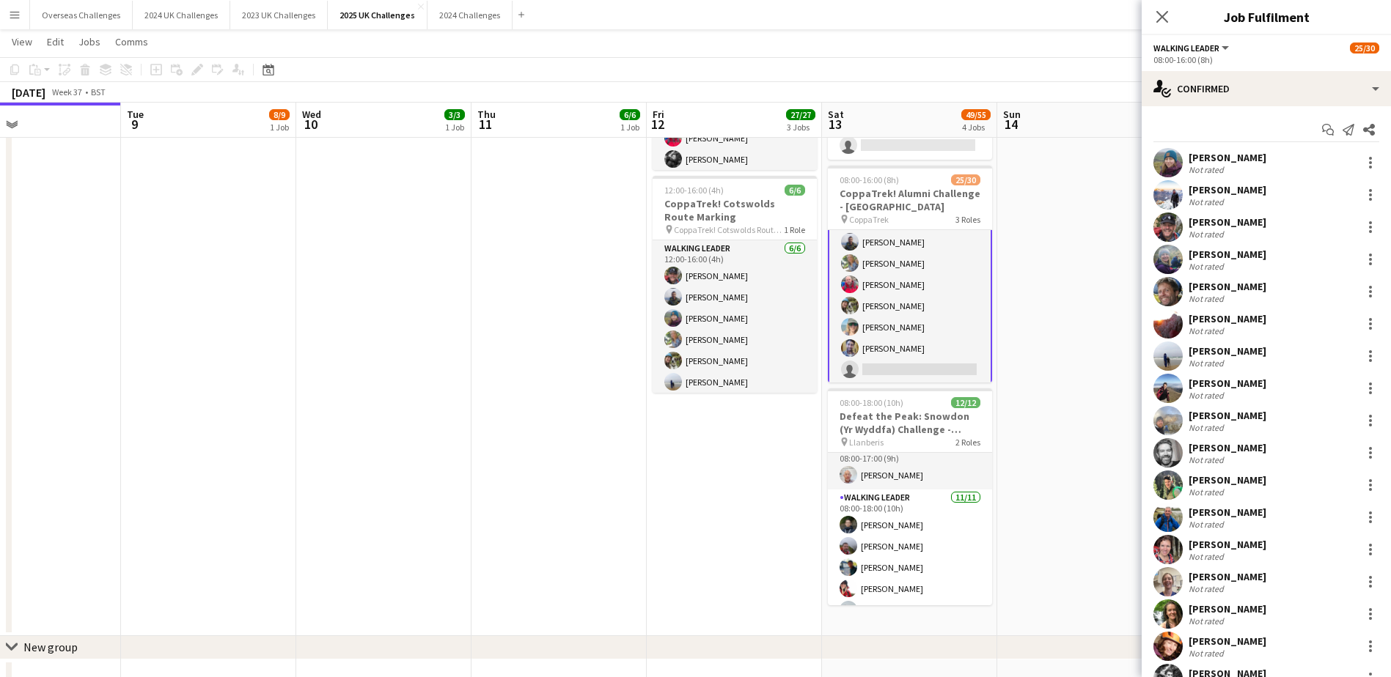
scroll to position [573, 0]
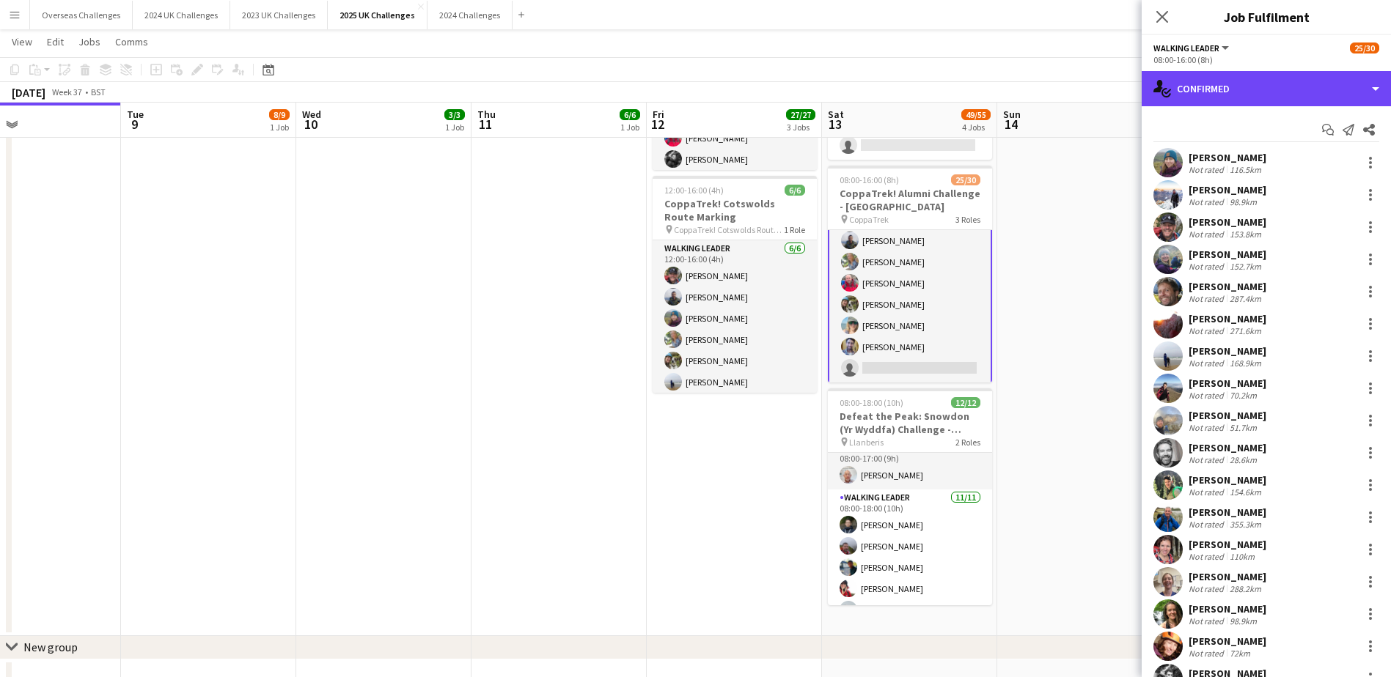
click at [1205, 85] on div "single-neutral-actions-check-2 Confirmed" at bounding box center [1265, 88] width 249 height 35
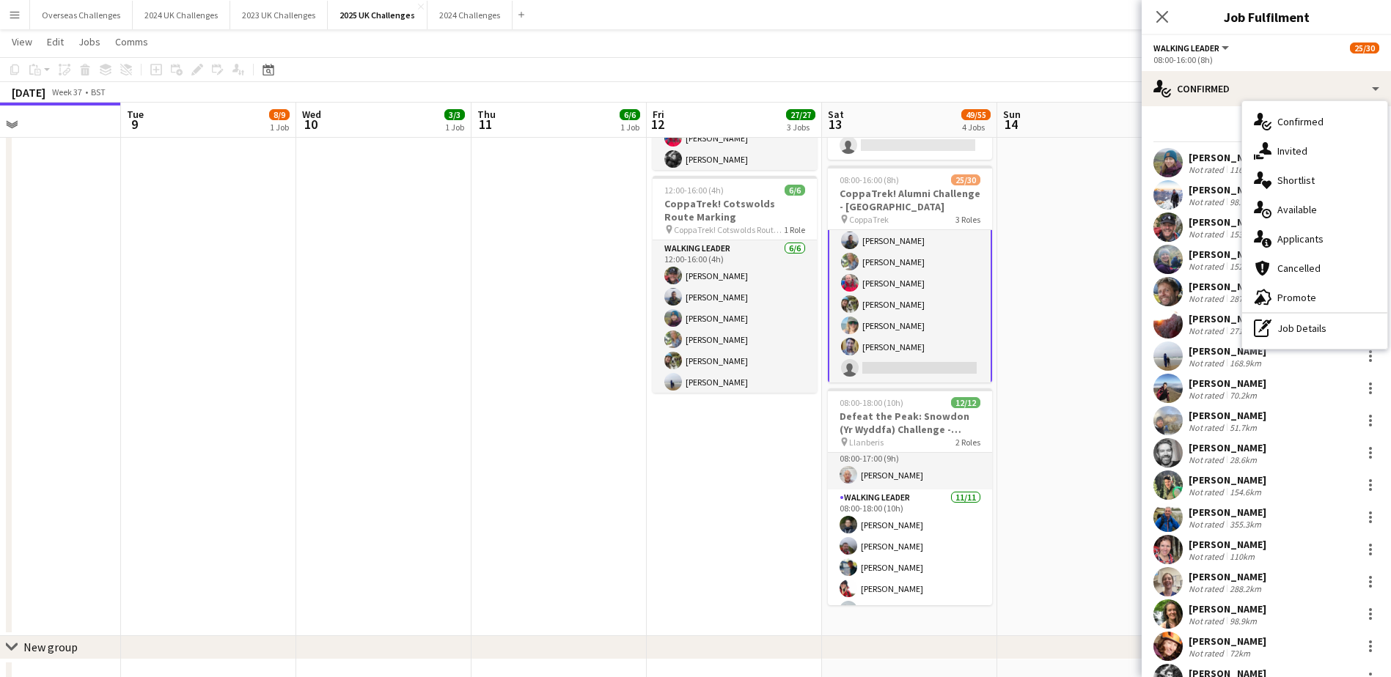
click at [1287, 234] on span "Applicants" at bounding box center [1300, 238] width 46 height 13
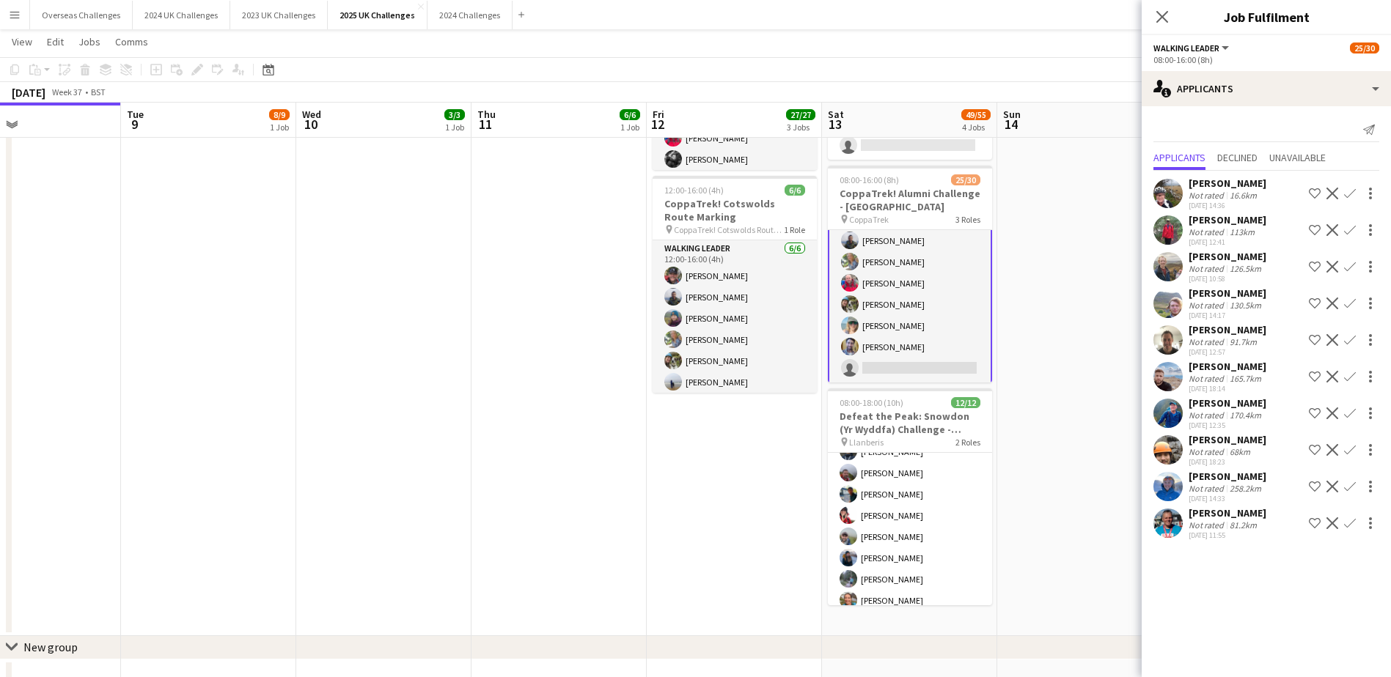
scroll to position [0, 0]
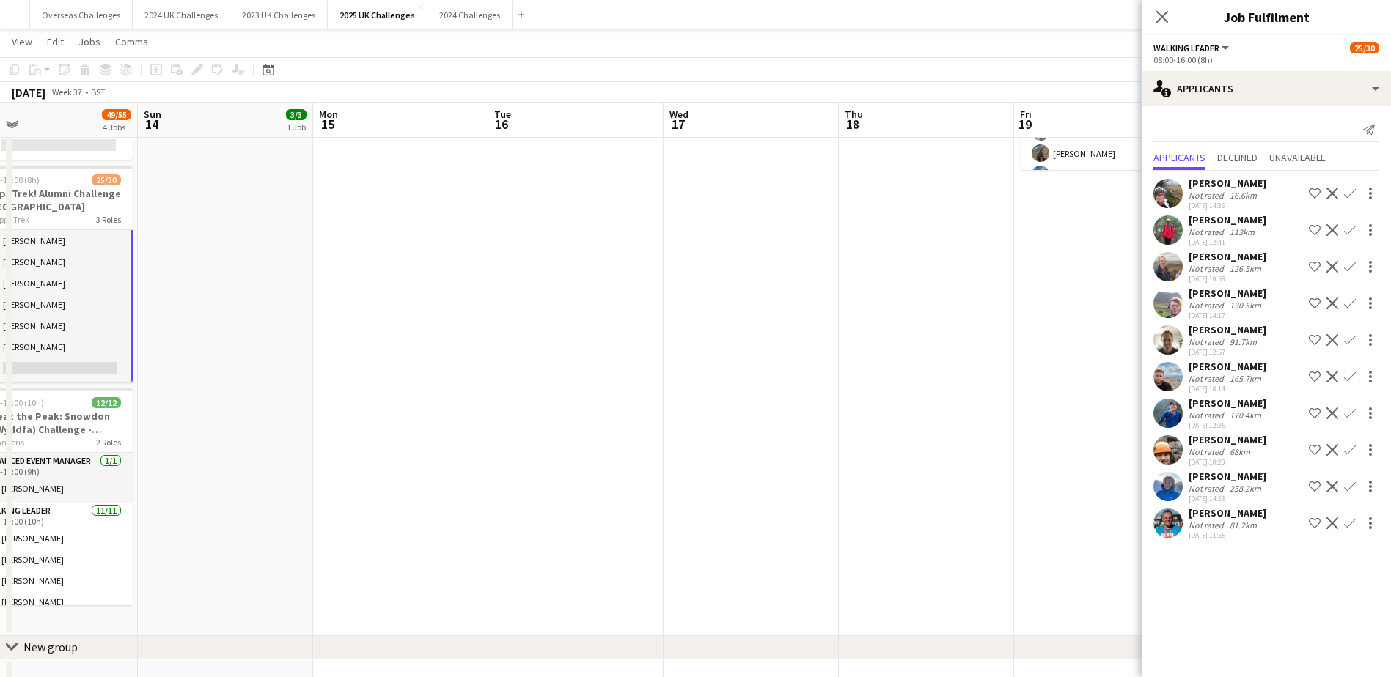
drag, startPoint x: 1074, startPoint y: 376, endPoint x: 215, endPoint y: 363, distance: 859.3
click at [215, 363] on app-calendar-viewport "Wed 10 3/3 1 Job Thu 11 6/6 1 Job Fri 12 27/27 3 Jobs Sat 13 49/55 4 Jobs Sun 1…" at bounding box center [695, 160] width 1391 height 1086
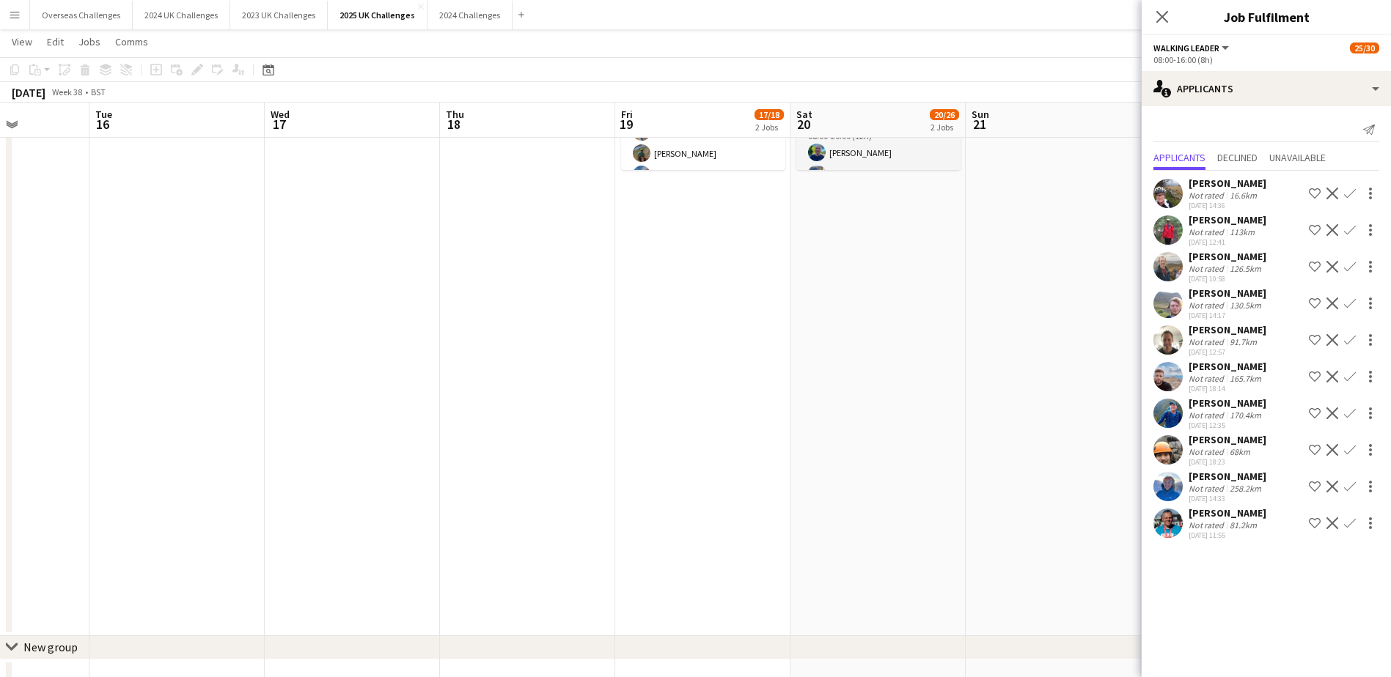
scroll to position [0, 485]
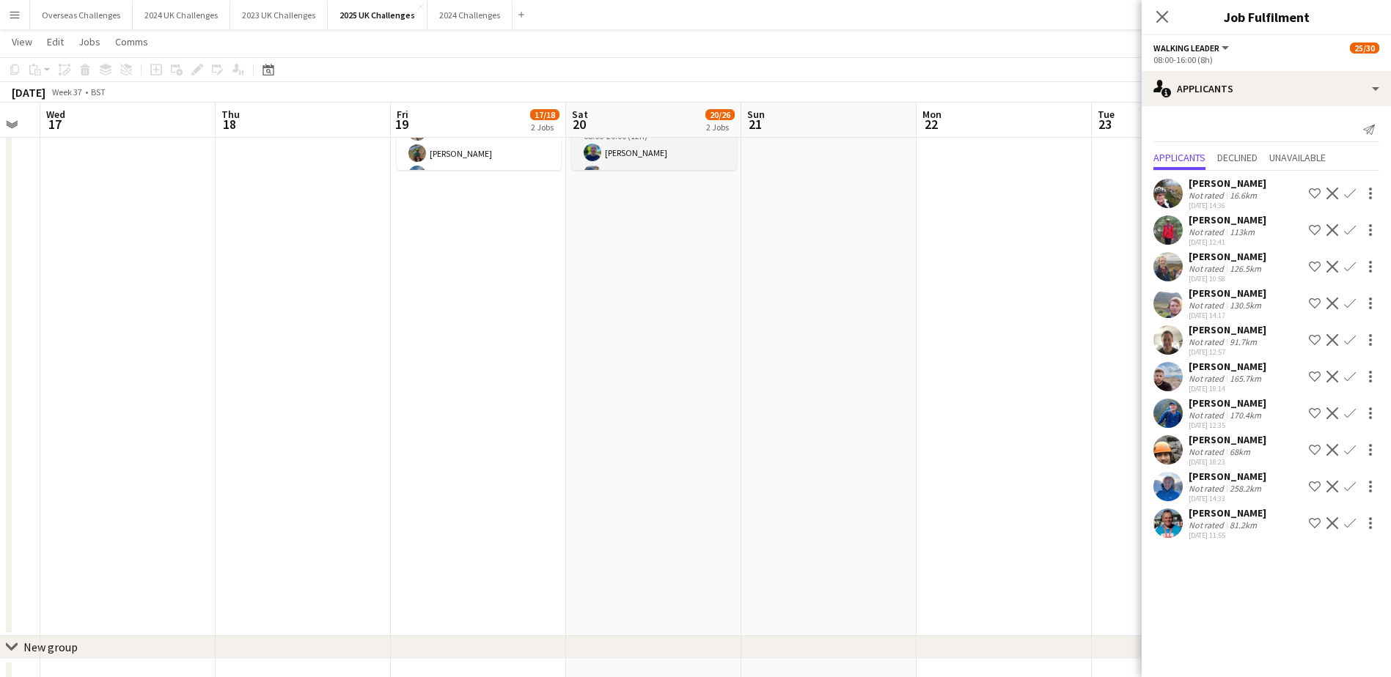
drag, startPoint x: 935, startPoint y: 428, endPoint x: 312, endPoint y: 426, distance: 623.1
click at [312, 426] on app-calendar-viewport "Sun 14 3/3 1 Job Mon 15 Tue 16 Wed 17 Thu 18 Fri 19 17/18 2 Jobs Sat 20 20/26 2…" at bounding box center [695, 160] width 1391 height 1086
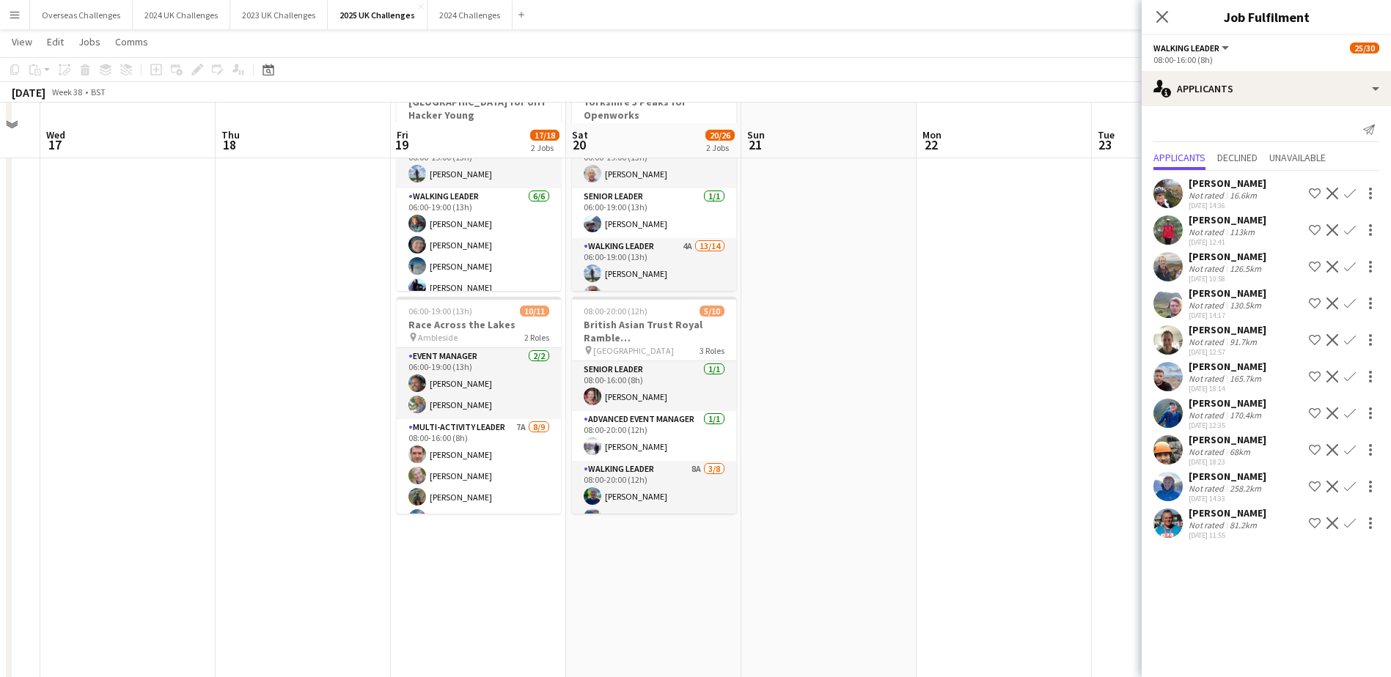
scroll to position [73, 0]
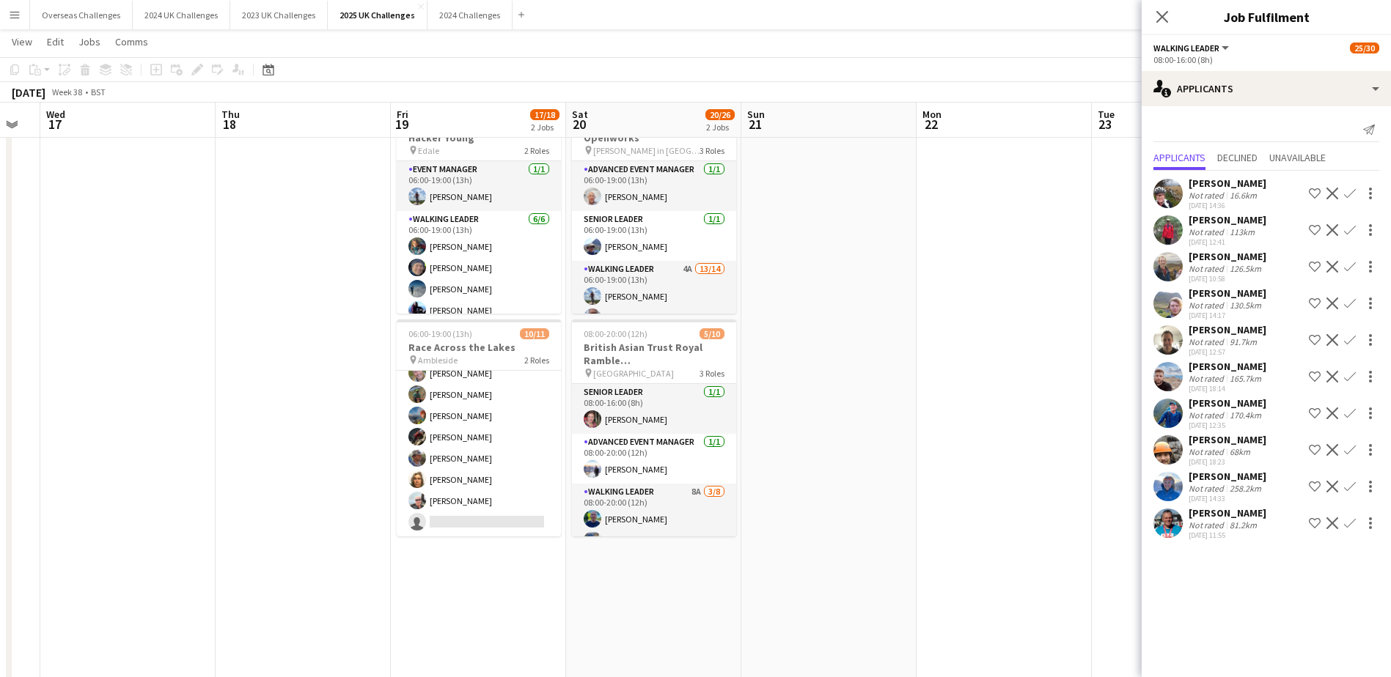
click at [495, 517] on app-card-role "Multi-Activity Leader 7A [DATE] 08:00-16:00 (8h) [PERSON_NAME] [PERSON_NAME] [P…" at bounding box center [479, 427] width 164 height 220
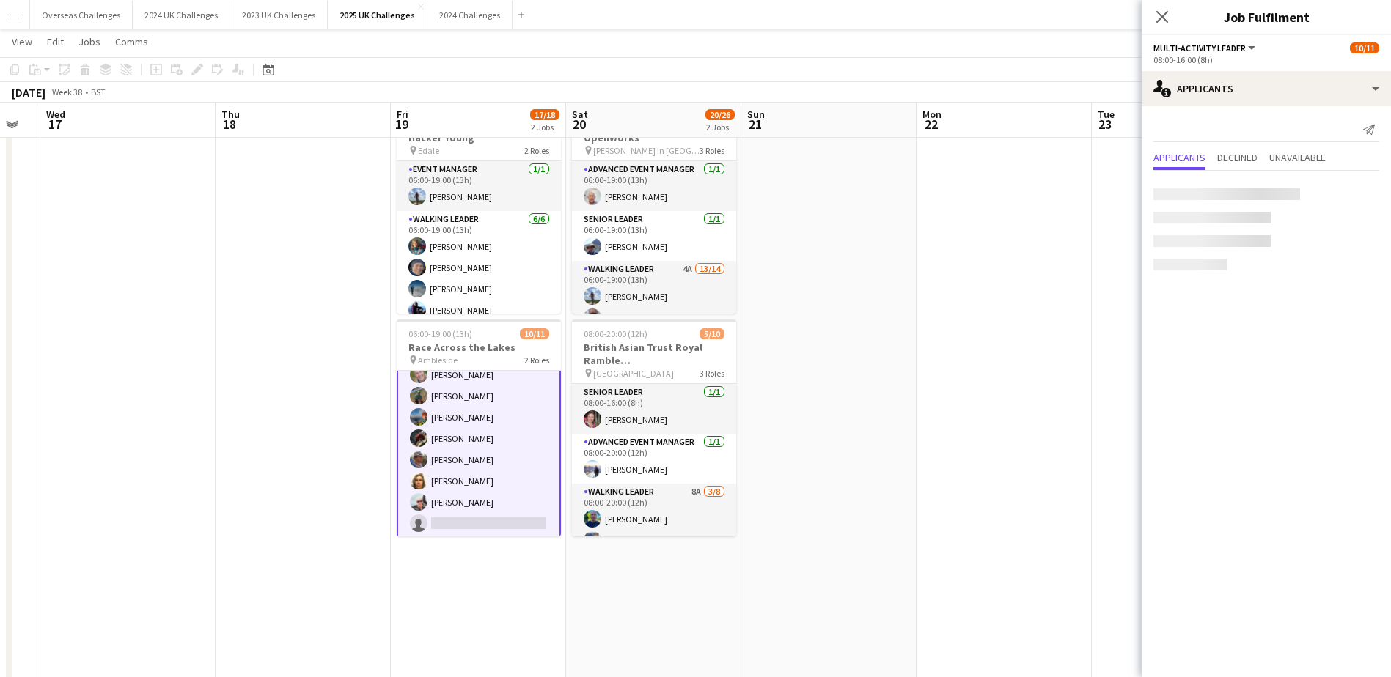
scroll to position [127, 0]
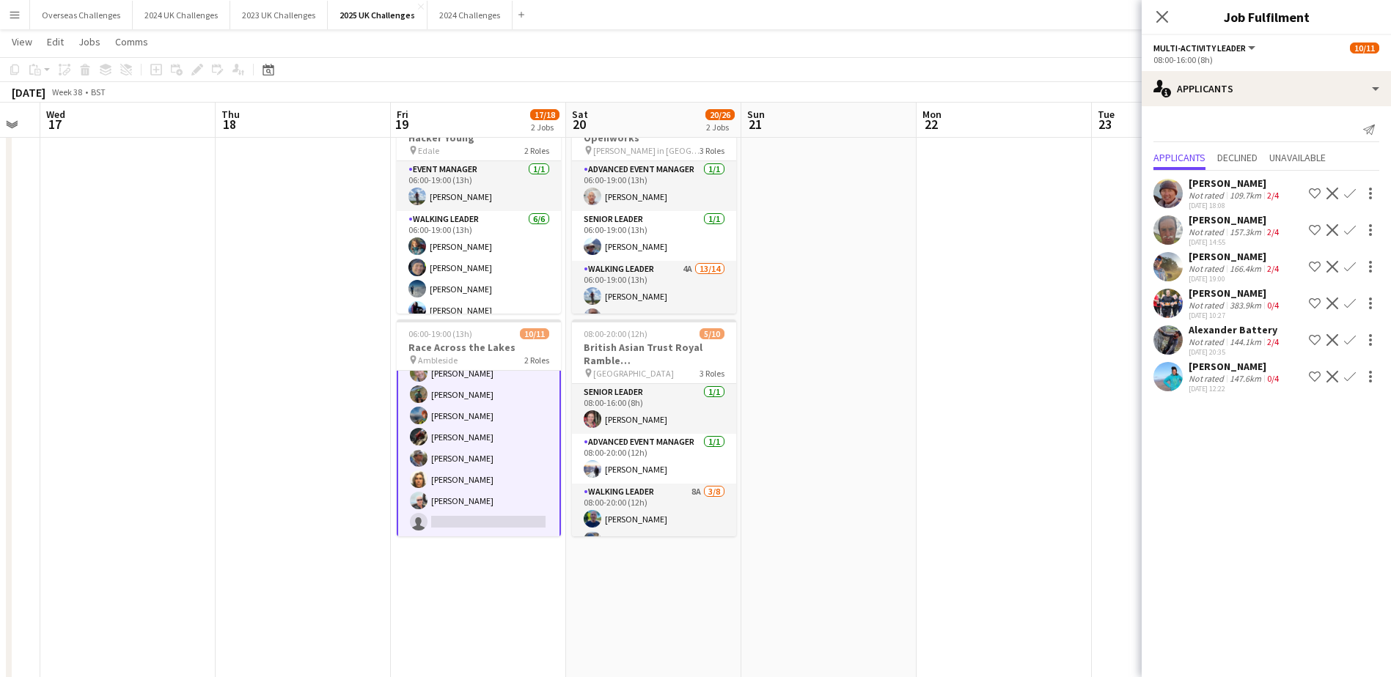
click at [495, 427] on app-card-role "Multi-Activity Leader 7A [DATE] 08:00-16:00 (8h) [PERSON_NAME] [PERSON_NAME] [P…" at bounding box center [479, 426] width 164 height 223
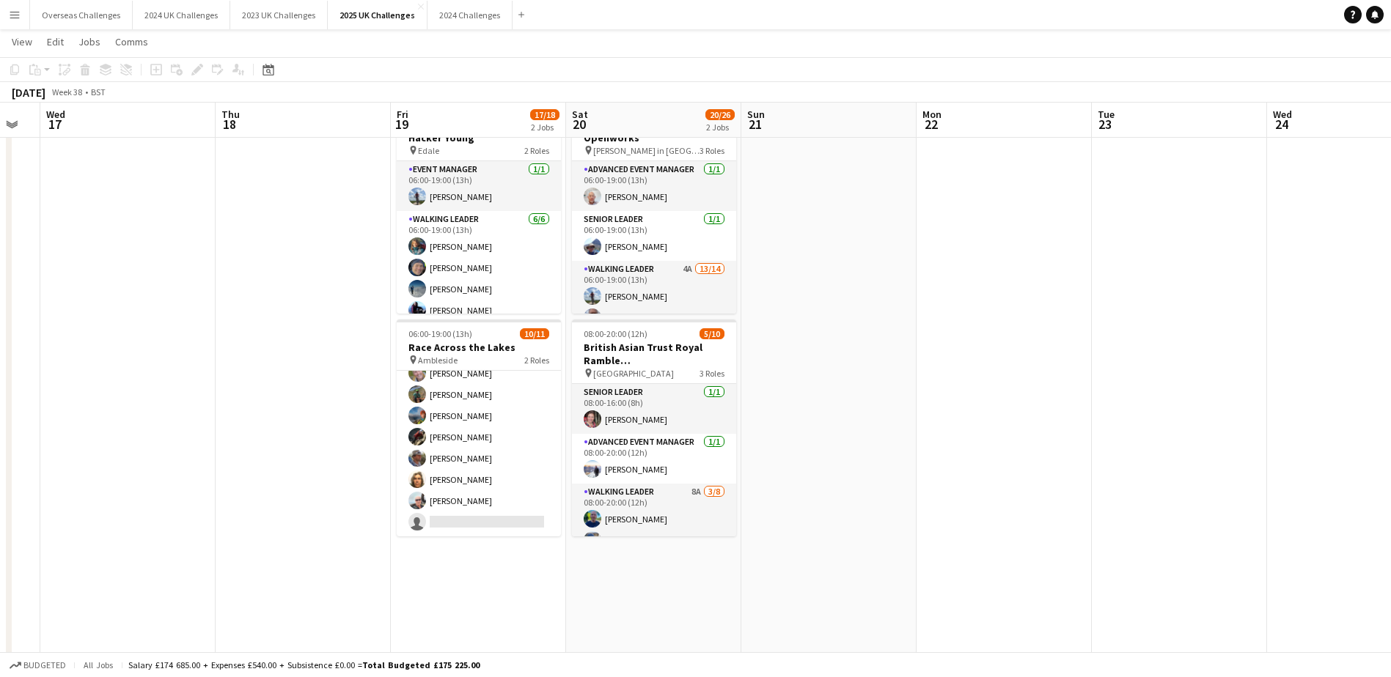
click at [495, 427] on app-card-role "Multi-Activity Leader 7A [DATE] 08:00-16:00 (8h) [PERSON_NAME] [PERSON_NAME] [P…" at bounding box center [479, 427] width 164 height 220
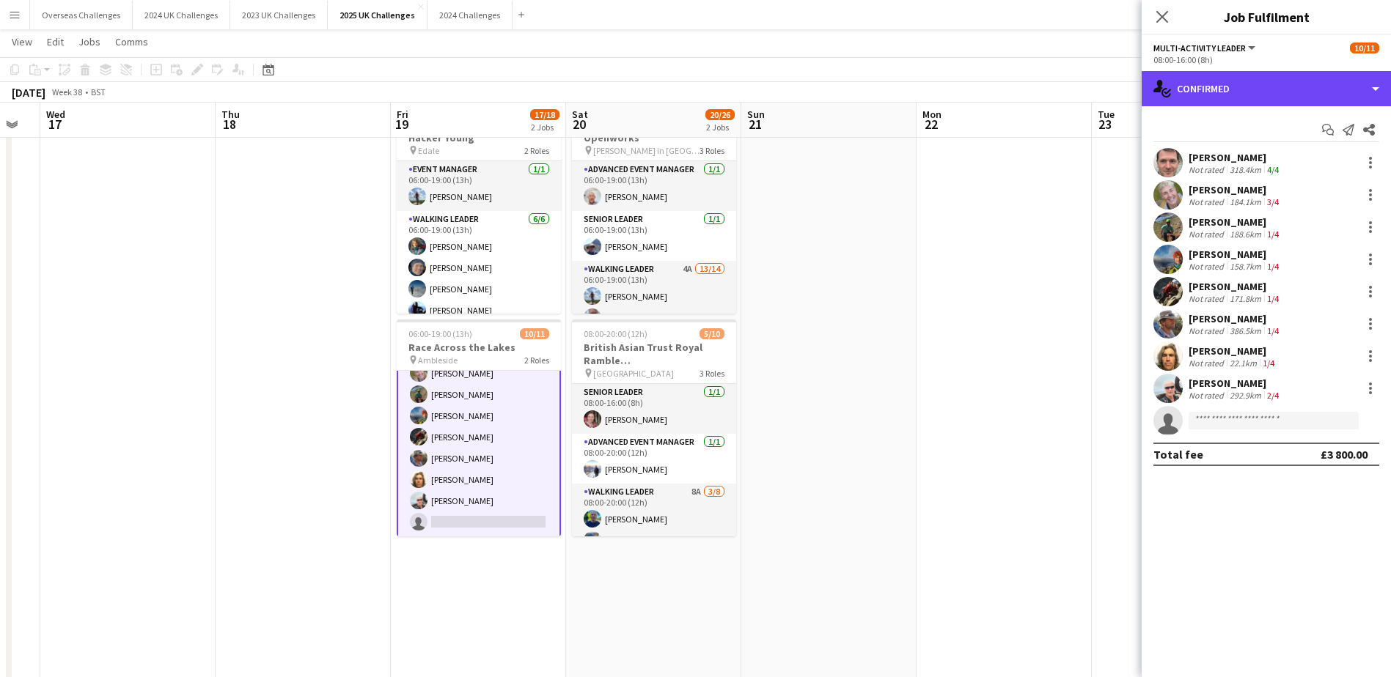
click at [1281, 96] on div "single-neutral-actions-check-2 Confirmed" at bounding box center [1265, 88] width 249 height 35
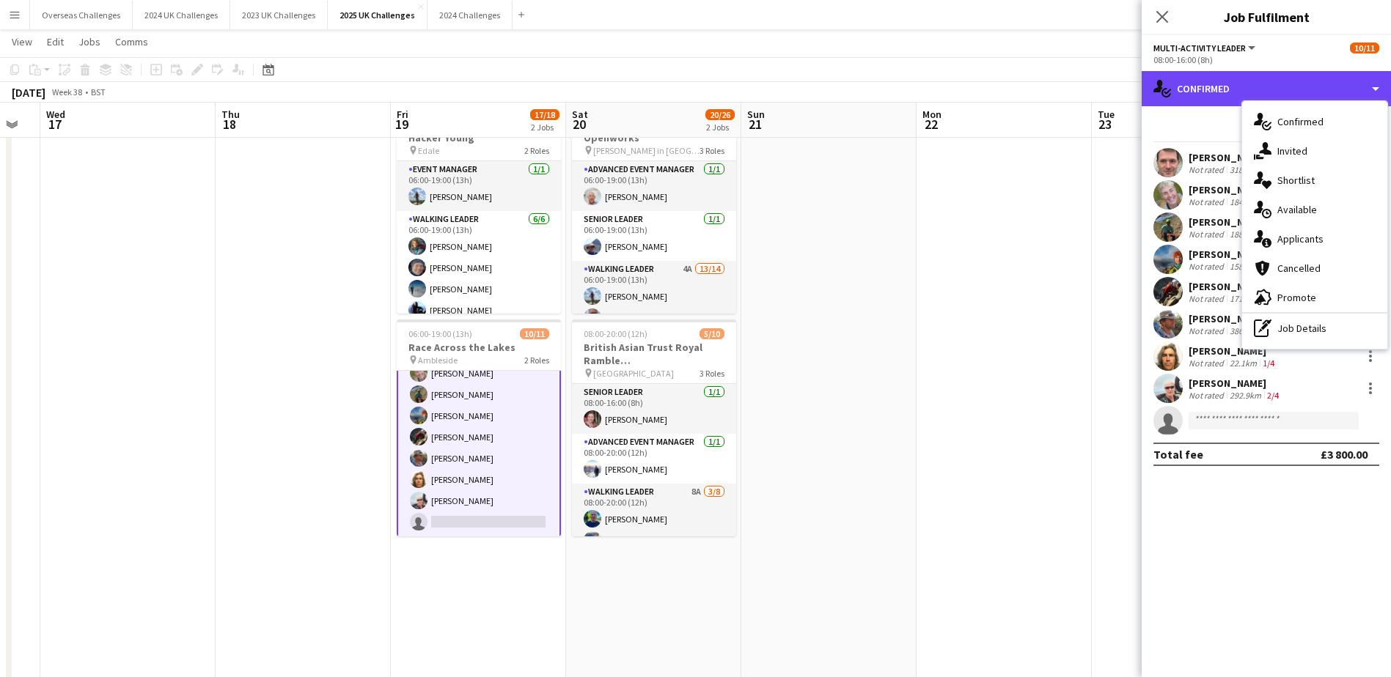
click at [1281, 96] on div "single-neutral-actions-check-2 Confirmed" at bounding box center [1265, 88] width 249 height 35
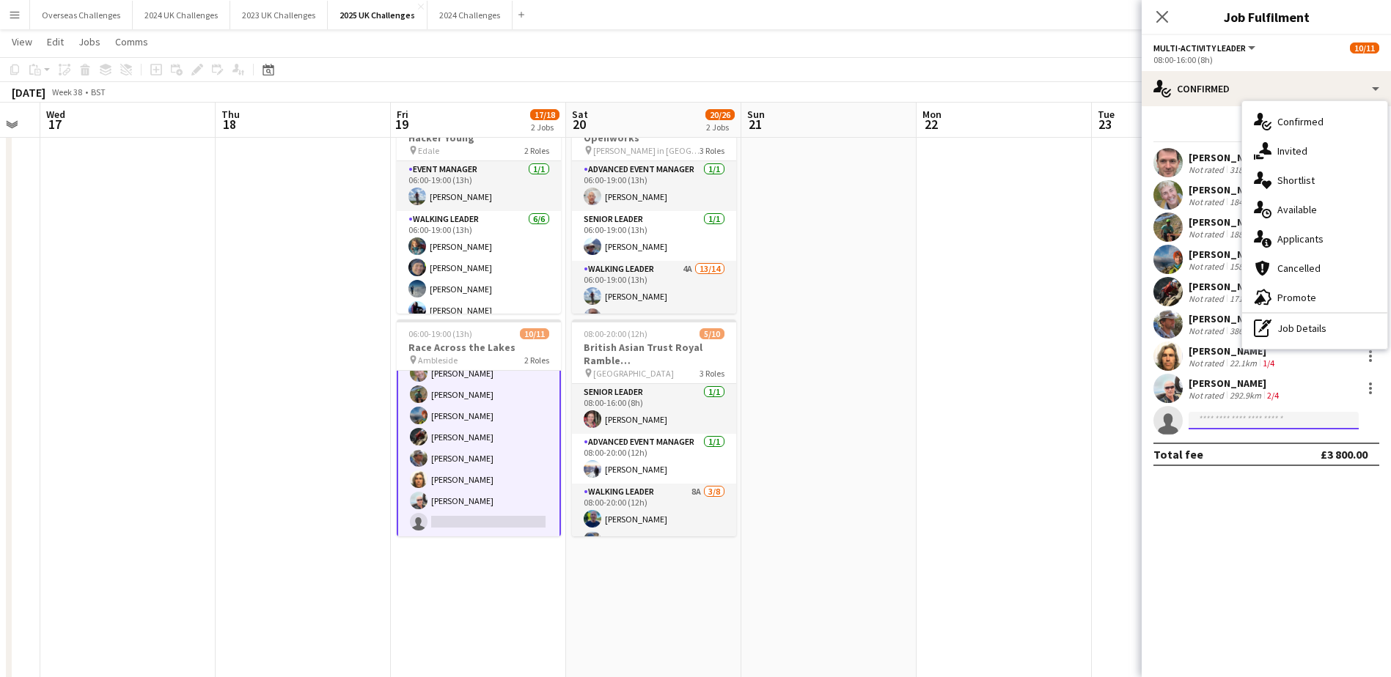
click at [1215, 419] on input at bounding box center [1273, 421] width 170 height 18
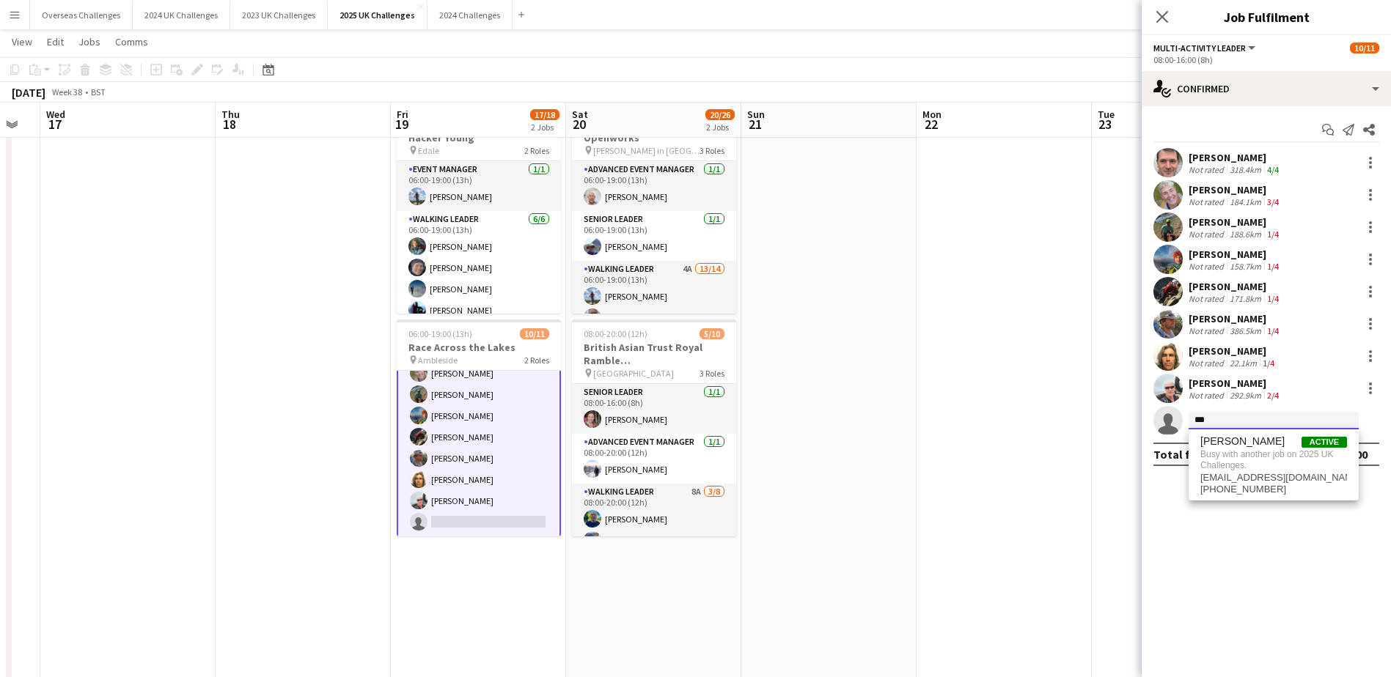
type input "***"
click at [1223, 446] on span "[PERSON_NAME]" at bounding box center [1242, 441] width 84 height 12
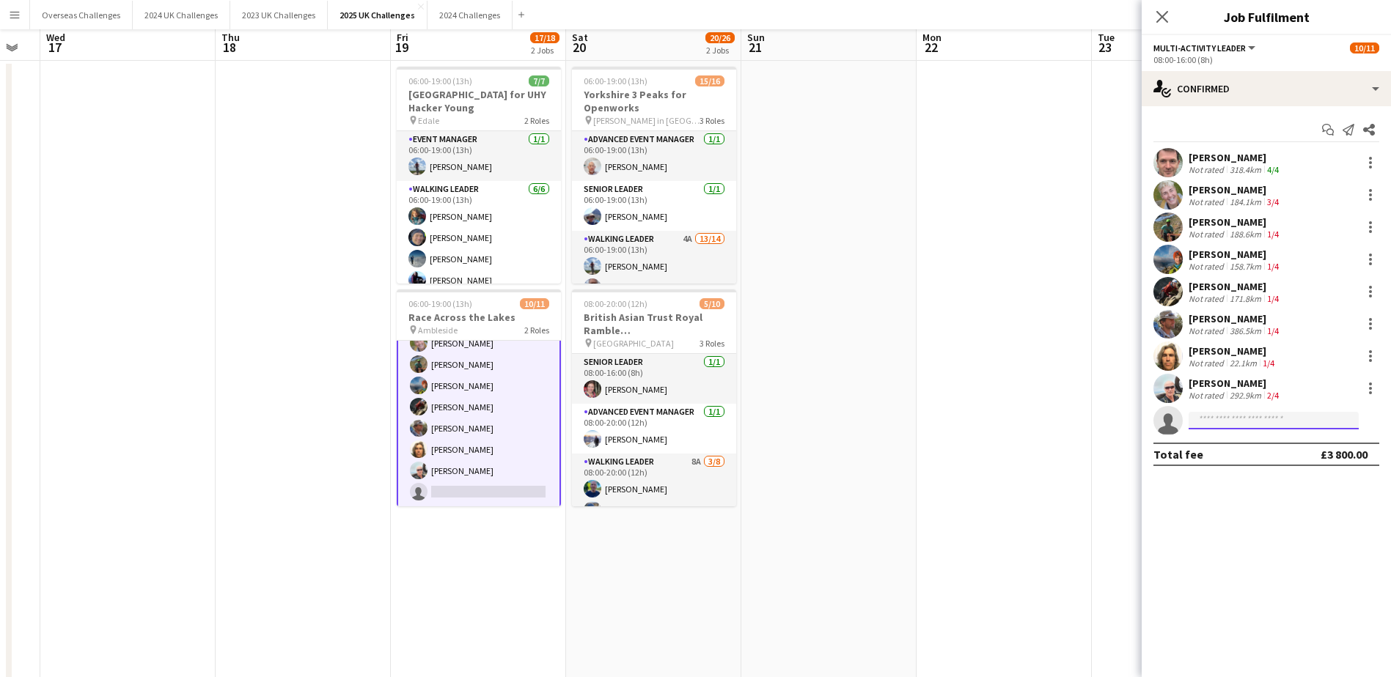
scroll to position [0, 0]
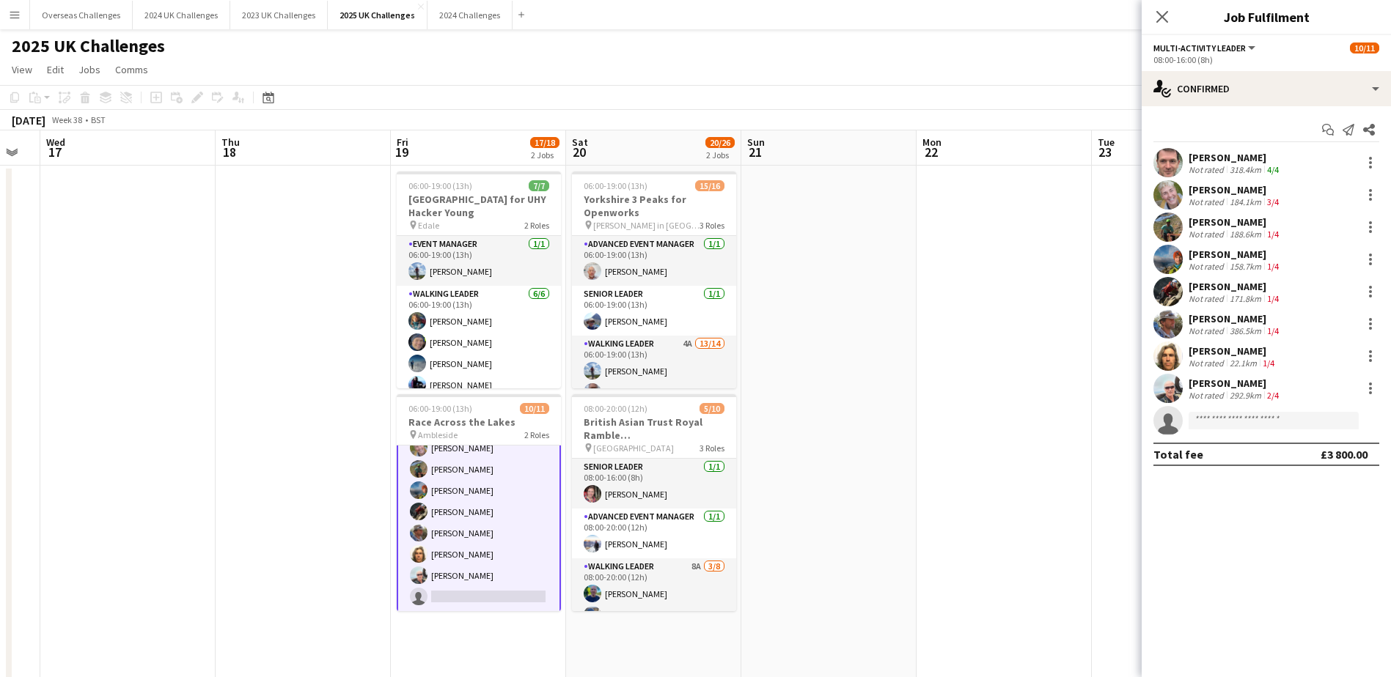
click at [1348, 422] on keeper-lock "Open Keeper Popup" at bounding box center [1344, 421] width 18 height 18
click at [1246, 421] on input at bounding box center [1273, 421] width 170 height 18
click at [1240, 445] on span "[PERSON_NAME]" at bounding box center [1242, 441] width 84 height 12
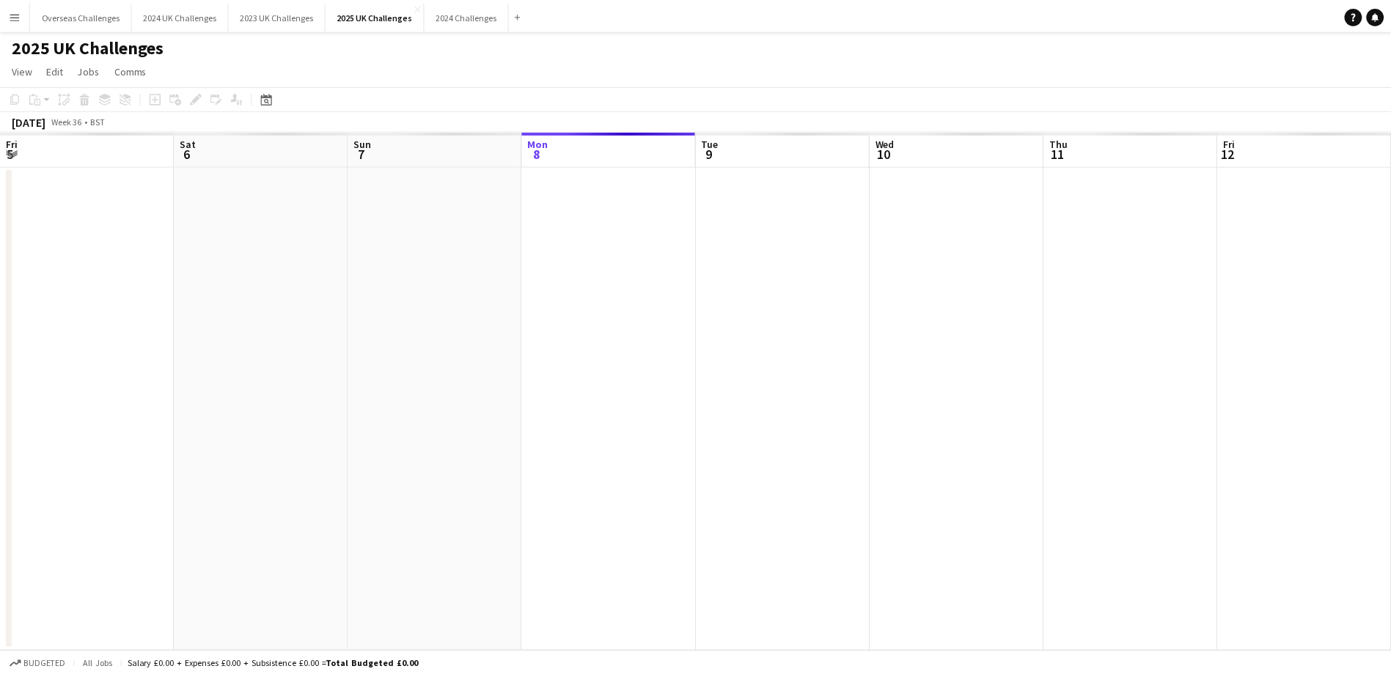
scroll to position [0, 350]
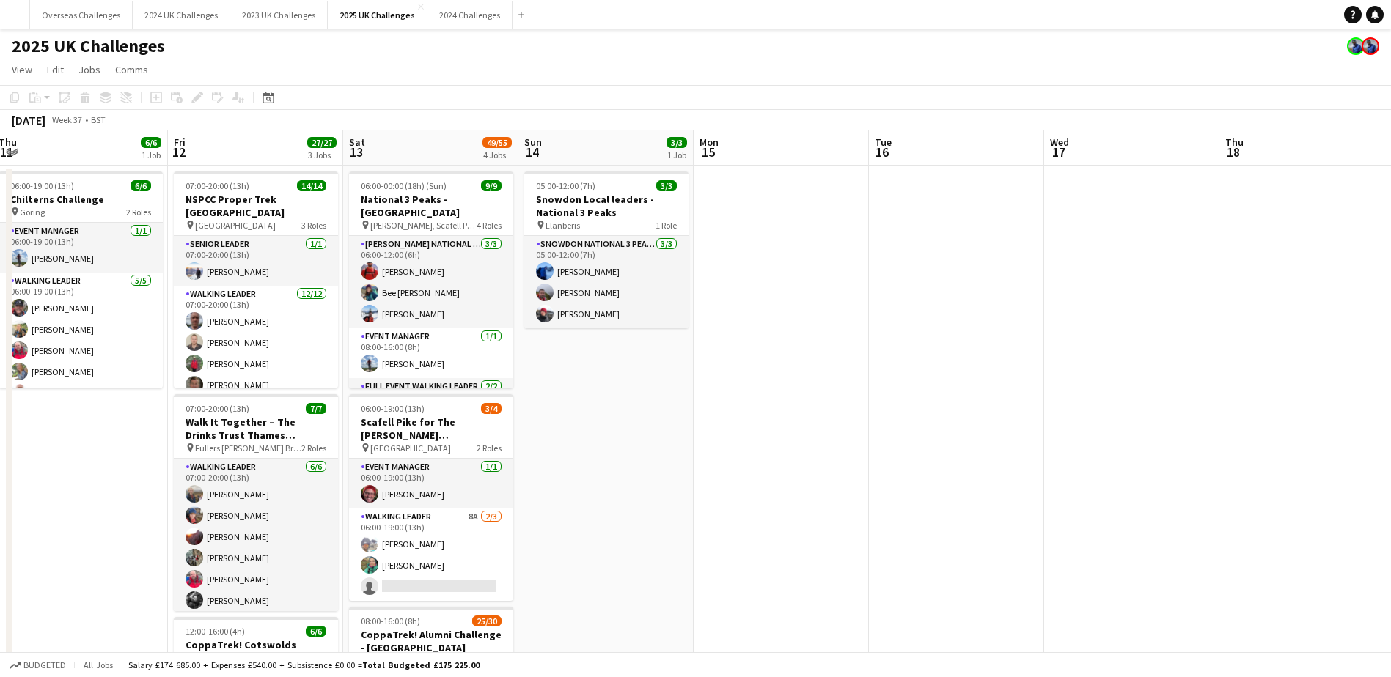
drag, startPoint x: 789, startPoint y: 523, endPoint x: -49, endPoint y: 471, distance: 839.5
click at [0, 471] on html "Menu Boards Boards Boards All jobs Status Workforce Workforce My Workforce Recr…" at bounding box center [695, 585] width 1391 height 1170
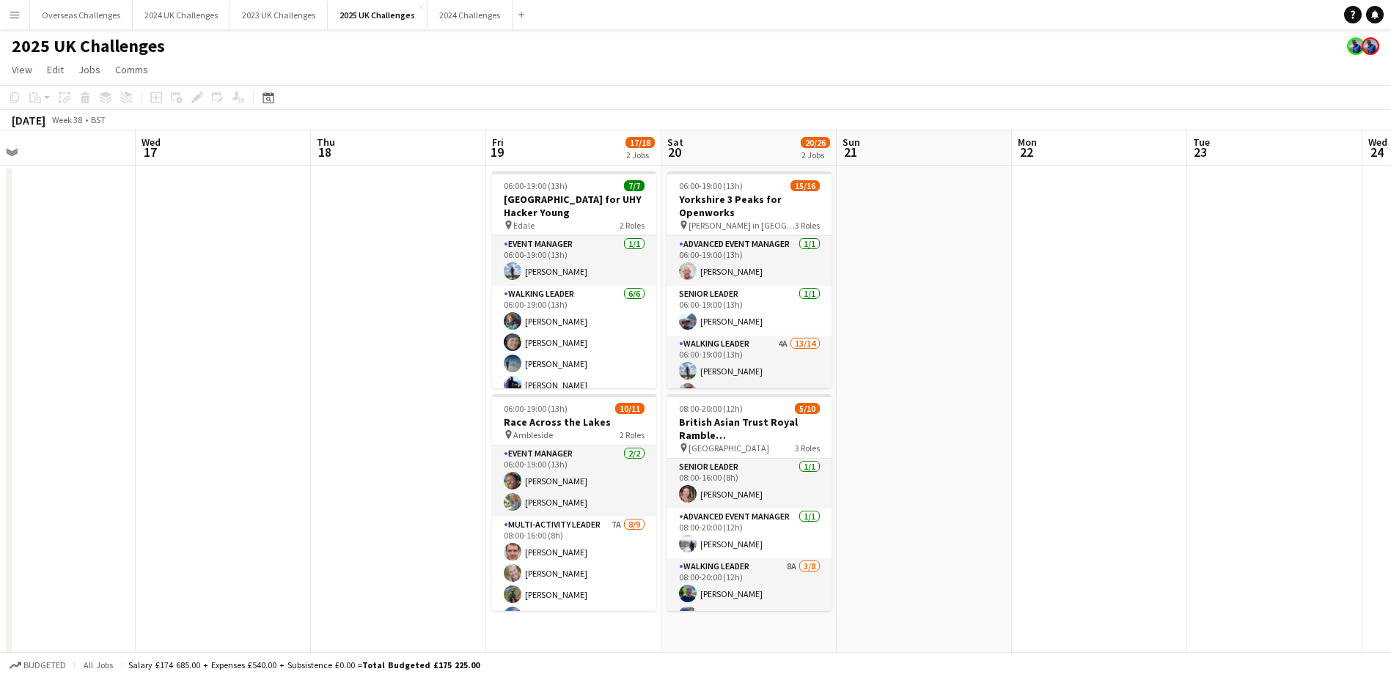
scroll to position [0, 580]
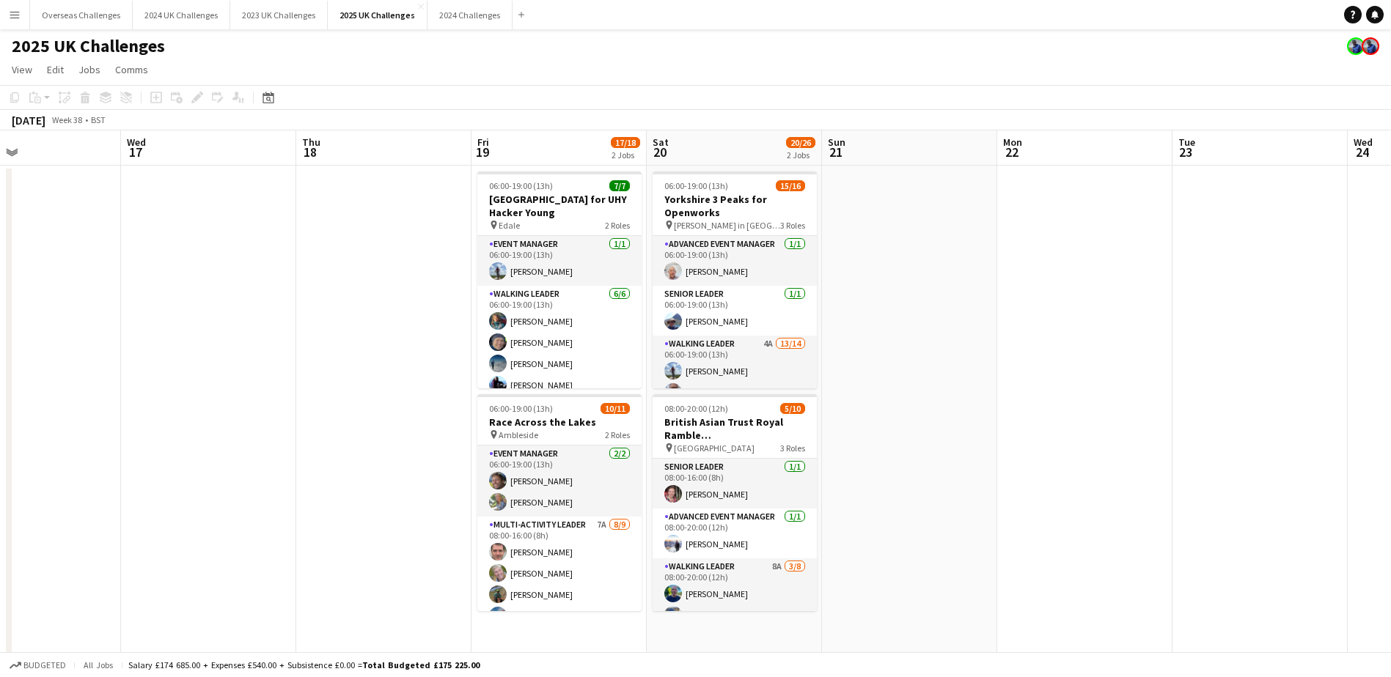
drag, startPoint x: 865, startPoint y: 460, endPoint x: 110, endPoint y: 455, distance: 755.1
click at [110, 455] on app-calendar-viewport "Sat 13 49/55 4 Jobs Sun 14 3/3 1 Job Mon 15 Tue 16 Wed 17 Thu 18 Fri 19 17/18 2…" at bounding box center [695, 637] width 1391 height 1015
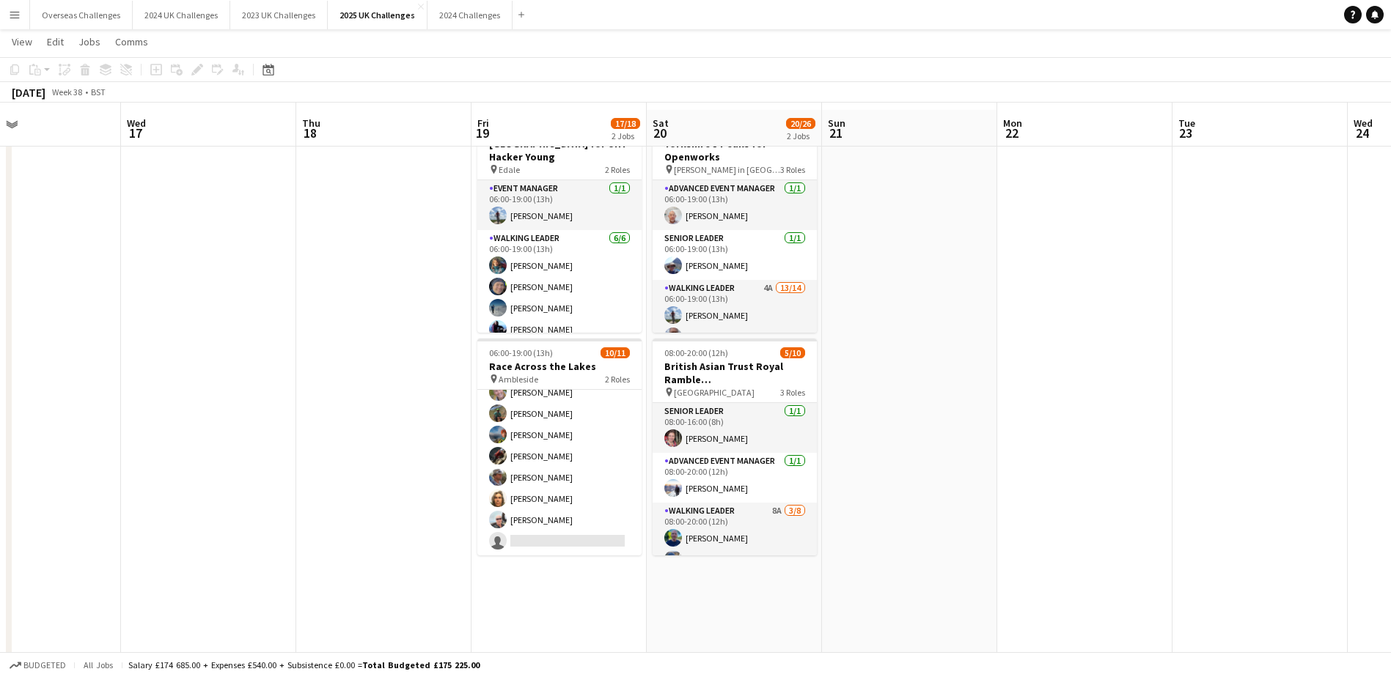
scroll to position [73, 0]
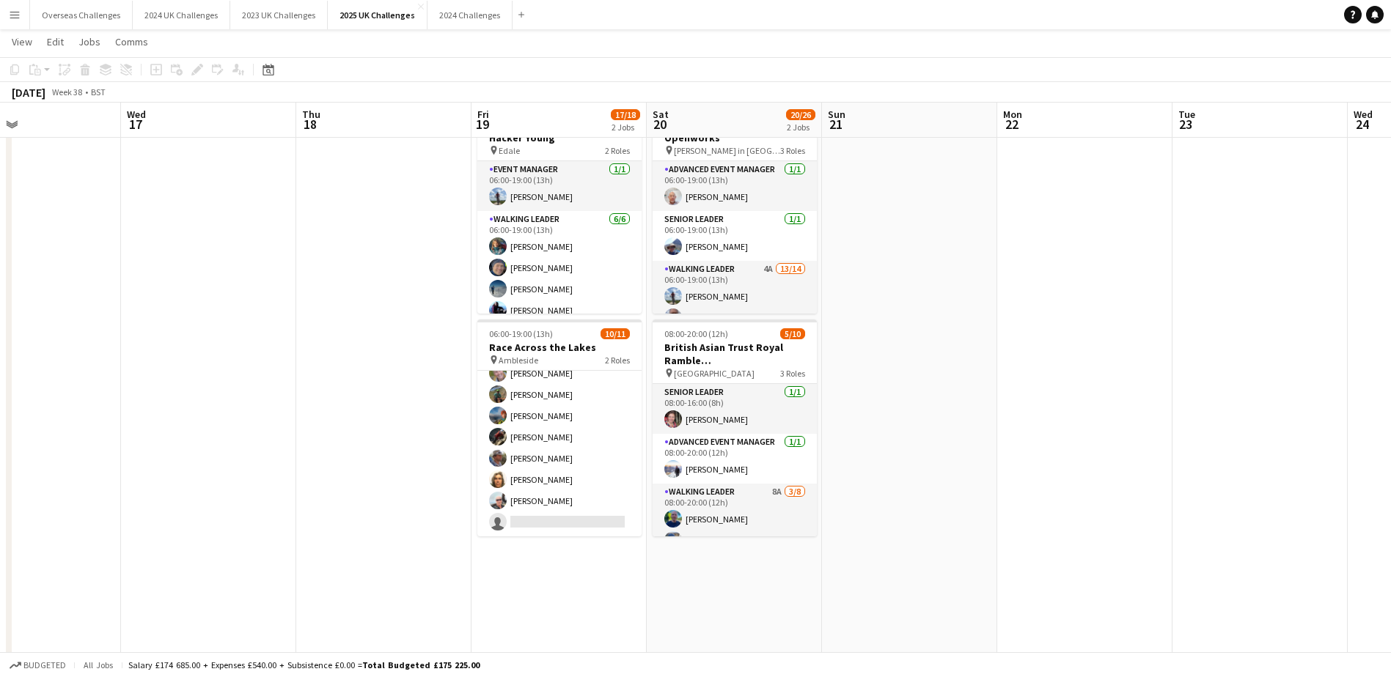
click at [542, 518] on app-card-role "Multi-Activity Leader 7A [DATE] 08:00-16:00 (8h) [PERSON_NAME] [PERSON_NAME] [P…" at bounding box center [559, 427] width 164 height 220
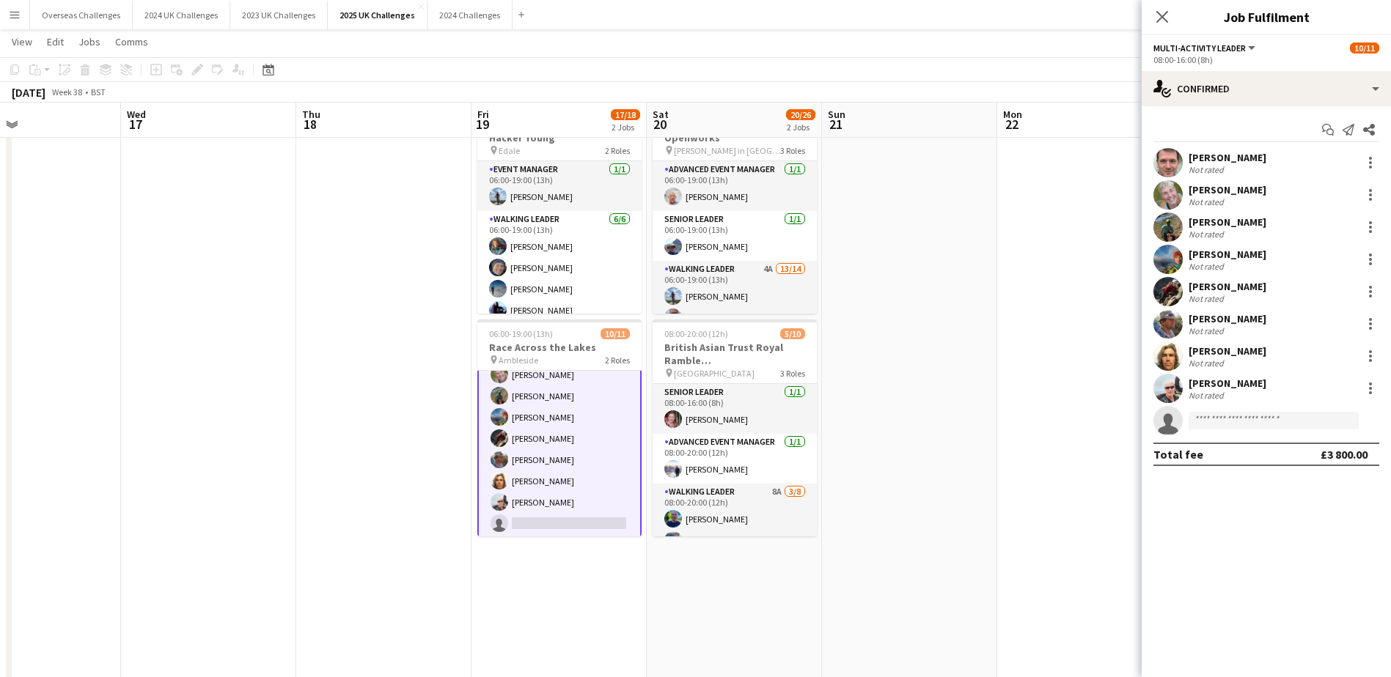
scroll to position [127, 0]
click at [1259, 427] on input at bounding box center [1273, 421] width 170 height 18
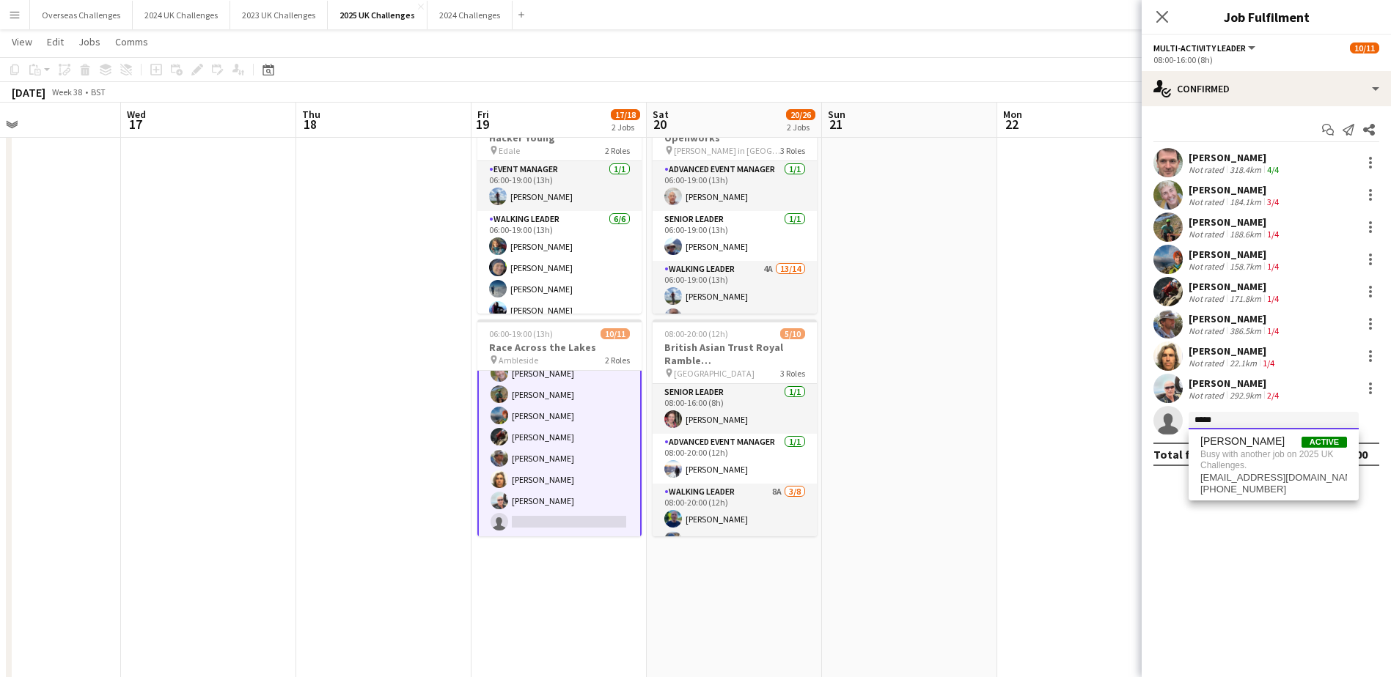
type input "*****"
click at [1259, 444] on span "[PERSON_NAME]" at bounding box center [1242, 441] width 84 height 12
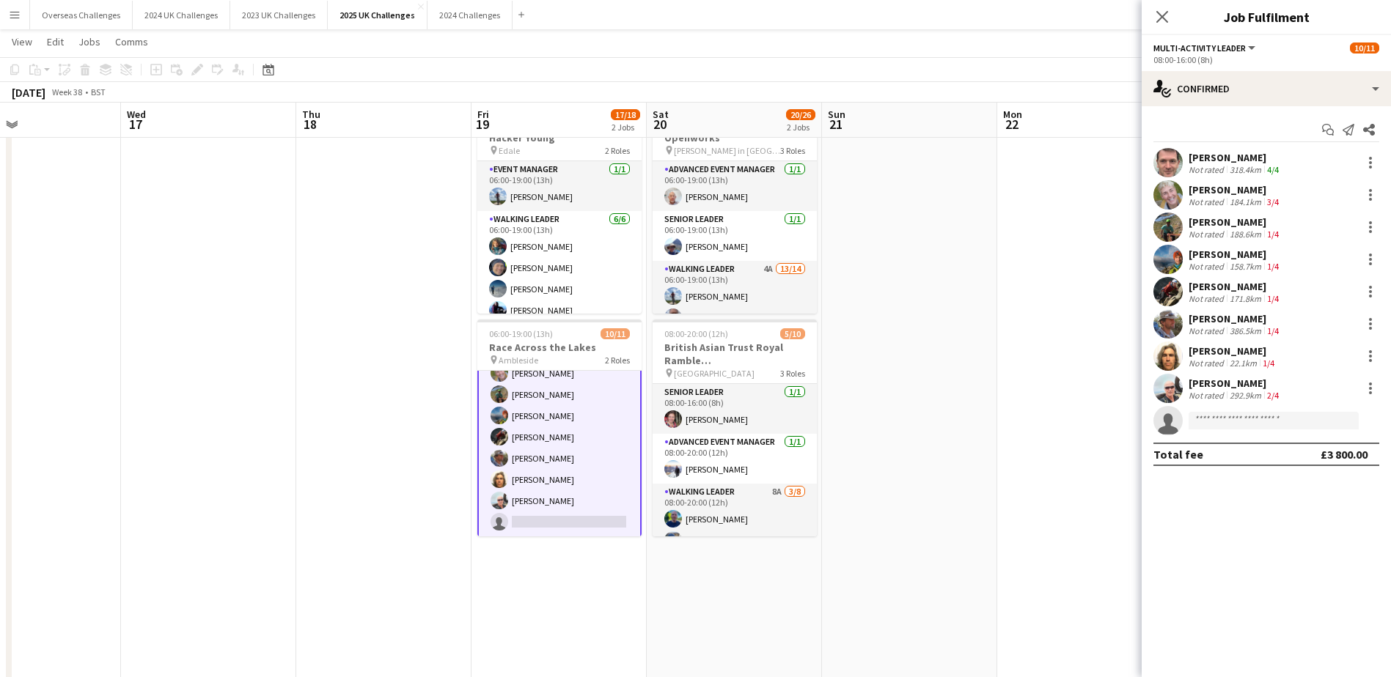
click at [1352, 419] on keeper-lock "Open Keeper Popup" at bounding box center [1344, 421] width 18 height 18
click at [1280, 416] on input at bounding box center [1273, 421] width 170 height 18
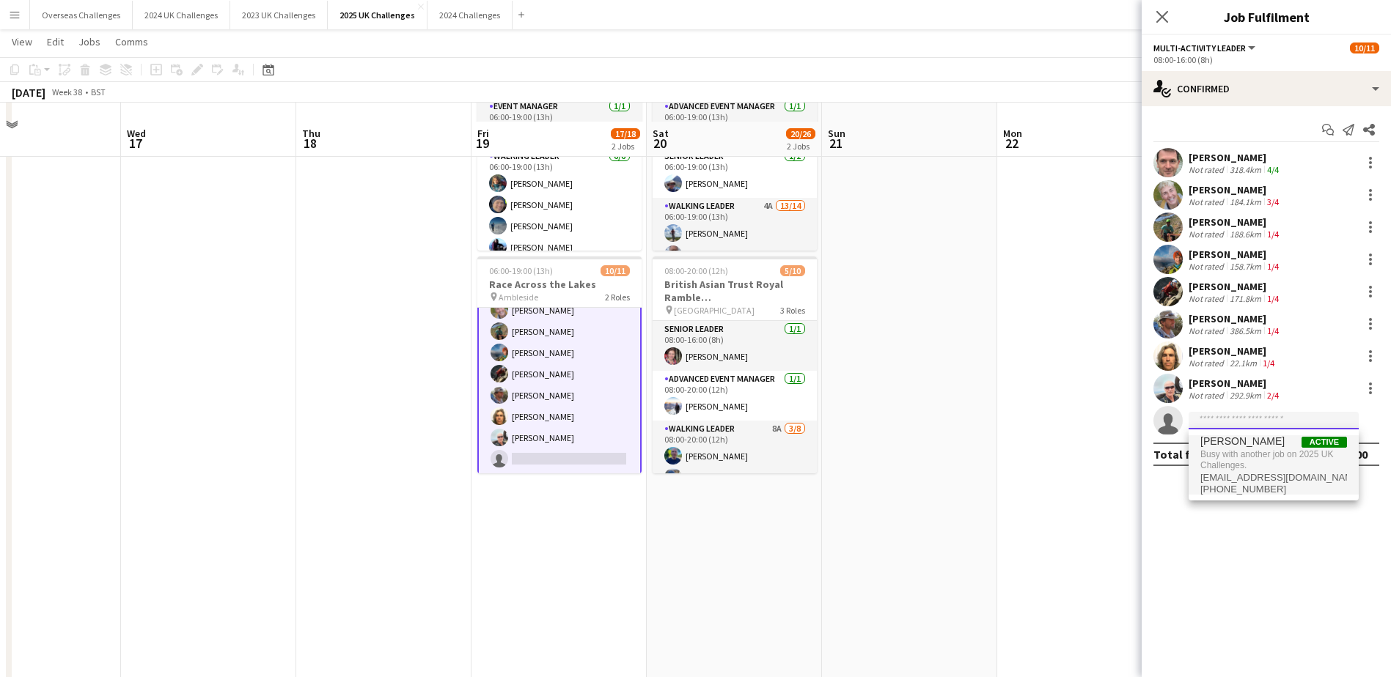
scroll to position [220, 0]
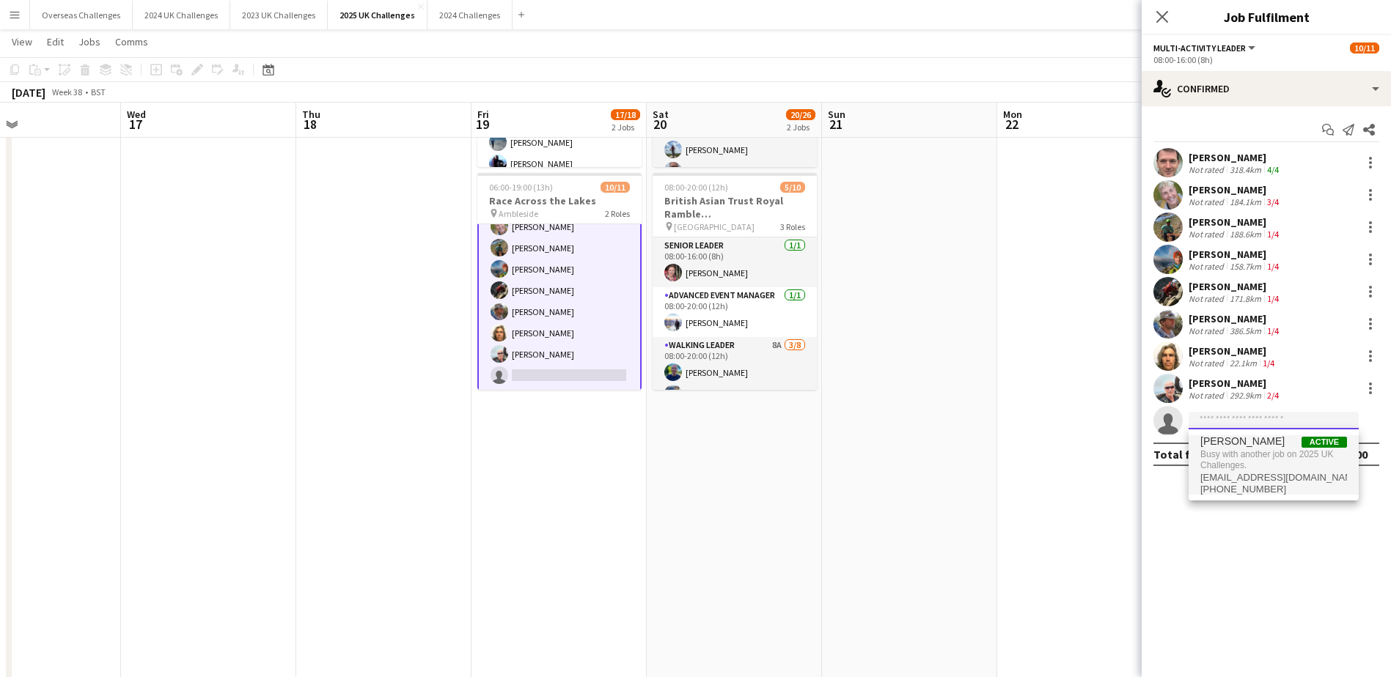
type input "**********"
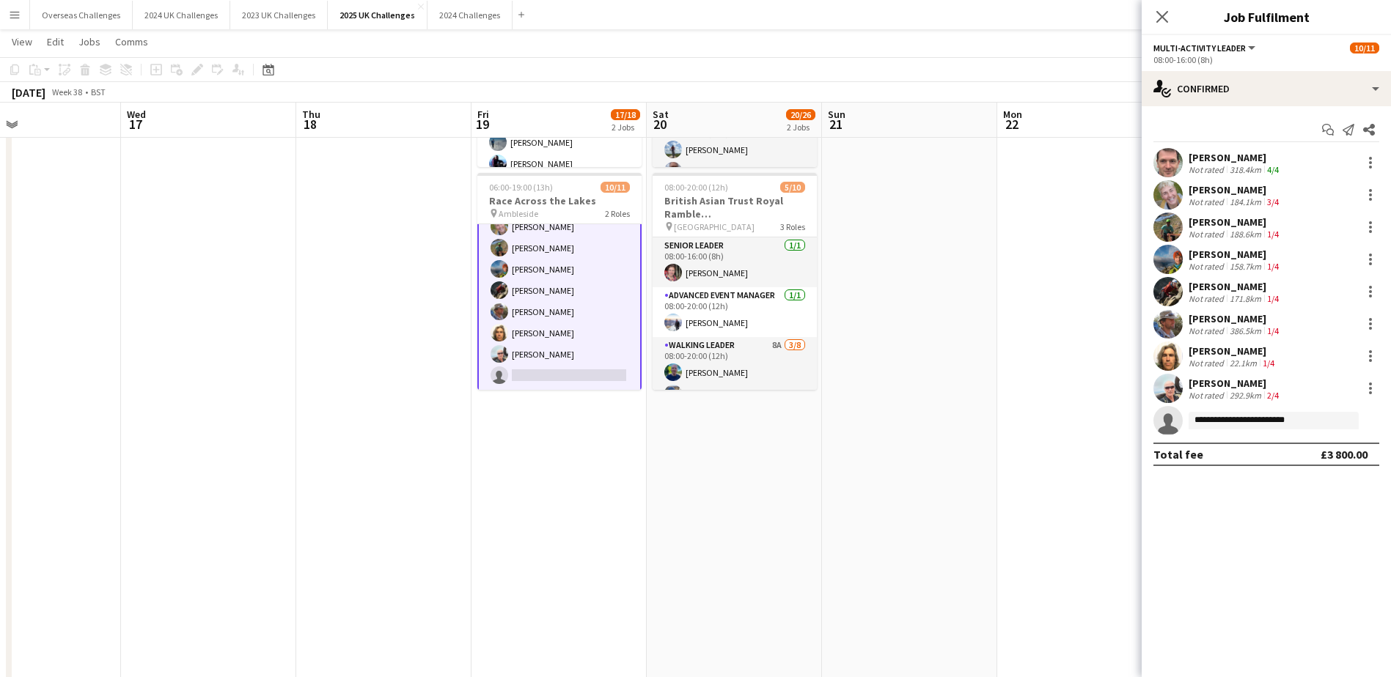
click at [1336, 428] on keeper-lock "Open Keeper Popup" at bounding box center [1344, 421] width 18 height 18
click at [1311, 416] on input "**********" at bounding box center [1273, 421] width 170 height 18
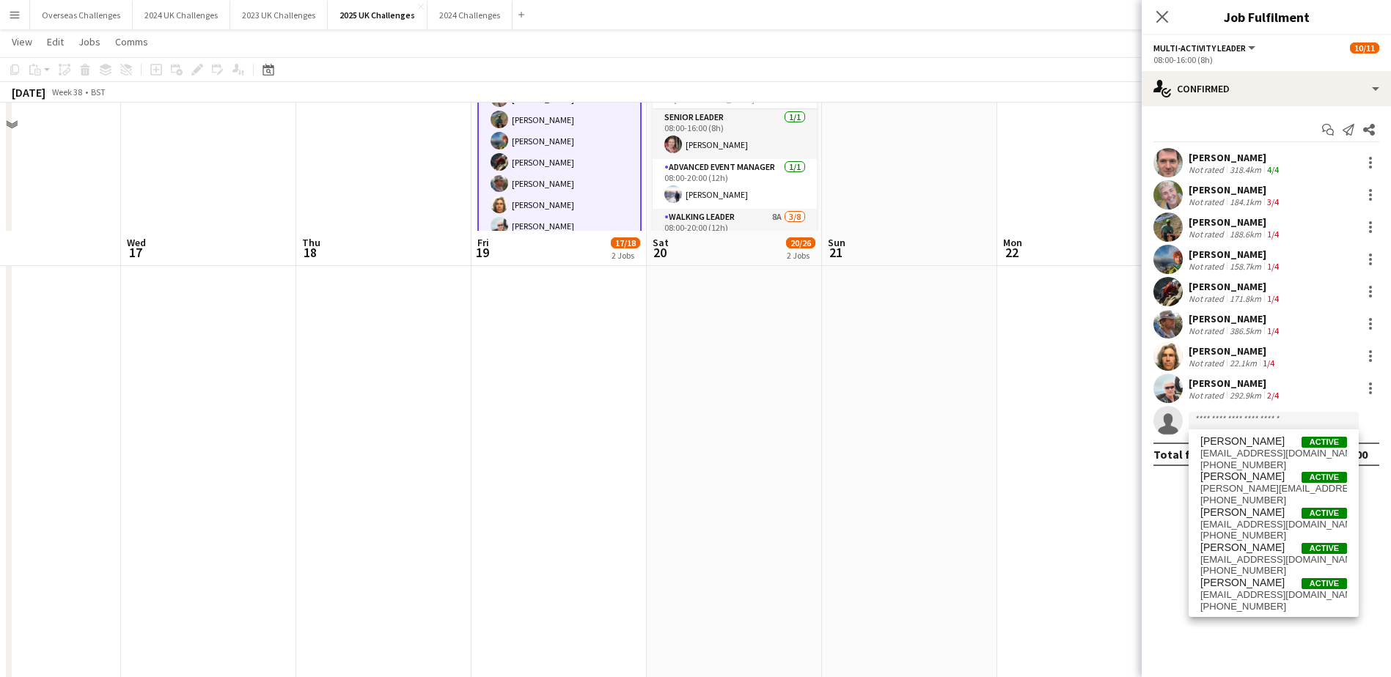
scroll to position [491, 0]
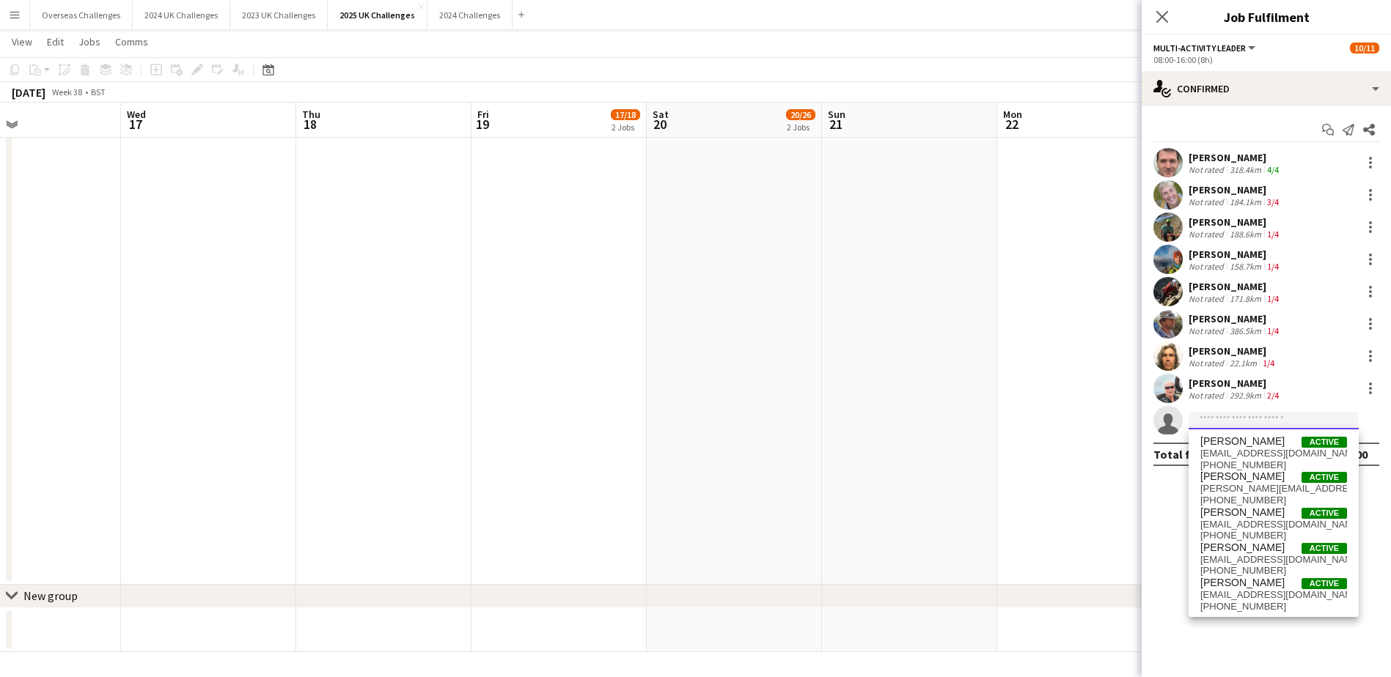
type input "**********"
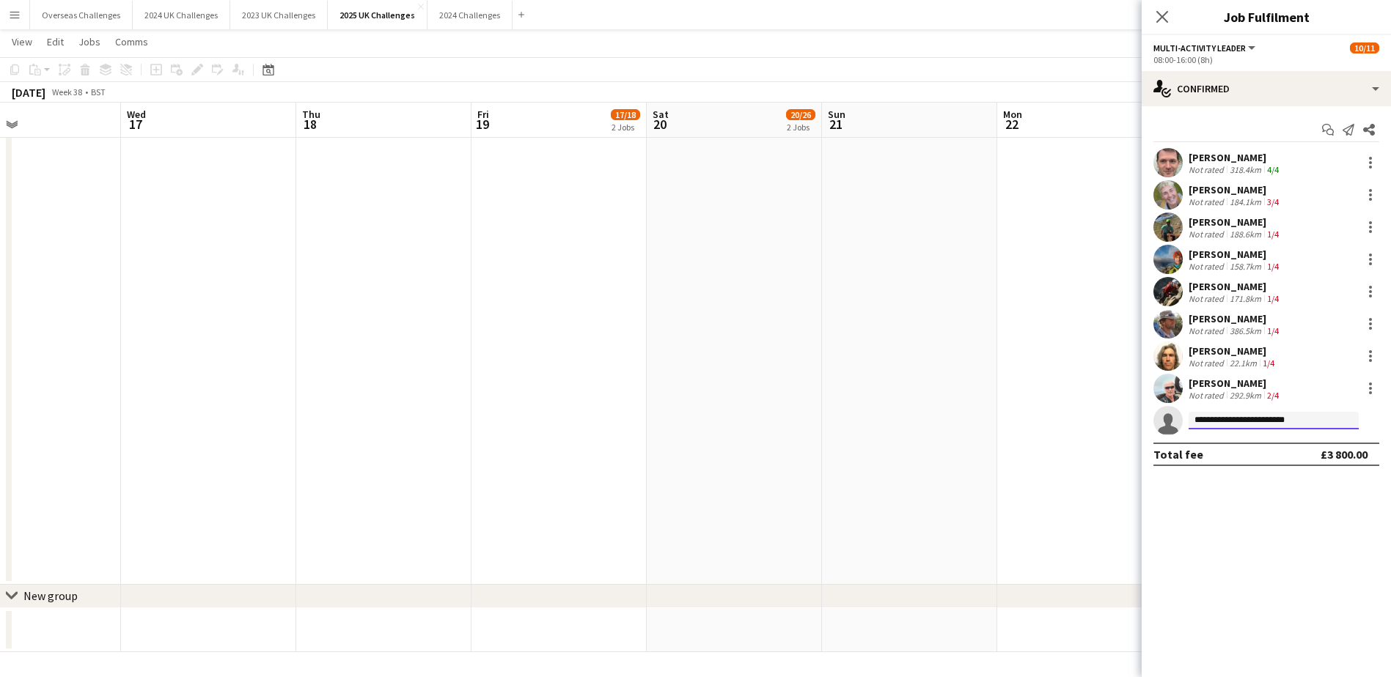
click at [1310, 419] on input "**********" at bounding box center [1273, 421] width 170 height 18
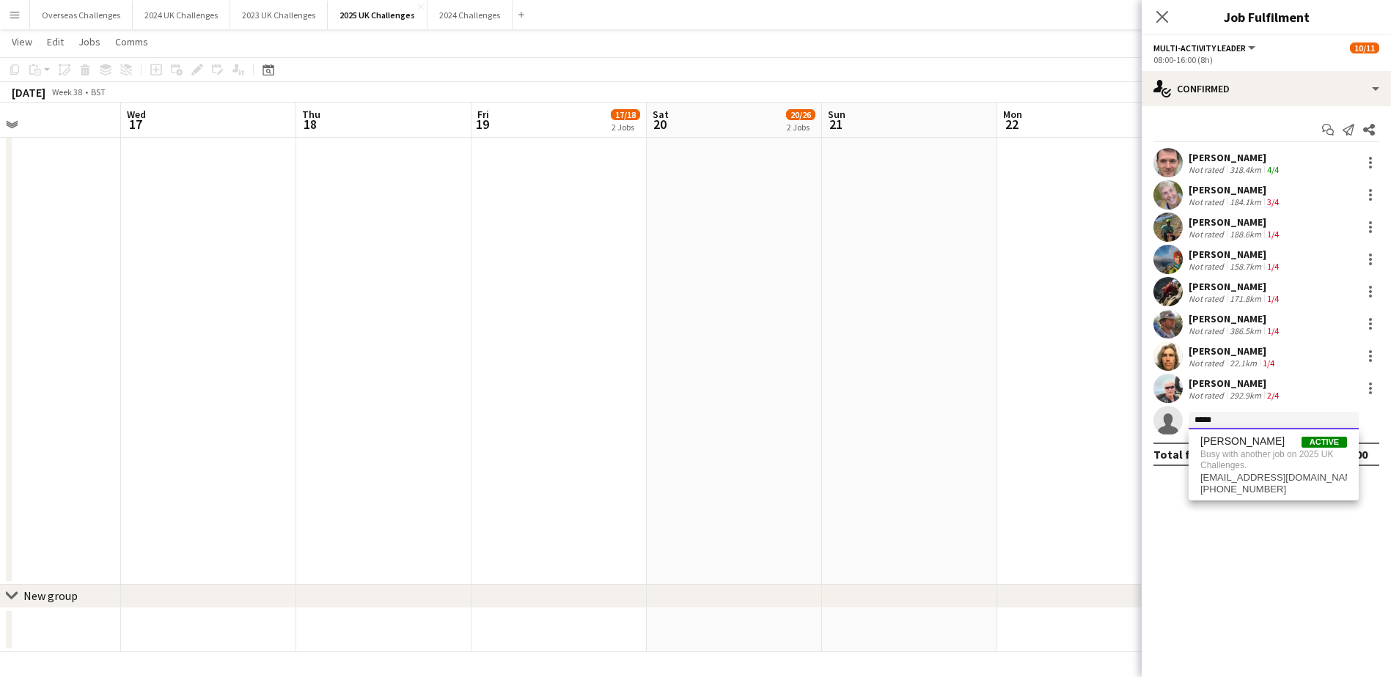
type input "*****"
click at [1282, 441] on span "[PERSON_NAME] Active" at bounding box center [1273, 441] width 147 height 12
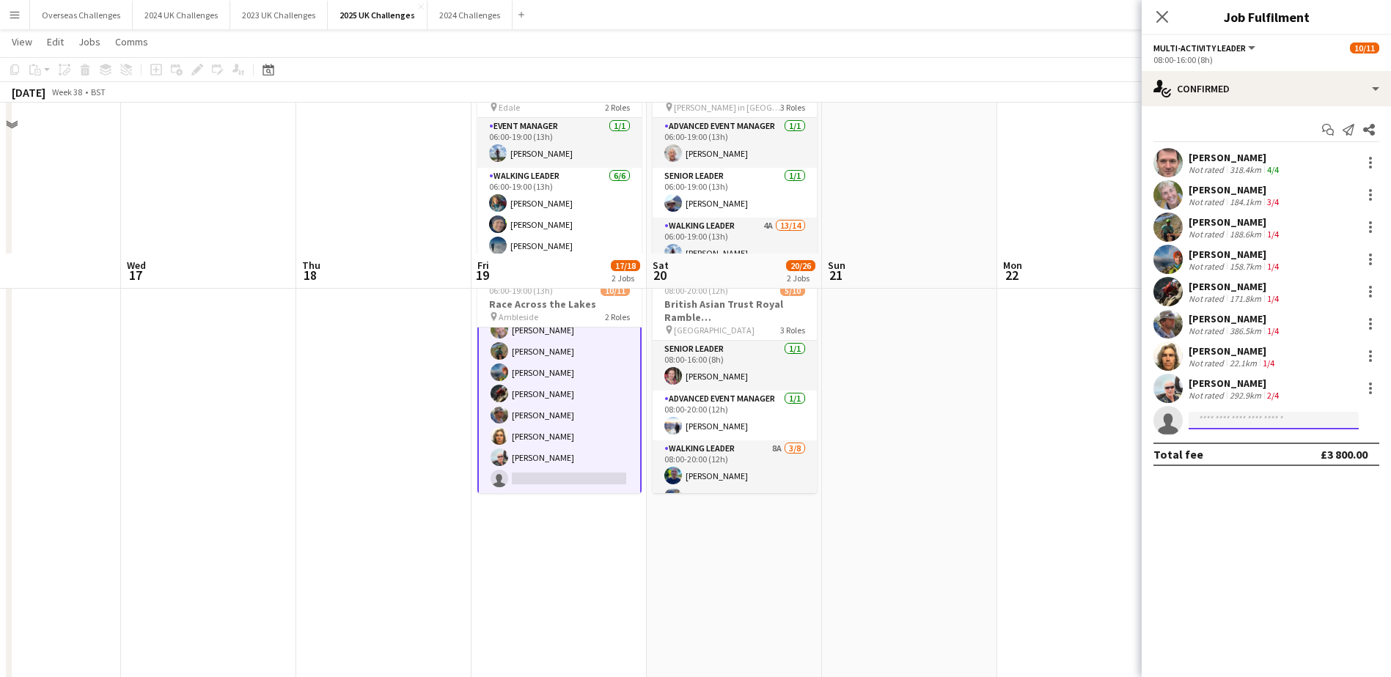
scroll to position [51, 0]
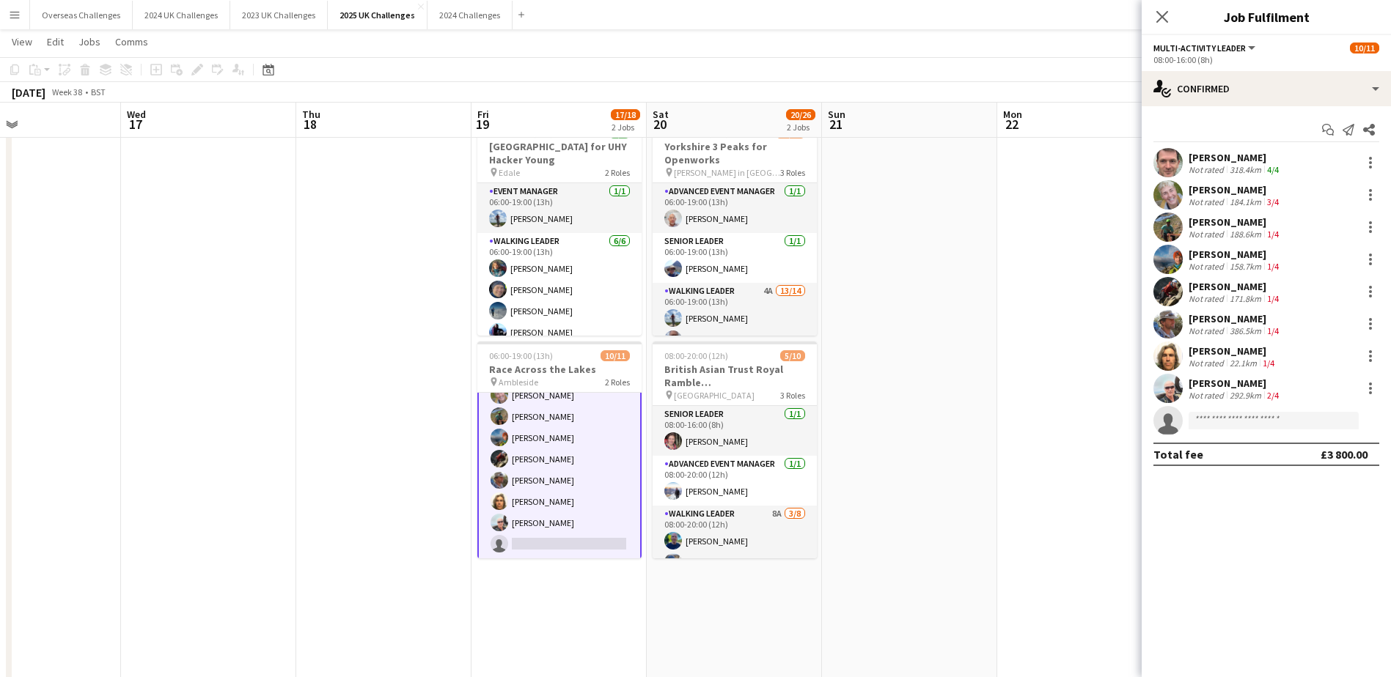
click at [1345, 412] on keeper-lock "Open Keeper Popup" at bounding box center [1344, 421] width 18 height 18
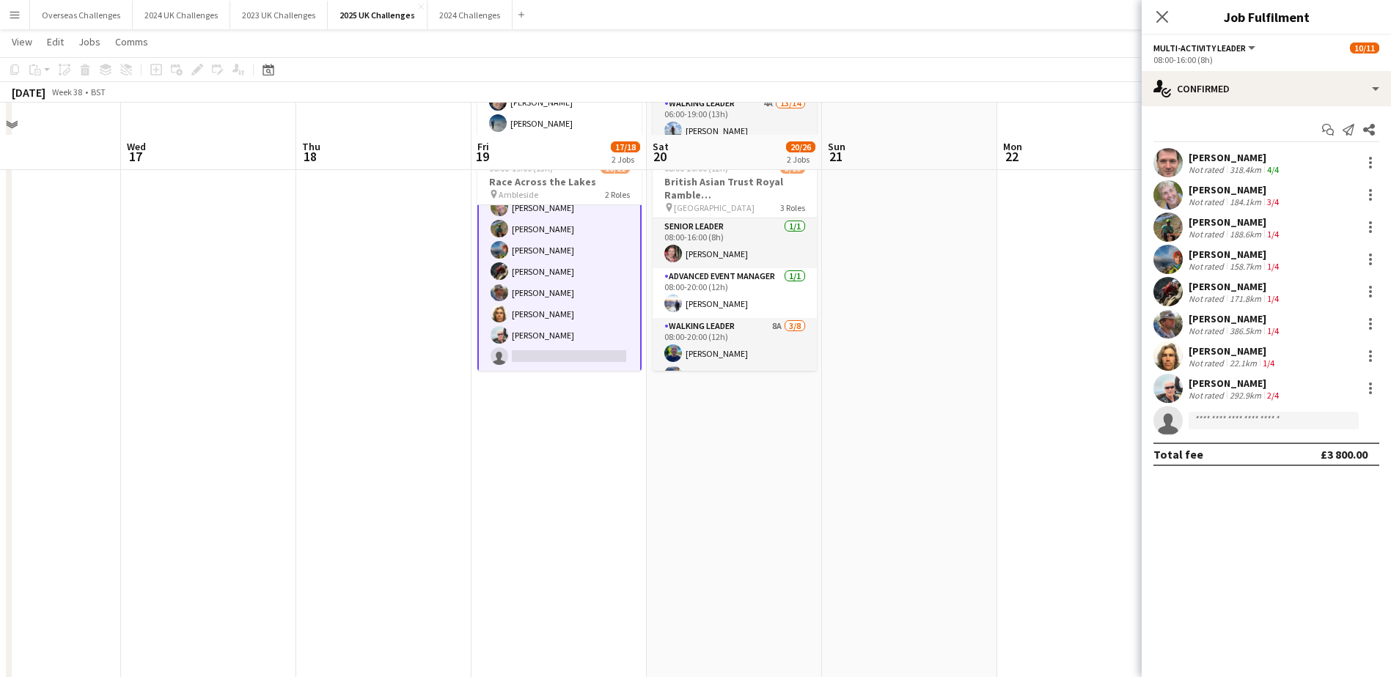
scroll to position [271, 0]
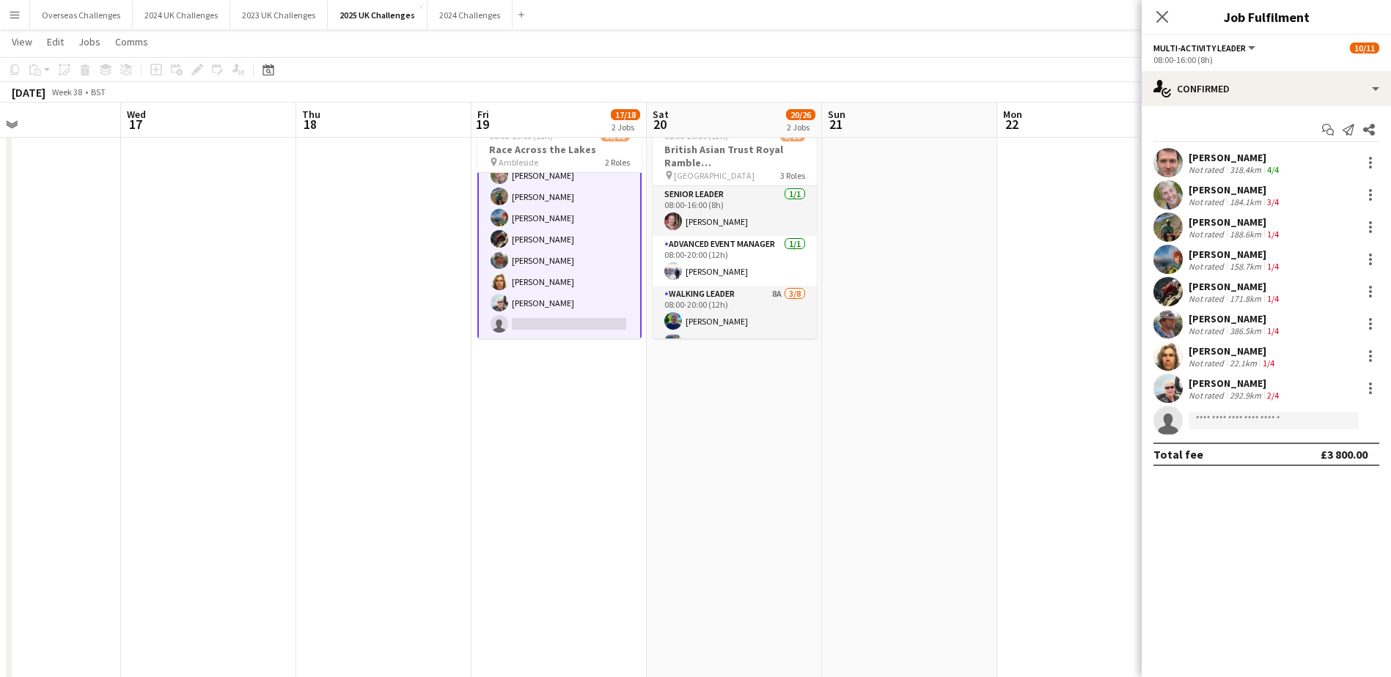
click at [1256, 406] on app-invite-slot "single-neutral-actions" at bounding box center [1265, 420] width 249 height 29
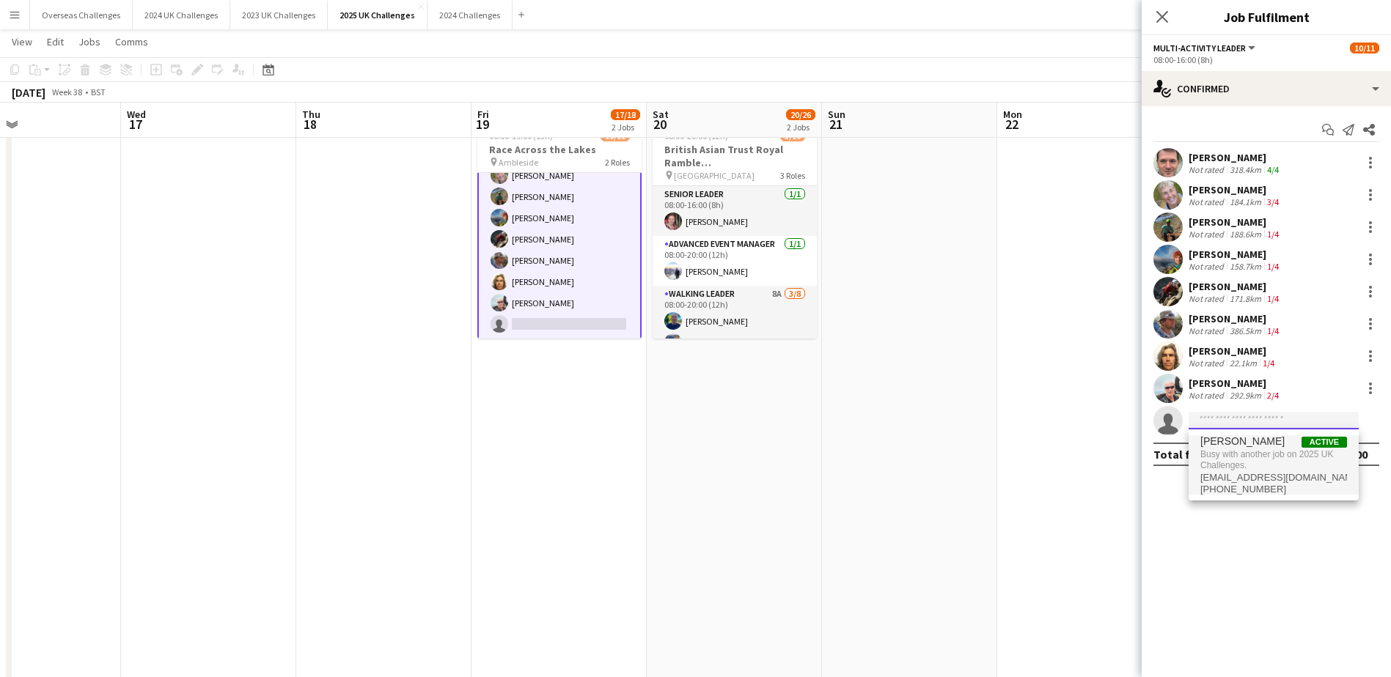
click at [1254, 417] on input at bounding box center [1273, 421] width 170 height 18
click at [1247, 437] on span "[PERSON_NAME]" at bounding box center [1242, 441] width 84 height 12
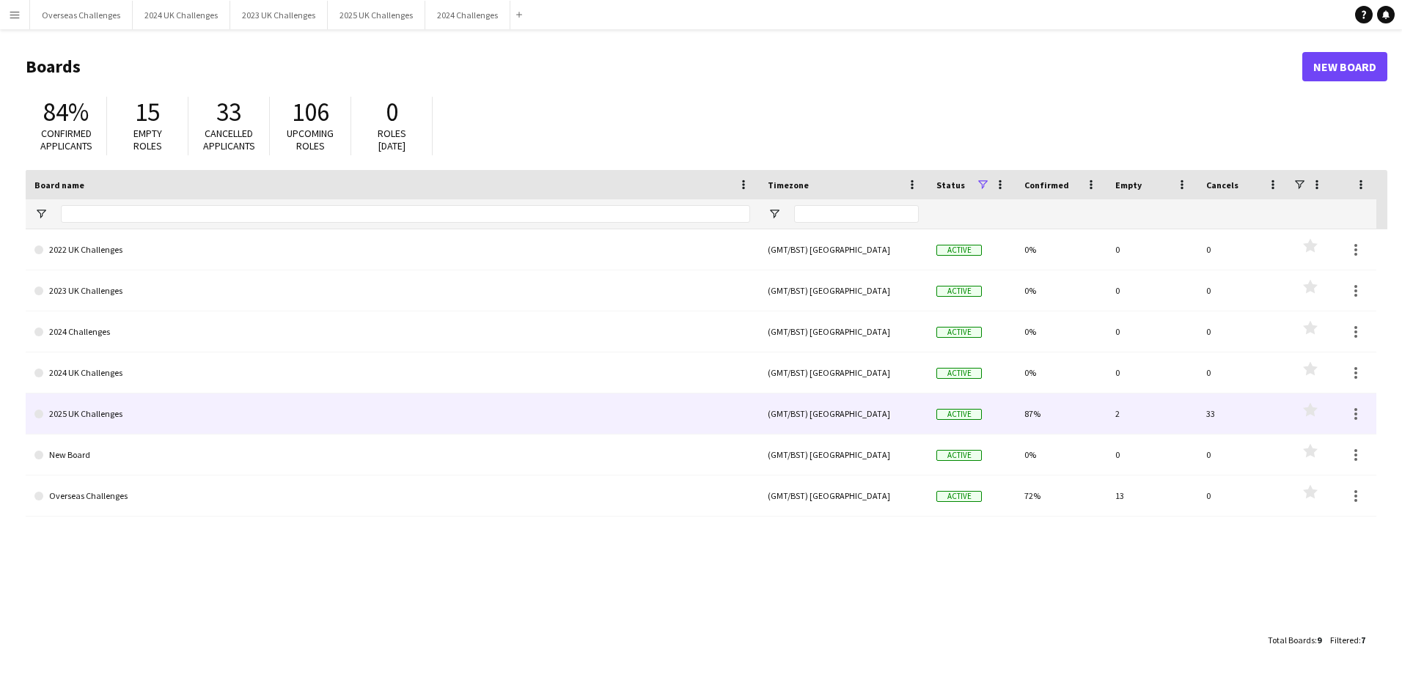
click at [83, 418] on link "2025 UK Challenges" at bounding box center [391, 414] width 715 height 41
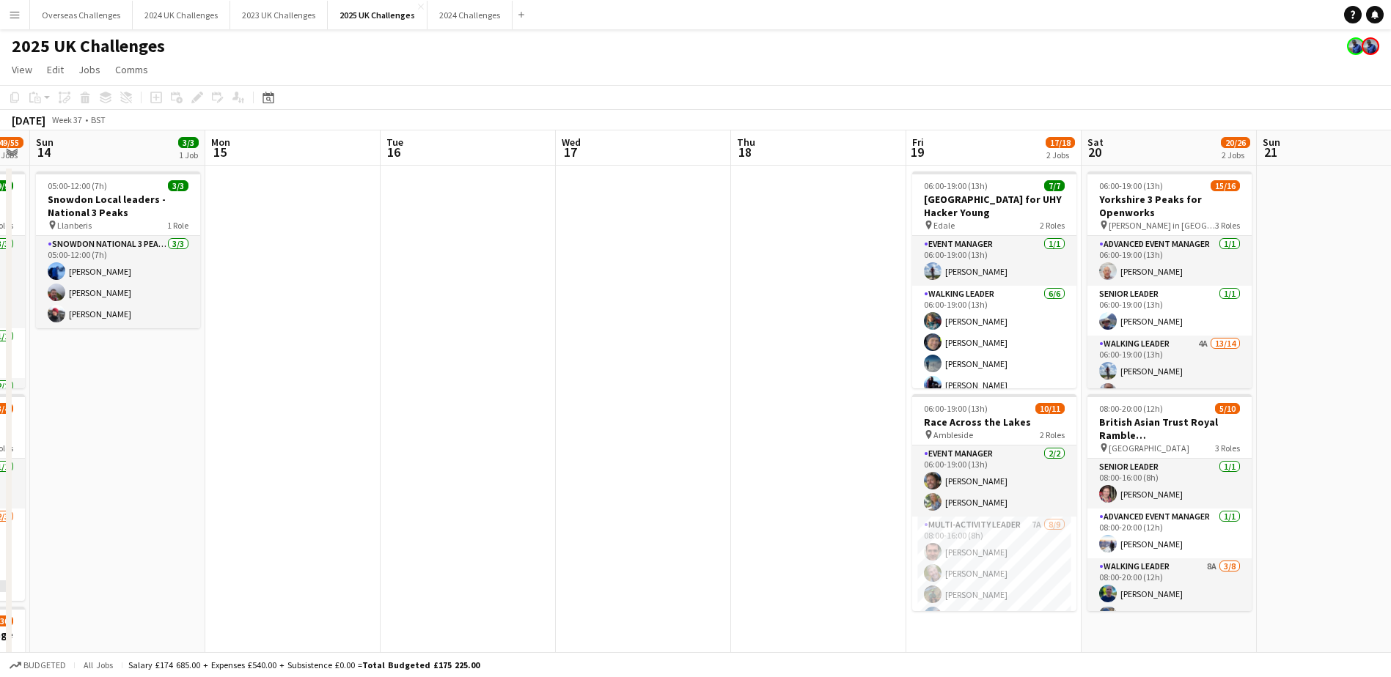
scroll to position [0, 473]
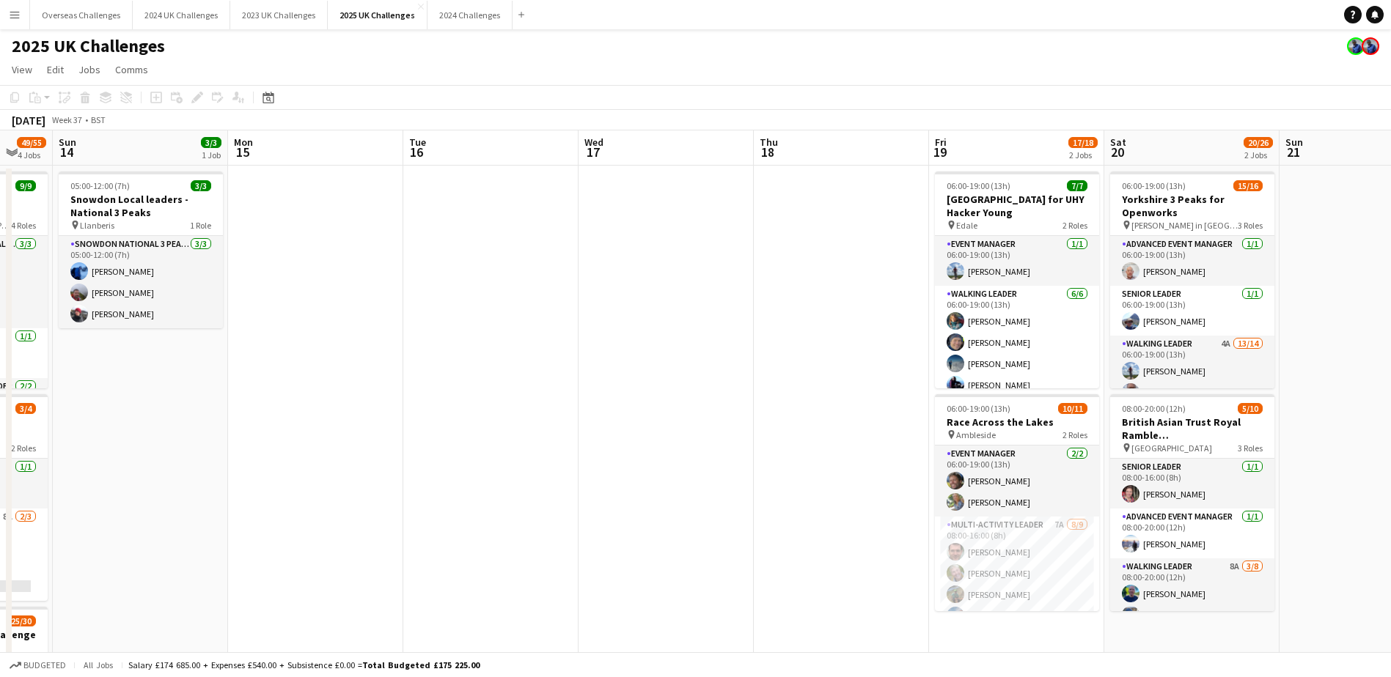
drag, startPoint x: 1318, startPoint y: 463, endPoint x: 144, endPoint y: 339, distance: 1180.1
click at [144, 339] on app-calendar-viewport "Thu 11 6/6 1 Job Fri 12 27/27 3 Jobs Sat 13 49/55 4 Jobs Sun 14 3/3 1 Job Mon 1…" at bounding box center [695, 637] width 1391 height 1015
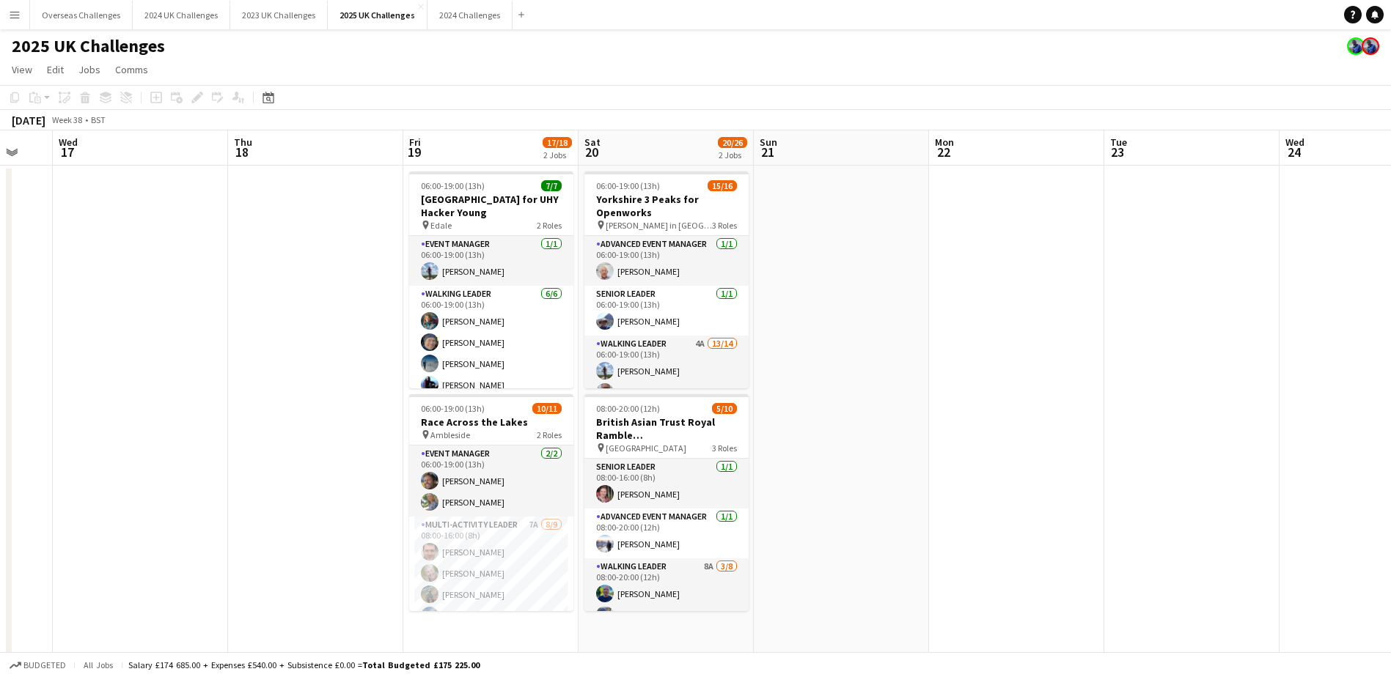
scroll to position [0, 501]
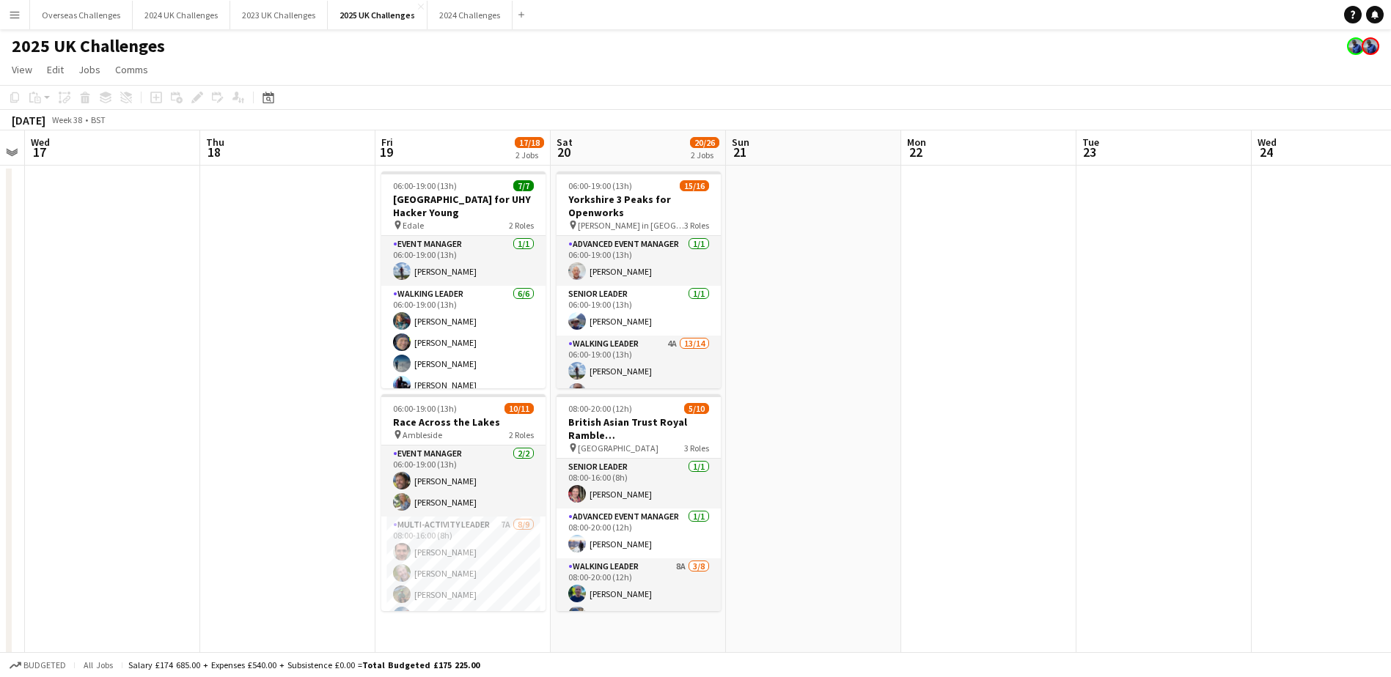
drag, startPoint x: 830, startPoint y: 321, endPoint x: 276, endPoint y: 279, distance: 555.1
click at [276, 279] on app-calendar-viewport "Sun 14 3/3 1 Job Mon 15 Tue 16 Wed 17 Thu 18 Fri 19 17/18 2 Jobs Sat 20 20/26 2…" at bounding box center [695, 637] width 1391 height 1015
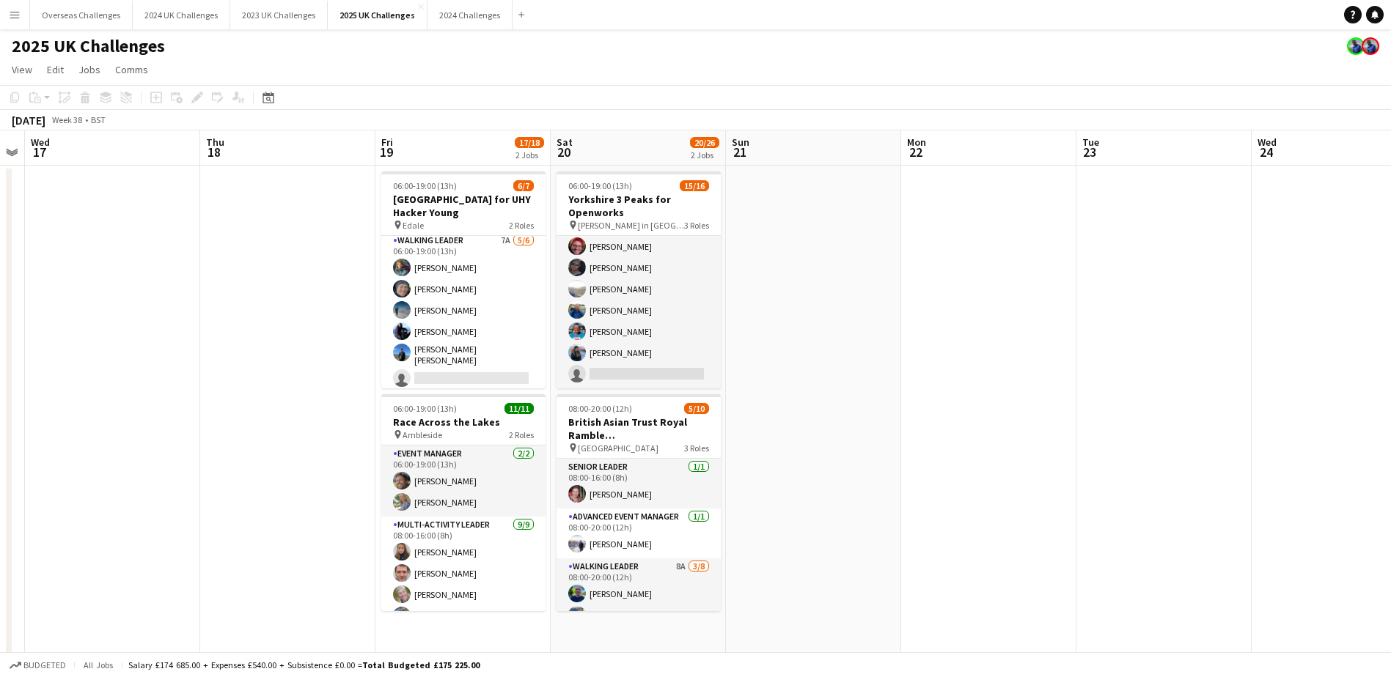
scroll to position [273, 0]
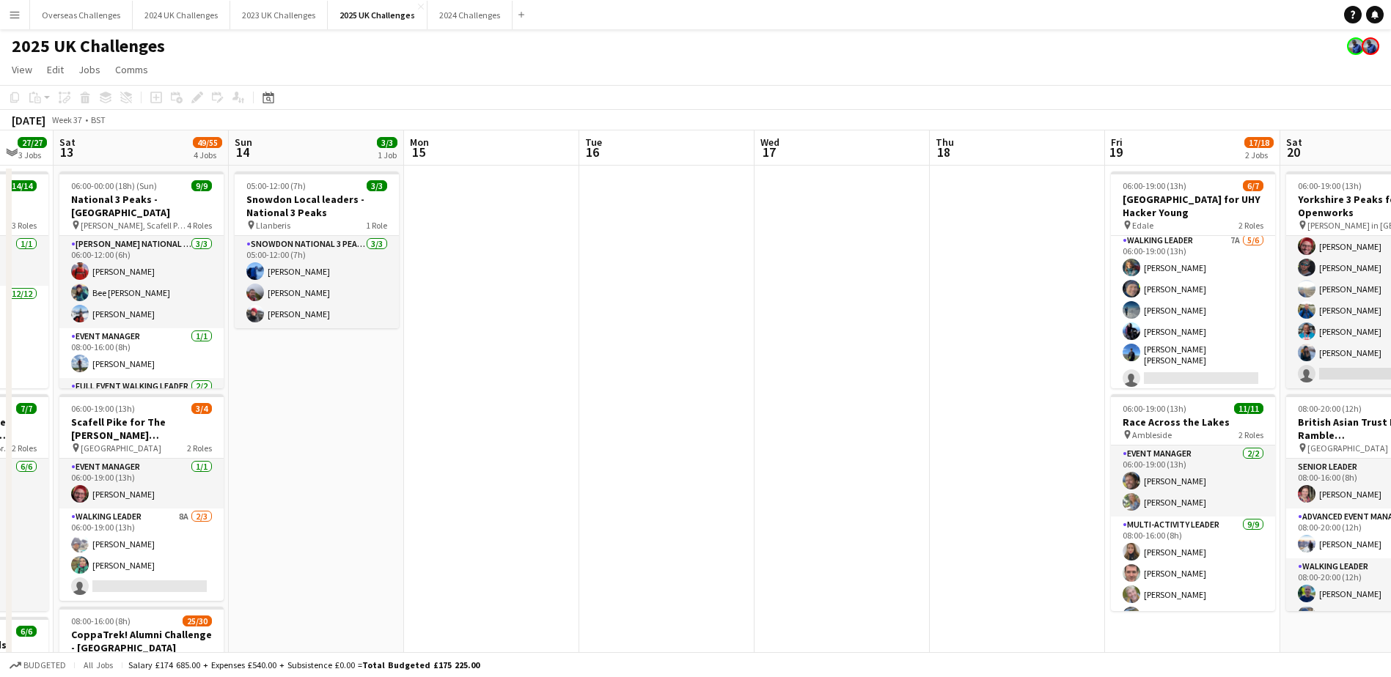
drag, startPoint x: 206, startPoint y: 358, endPoint x: 935, endPoint y: 358, distance: 729.4
click at [935, 358] on app-calendar-viewport "Thu 11 6/6 1 Job Fri 12 27/27 3 Jobs Sat 13 49/55 4 Jobs Sun 14 3/3 1 Job Mon 1…" at bounding box center [695, 637] width 1391 height 1015
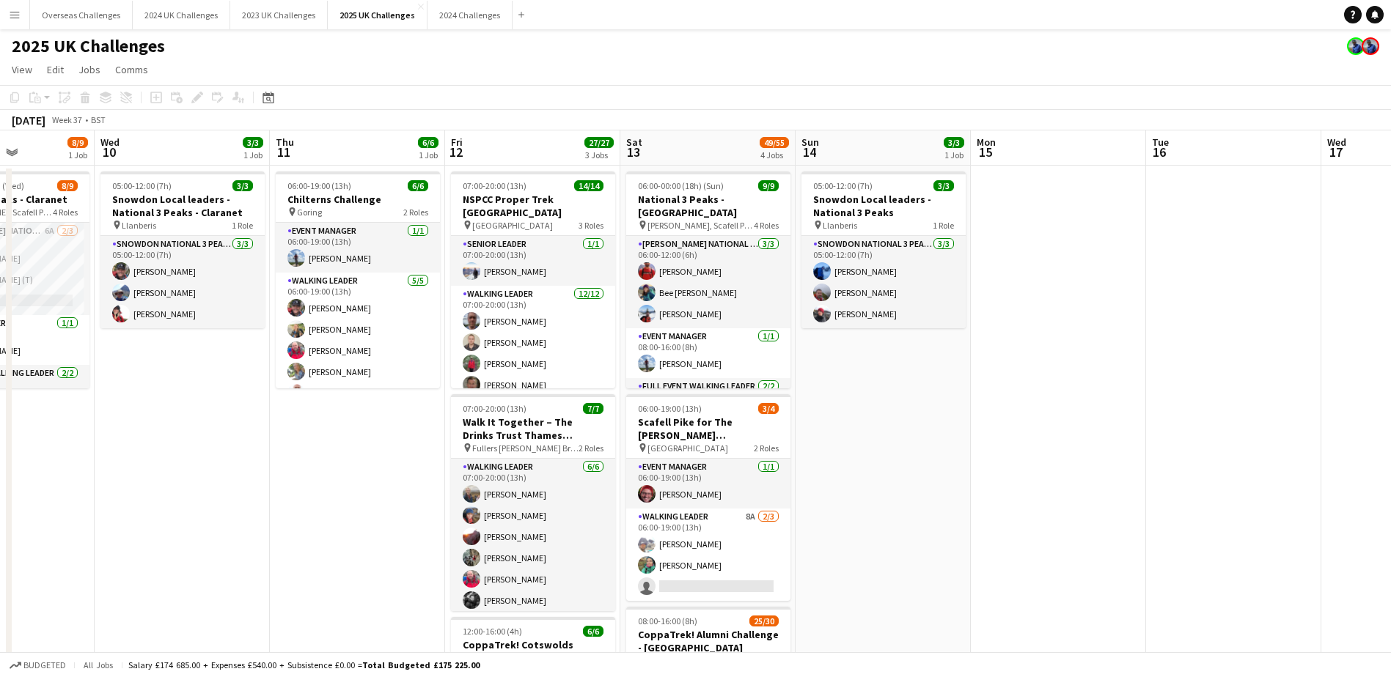
drag, startPoint x: 455, startPoint y: 455, endPoint x: 1022, endPoint y: 462, distance: 566.7
click at [1022, 462] on app-calendar-viewport "Sun 7 23/23 2 Jobs Mon 8 Tue 9 8/9 1 Job Wed 10 3/3 1 Job Thu 11 6/6 1 Job Fri …" at bounding box center [695, 637] width 1391 height 1015
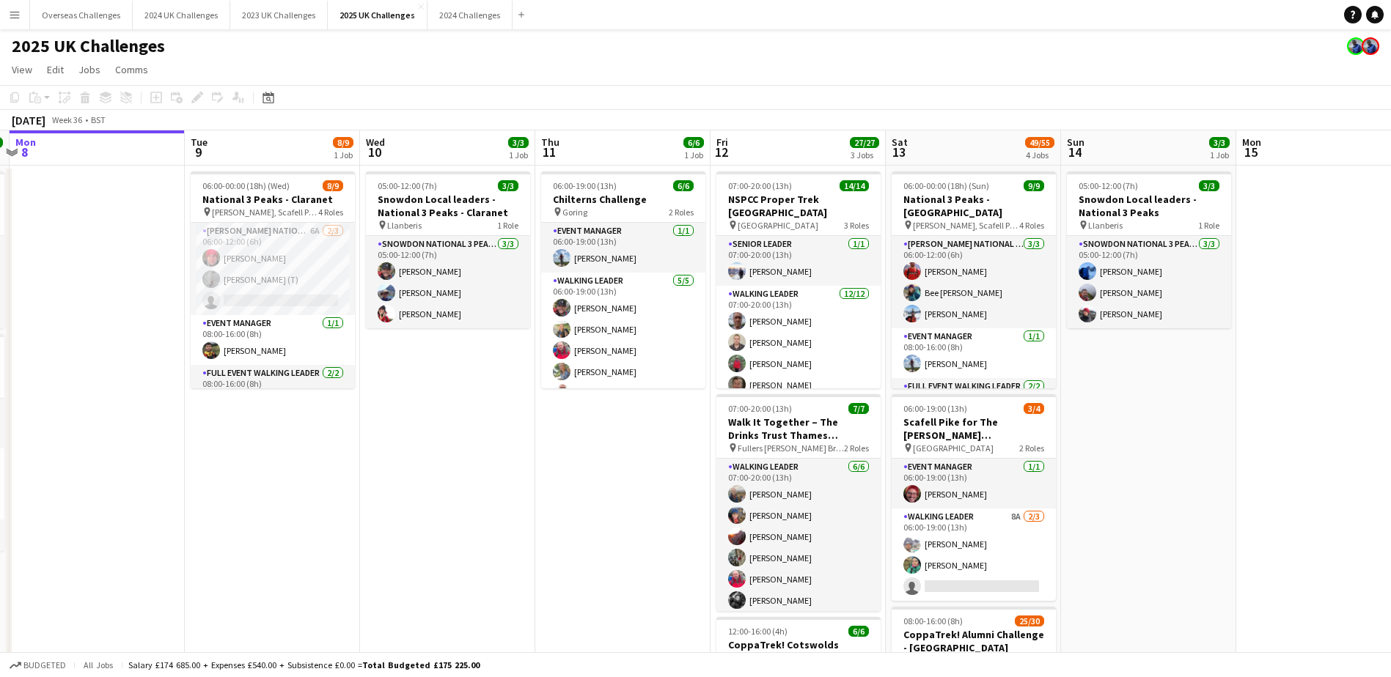
scroll to position [0, 338]
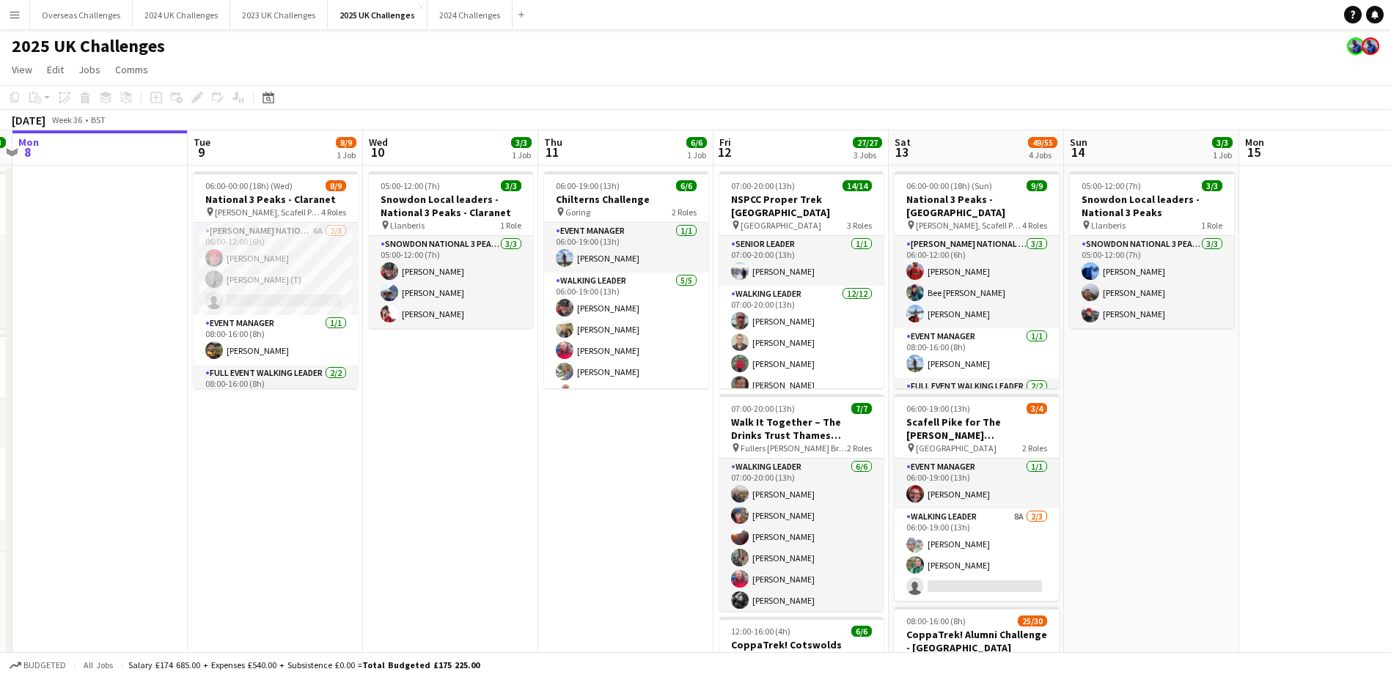
drag, startPoint x: 235, startPoint y: 480, endPoint x: 411, endPoint y: 485, distance: 175.3
click at [411, 485] on app-calendar-viewport "Sat 6 34/34 2 Jobs Sun 7 23/23 2 Jobs Mon 8 Tue 9 8/9 1 Job Wed 10 3/3 1 Job Th…" at bounding box center [695, 637] width 1391 height 1015
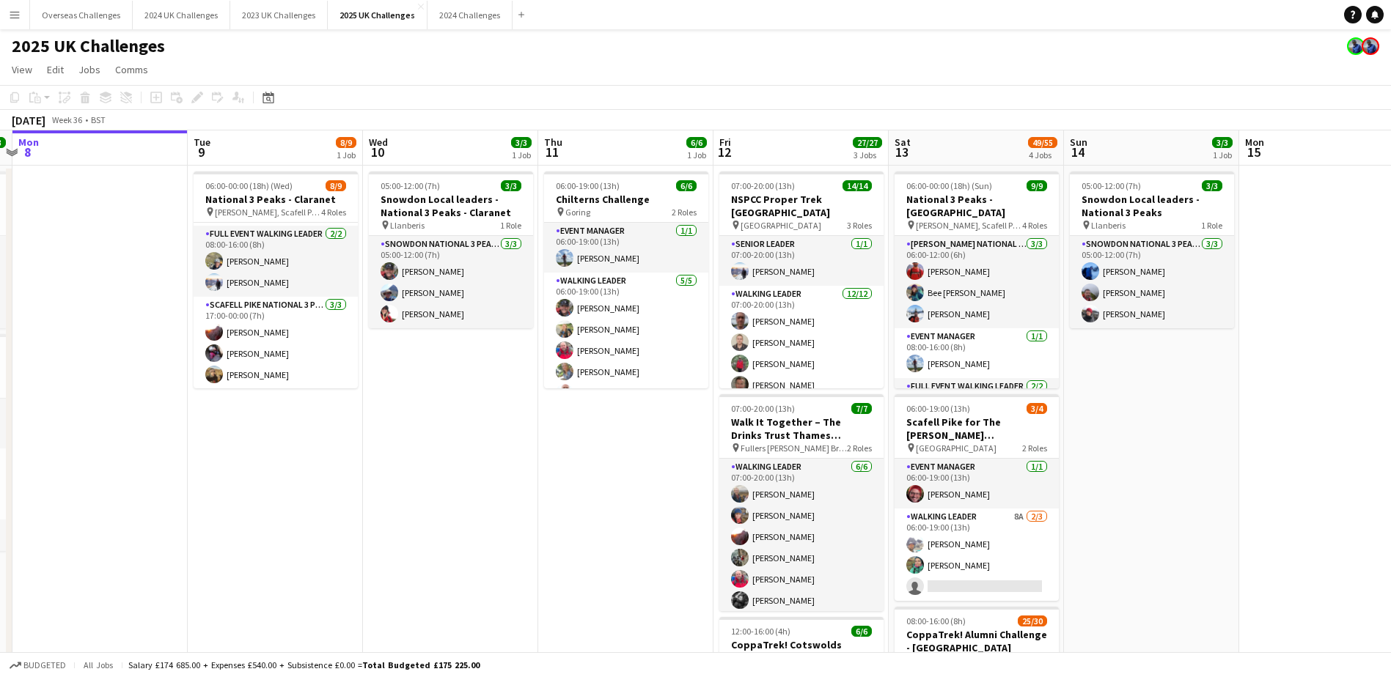
scroll to position [140, 0]
click at [304, 345] on app-card-role "Scafell Pike National 3 Peaks Walking Leader 3/3 17:00-00:00 (7h) Tania Milnes …" at bounding box center [276, 342] width 164 height 92
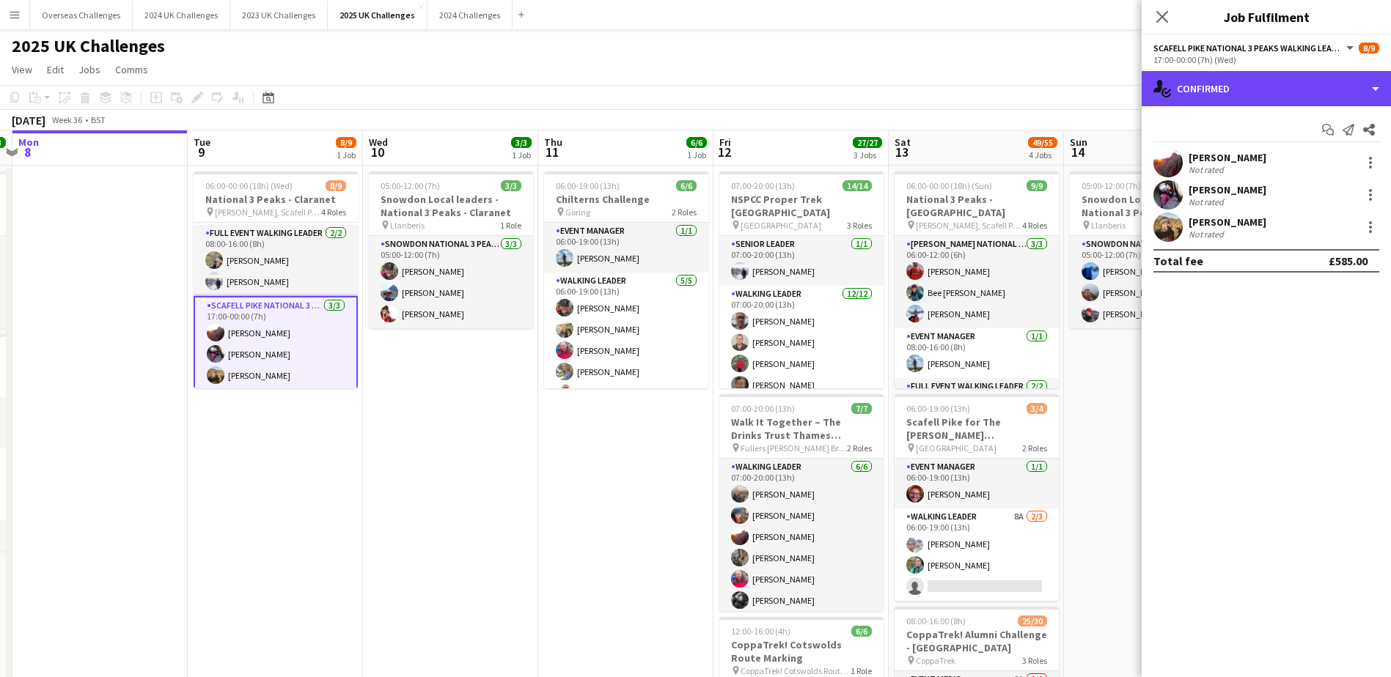
click at [1243, 94] on div "single-neutral-actions-check-2 Confirmed" at bounding box center [1265, 88] width 249 height 35
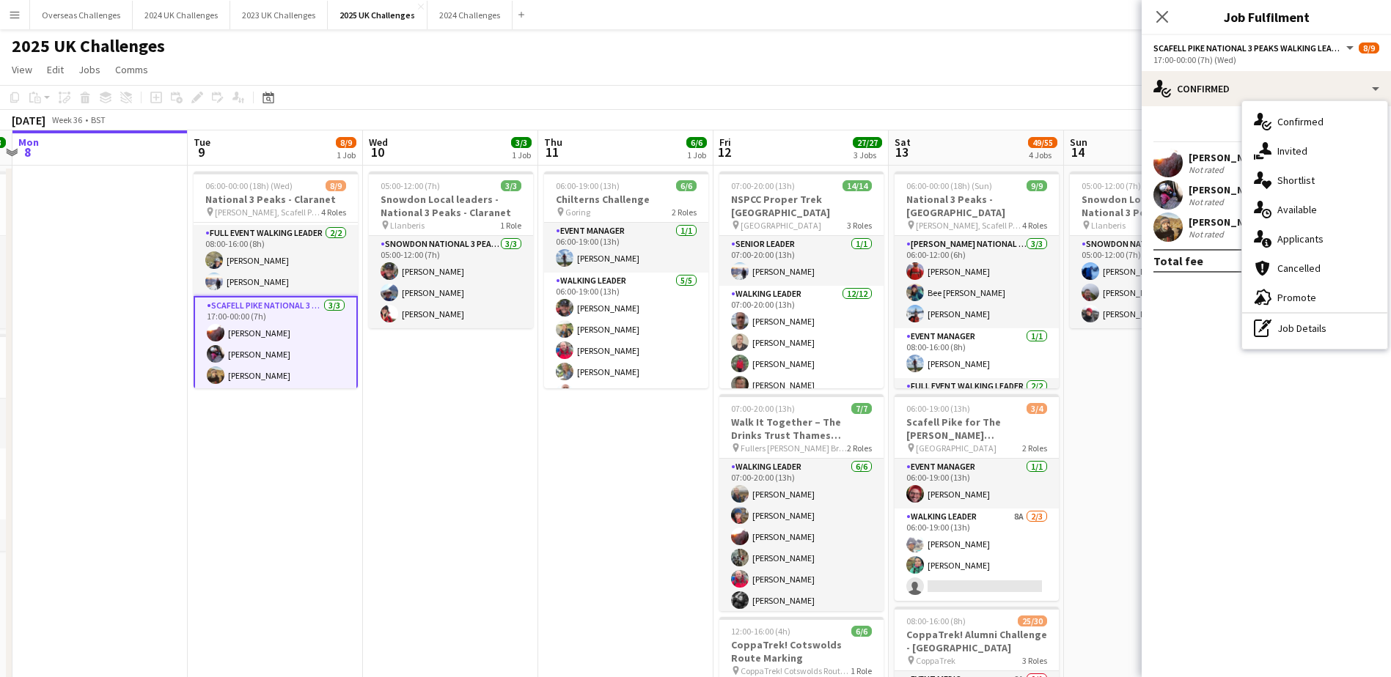
click at [1299, 238] on span "Applicants" at bounding box center [1300, 238] width 46 height 13
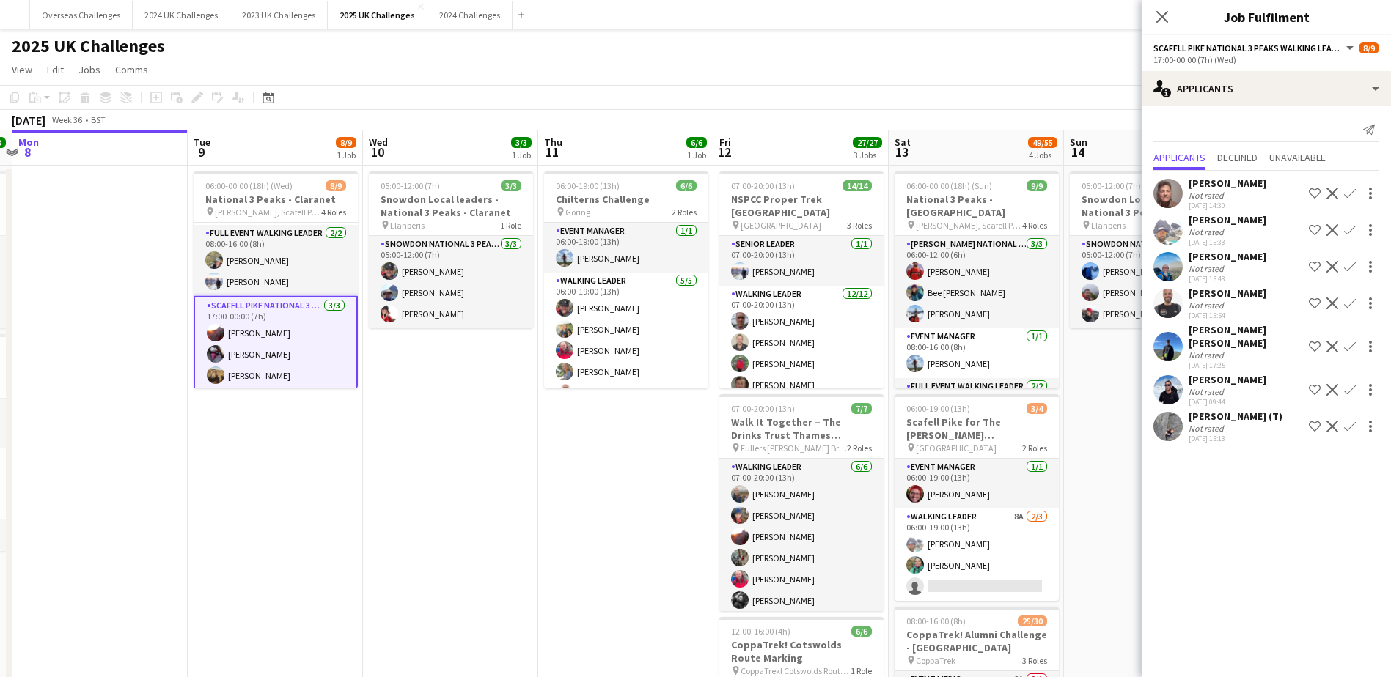
click at [1245, 155] on span "Declined" at bounding box center [1237, 157] width 40 height 10
